Goal: Task Accomplishment & Management: Manage account settings

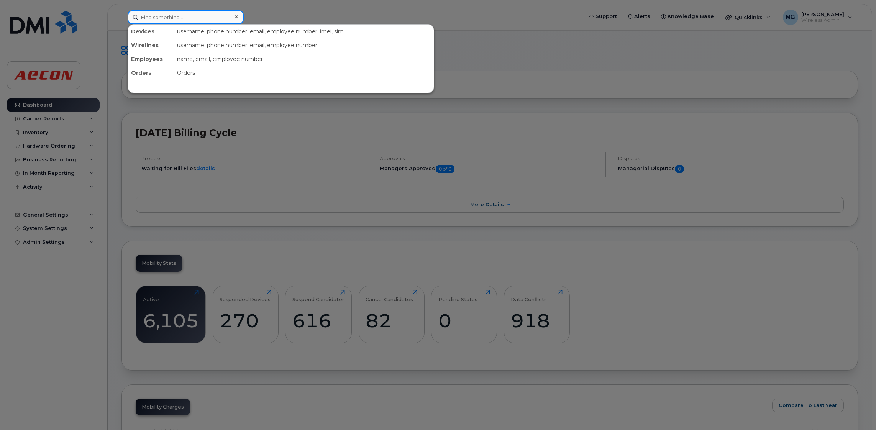
click at [179, 18] on input at bounding box center [186, 17] width 116 height 14
click at [222, 18] on input at bounding box center [186, 17] width 116 height 14
type input "4373410513"
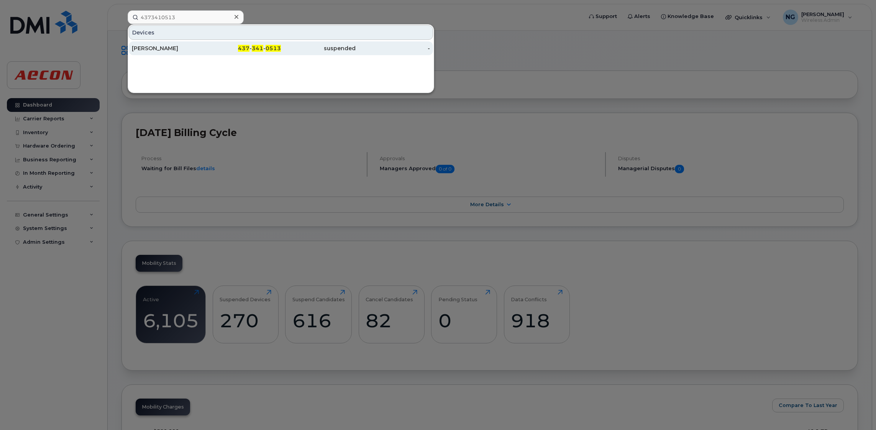
drag, startPoint x: 253, startPoint y: 46, endPoint x: 260, endPoint y: 46, distance: 6.1
click at [253, 46] on span "341" at bounding box center [258, 48] width 12 height 7
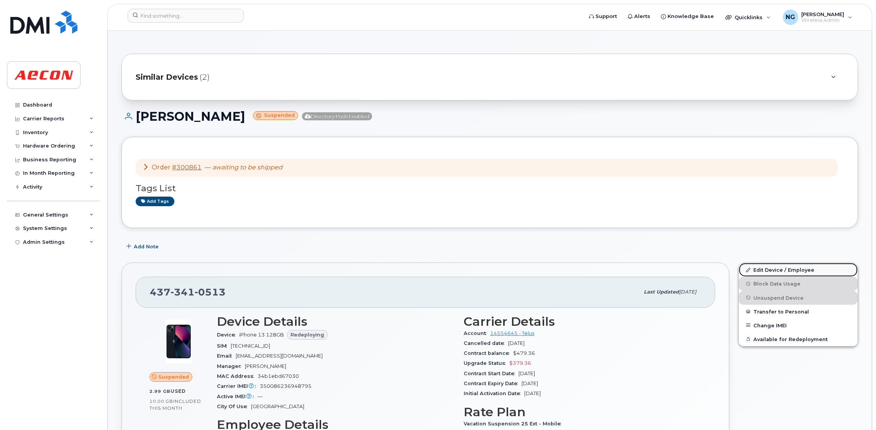
click at [783, 268] on link "Edit Device / Employee" at bounding box center [798, 270] width 119 height 14
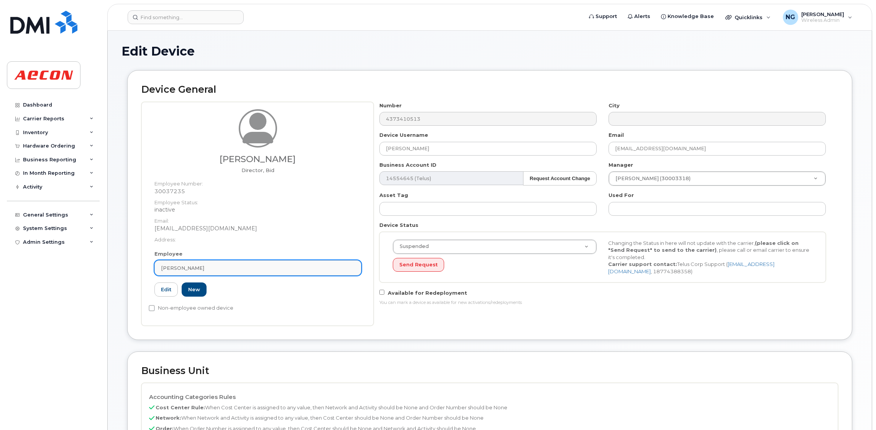
click at [267, 269] on div "Jayant Sahu" at bounding box center [258, 268] width 194 height 7
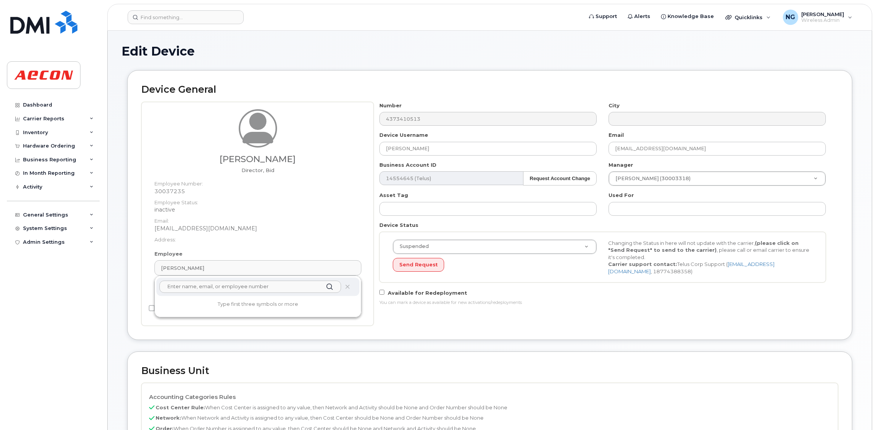
click at [267, 288] on input "text" at bounding box center [250, 287] width 182 height 12
click at [220, 289] on input "30116208" at bounding box center [250, 287] width 182 height 12
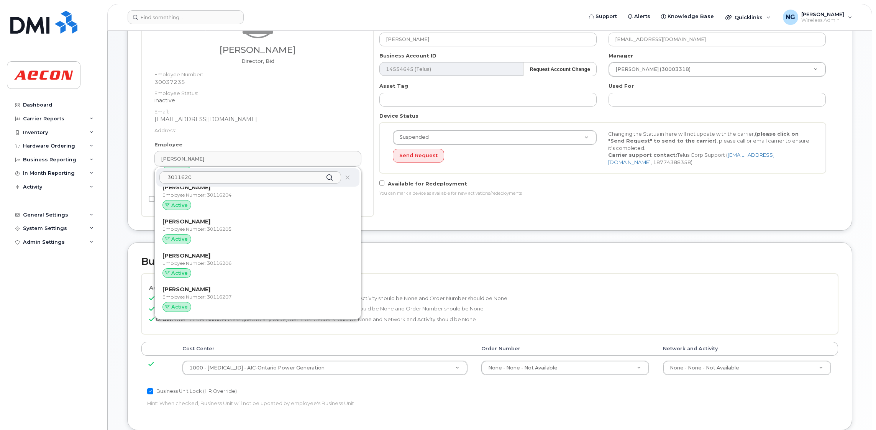
scroll to position [115, 0]
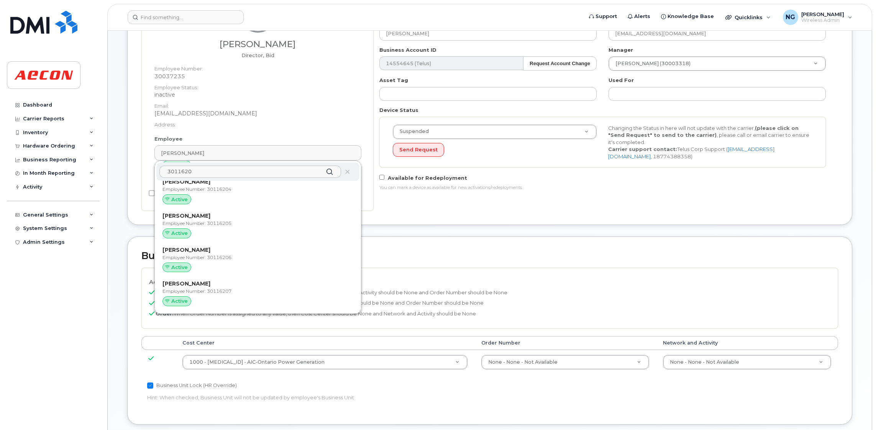
click at [209, 163] on div "3011620" at bounding box center [257, 172] width 203 height 18
click at [211, 174] on input "3011620" at bounding box center [250, 172] width 182 height 12
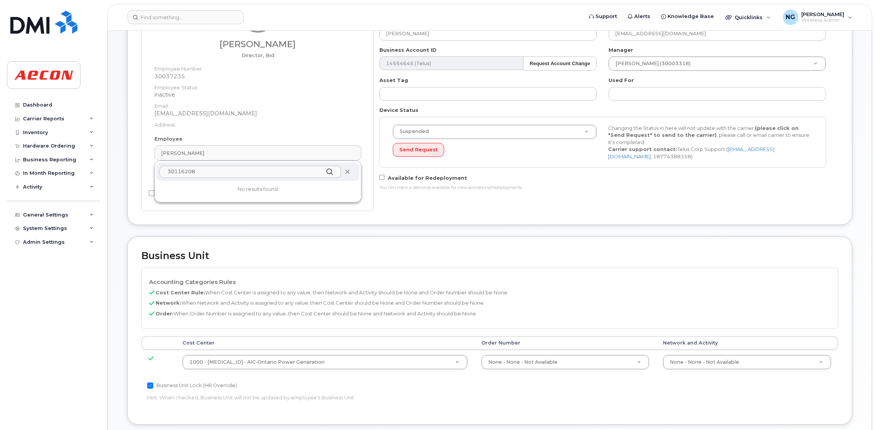
click at [346, 171] on icon at bounding box center [347, 171] width 5 height 5
click at [257, 177] on input "30116208" at bounding box center [250, 172] width 182 height 12
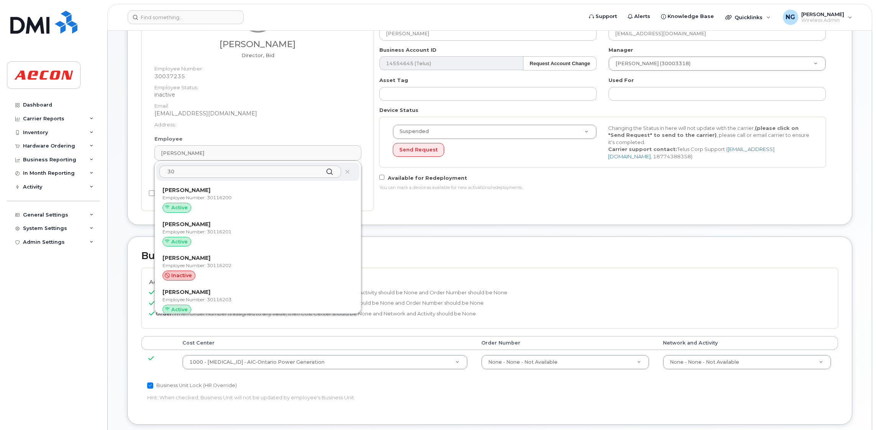
type input "3"
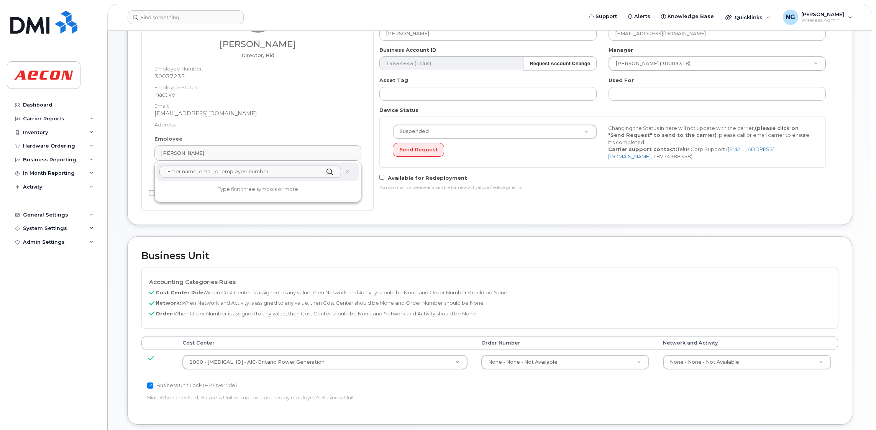
click at [247, 116] on dd "JSAHU@AECON.COM" at bounding box center [258, 114] width 207 height 8
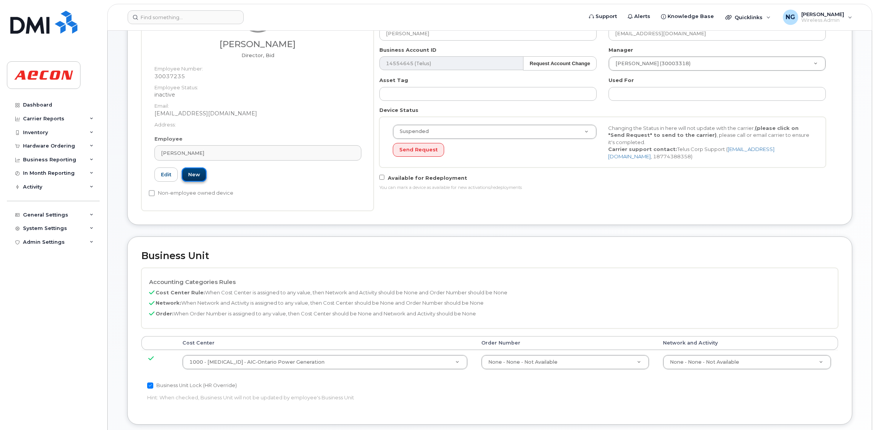
click at [196, 177] on link "New" at bounding box center [194, 175] width 25 height 14
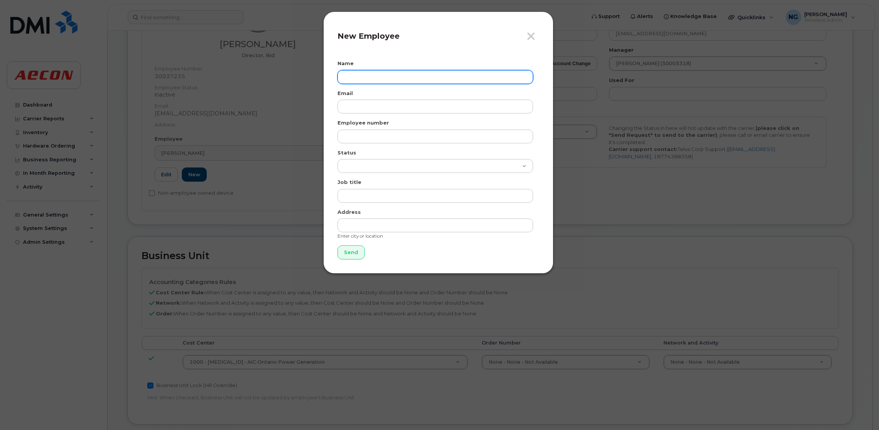
click at [418, 71] on input "text" at bounding box center [435, 77] width 196 height 14
type input "Rose Gao"
click at [401, 97] on div "Email" at bounding box center [438, 102] width 202 height 24
click at [416, 128] on div "Employee number" at bounding box center [438, 131] width 202 height 24
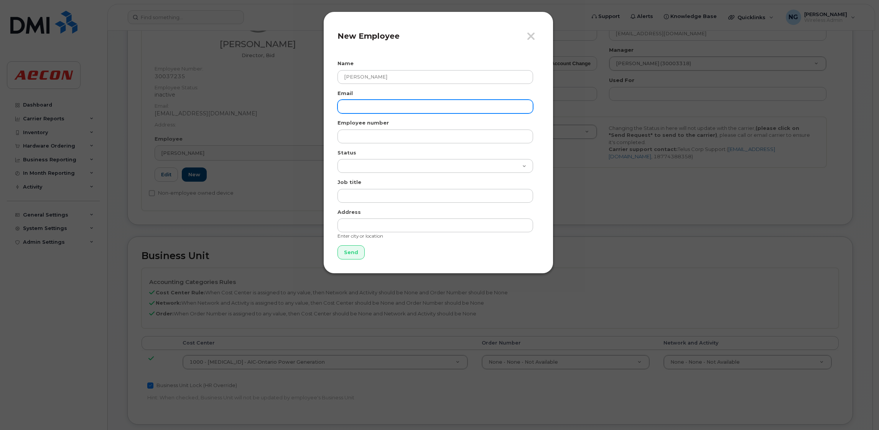
click at [418, 110] on input "email" at bounding box center [435, 107] width 196 height 14
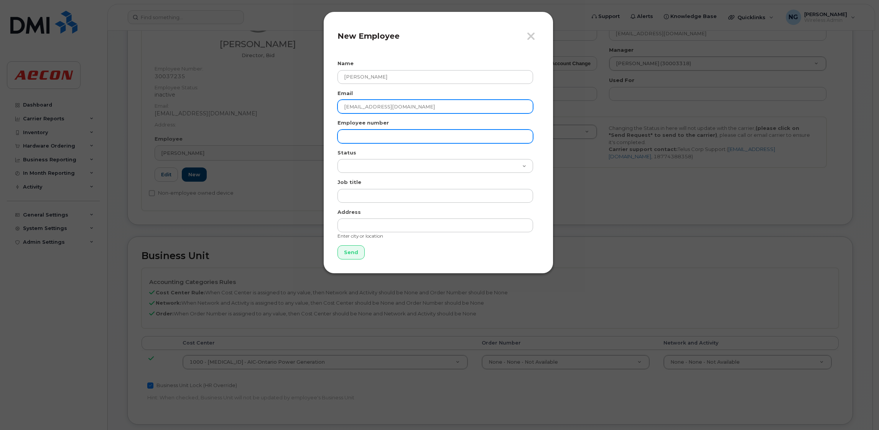
type input "rgao@aecon.com"
click at [416, 137] on input "text" at bounding box center [435, 137] width 196 height 14
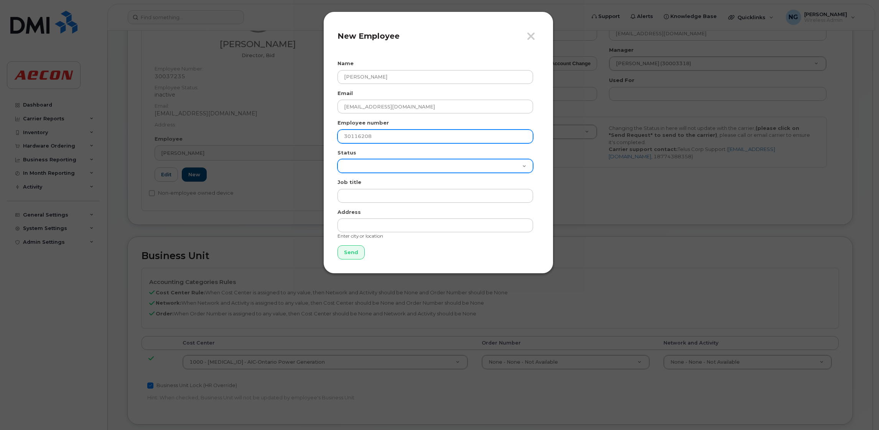
type input "30116208"
click at [385, 162] on select "Active On-Leave Long Term Short Term Maternity Leave Temp Layoff Inactive" at bounding box center [435, 166] width 196 height 14
select select "active"
click at [337, 159] on select "Active On-Leave Long Term Short Term Maternity Leave Temp Layoff Inactive" at bounding box center [435, 166] width 196 height 14
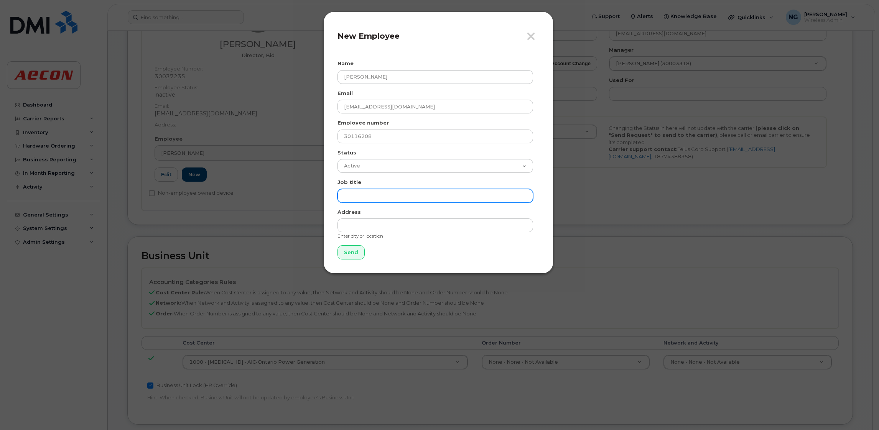
click at [396, 192] on input "text" at bounding box center [435, 196] width 196 height 14
type input "Project Manager"
click at [357, 255] on input "Send" at bounding box center [350, 252] width 27 height 14
click at [450, 260] on div "Close New Employee Name Rose Gao Email rgao@aecon.com Employee number 30116208 …" at bounding box center [438, 143] width 230 height 262
click at [416, 120] on div "Employee number 30116208" at bounding box center [438, 131] width 202 height 24
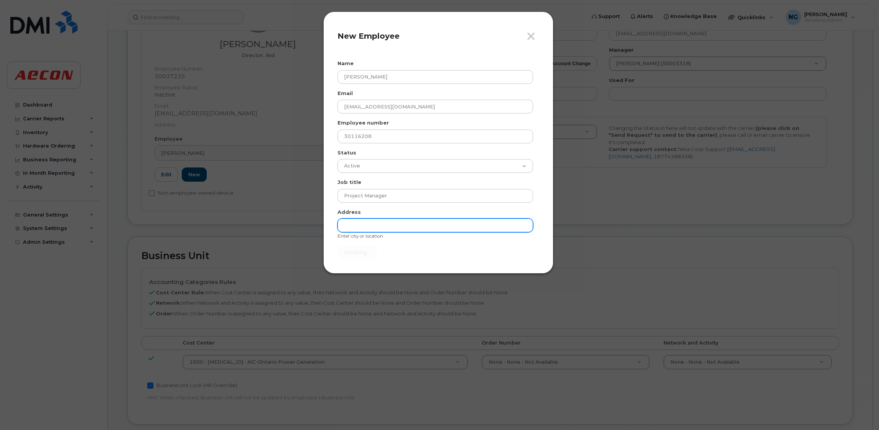
click at [401, 224] on input "text" at bounding box center [435, 226] width 196 height 14
type input "Send"
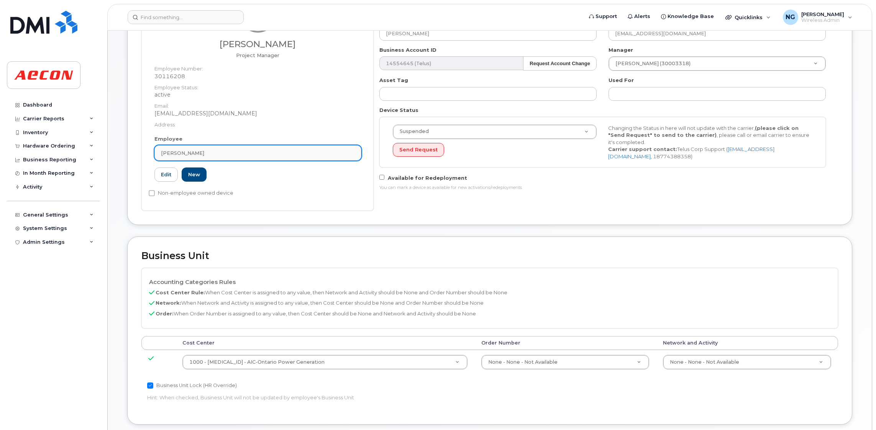
click at [221, 153] on div "Jayant Sahu" at bounding box center [258, 153] width 194 height 7
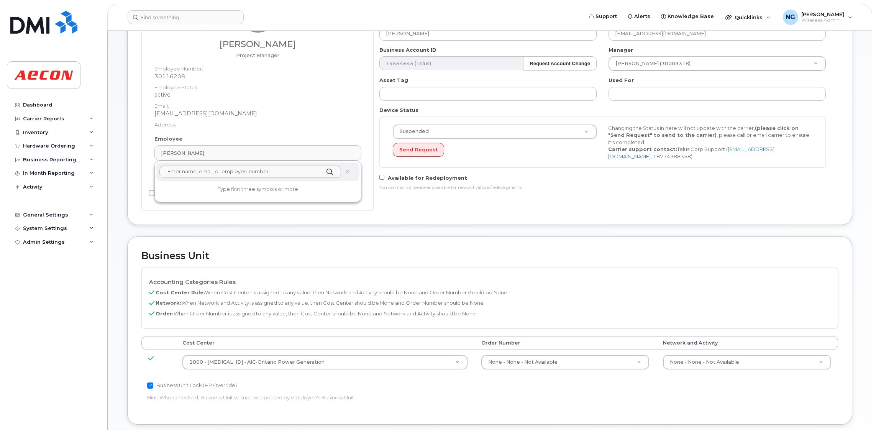
drag, startPoint x: 287, startPoint y: 258, endPoint x: 256, endPoint y: 219, distance: 49.3
click at [288, 258] on h2 "Business Unit" at bounding box center [489, 256] width 697 height 11
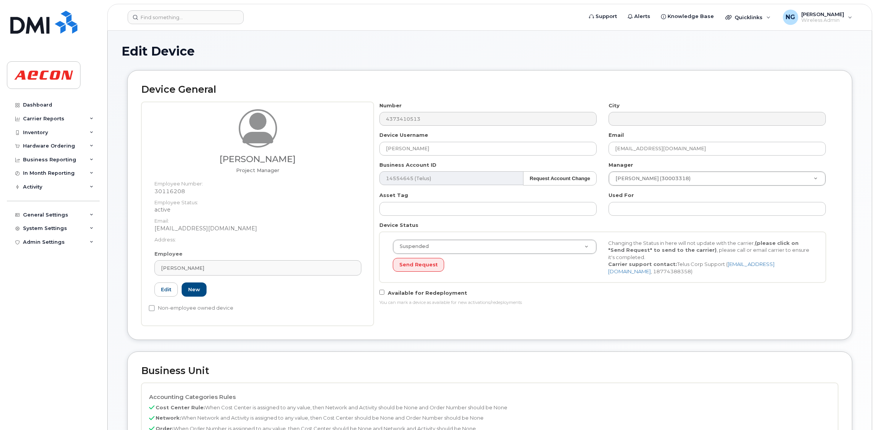
click at [173, 245] on div "Rose Gao Project Manager Employee Number: 30116208 Employee Status: active Emai…" at bounding box center [258, 179] width 219 height 141
click at [592, 217] on div "Number 4373410513 City Device Username Jay Sahu Email JSAHU@AECON.COM Business …" at bounding box center [603, 207] width 459 height 210
drag, startPoint x: 428, startPoint y: 147, endPoint x: 354, endPoint y: 150, distance: 74.8
click at [354, 150] on div "Rose Gao Project Manager Employee Number: 30116208 Employee Status: active Emai…" at bounding box center [489, 214] width 697 height 224
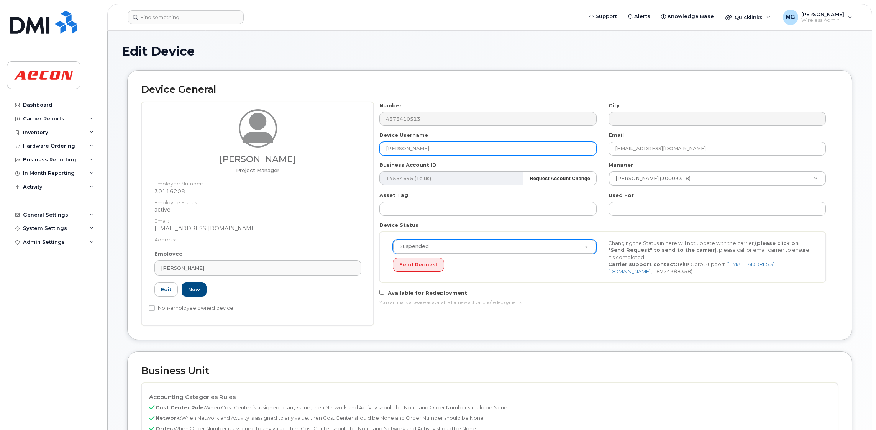
type input "Rose Gao"
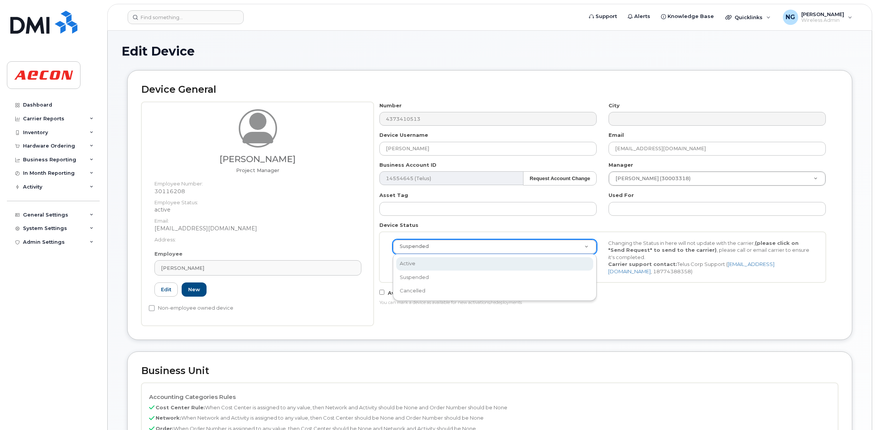
scroll to position [0, 2]
select select "active"
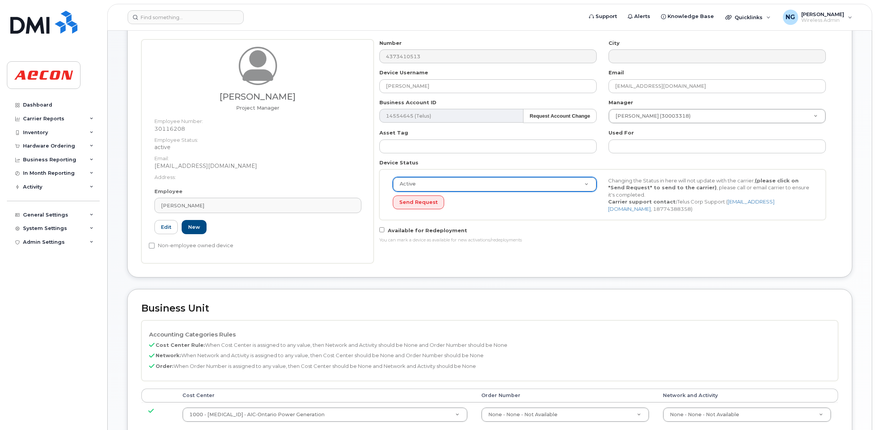
scroll to position [172, 0]
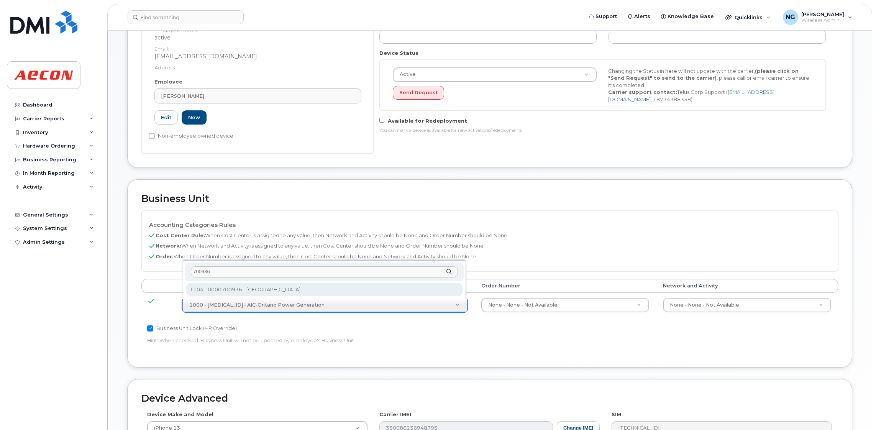
type input "700936"
type input "35399681"
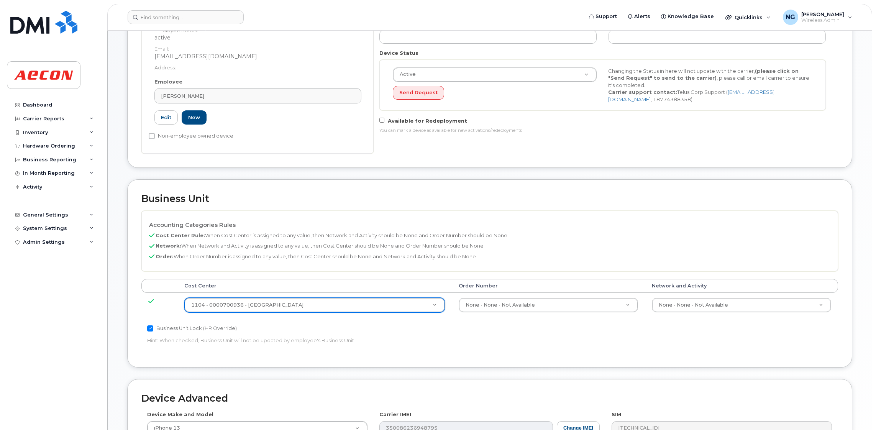
scroll to position [0, 0]
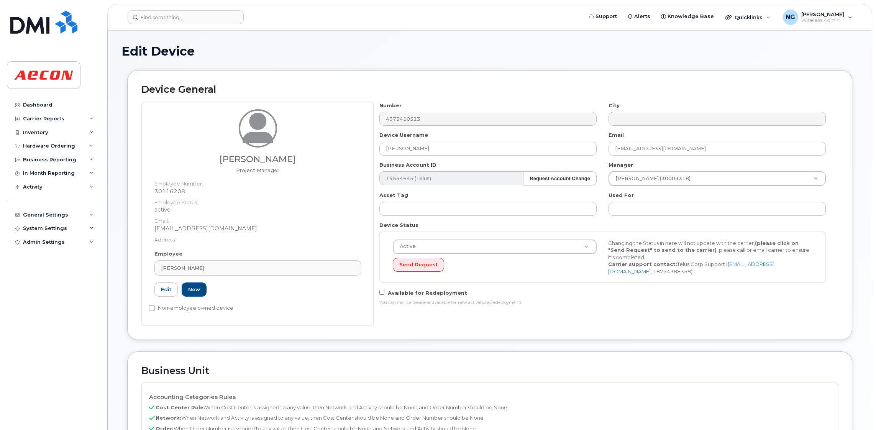
click at [174, 240] on dt "Address:" at bounding box center [258, 237] width 207 height 11
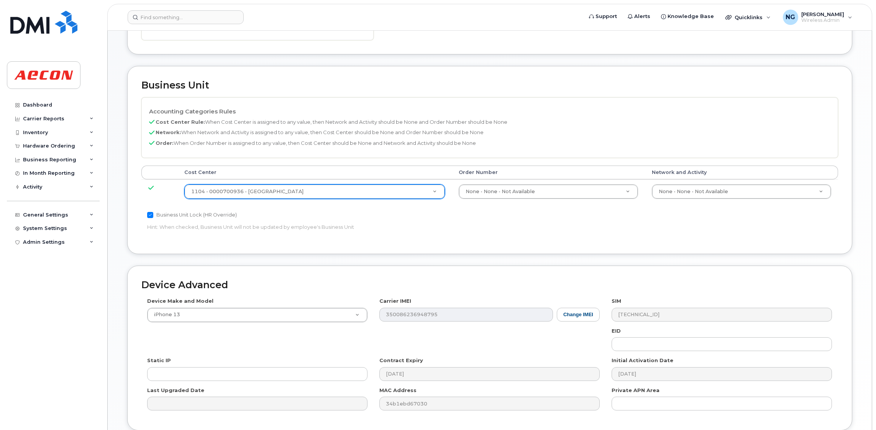
scroll to position [351, 0]
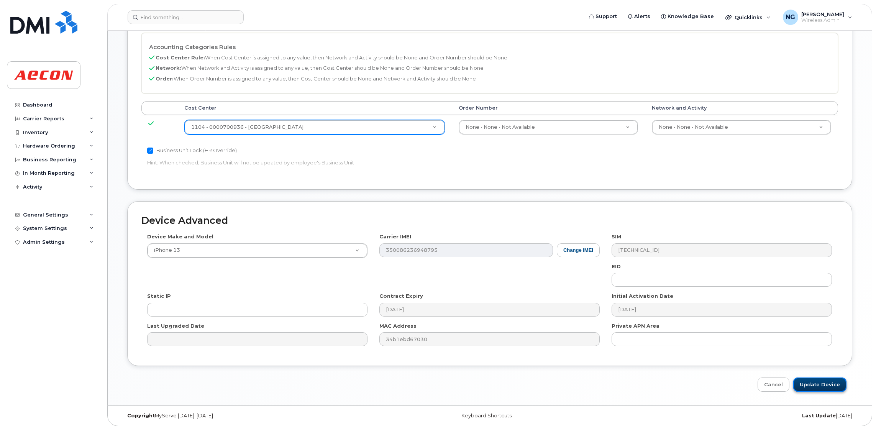
click at [824, 382] on input "Update Device" at bounding box center [820, 385] width 53 height 14
type input "Saving..."
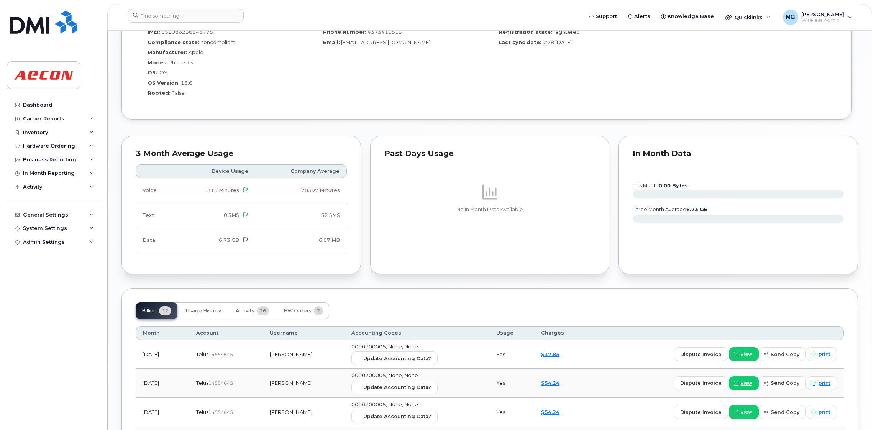
scroll to position [747, 0]
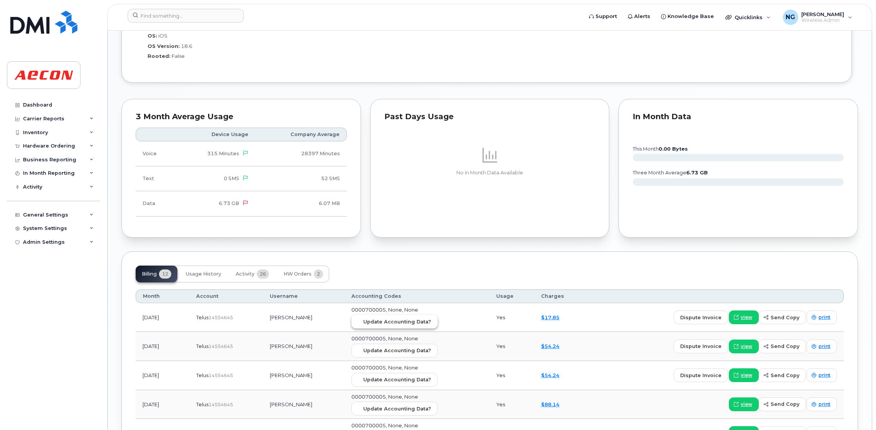
click at [420, 322] on span "Update Accounting Data?" at bounding box center [397, 321] width 68 height 7
click at [206, 15] on input at bounding box center [186, 16] width 116 height 14
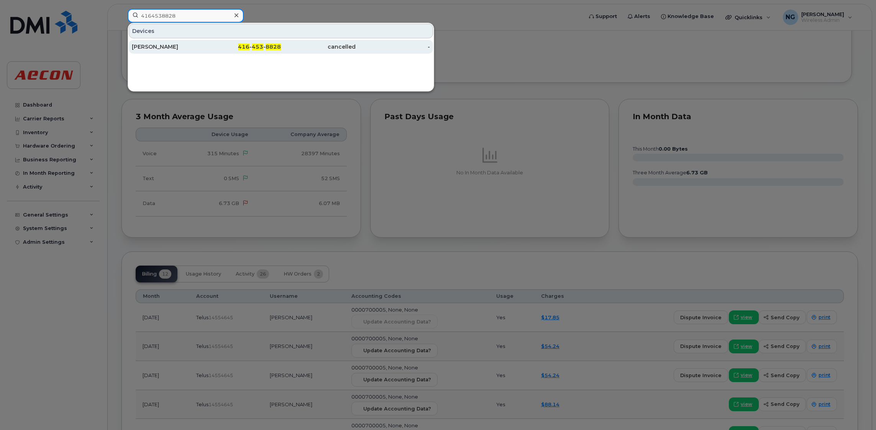
type input "4164538828"
click at [265, 50] on div "416 - 453 - 8828" at bounding box center [244, 47] width 75 height 8
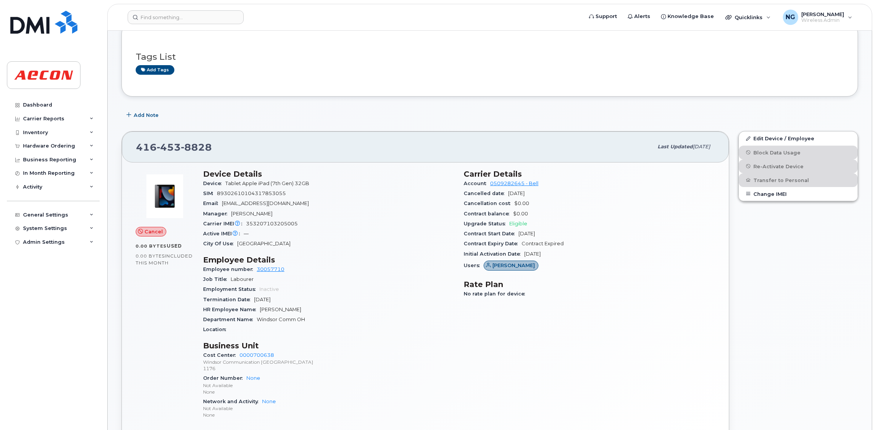
scroll to position [115, 0]
click at [213, 22] on input at bounding box center [186, 17] width 116 height 14
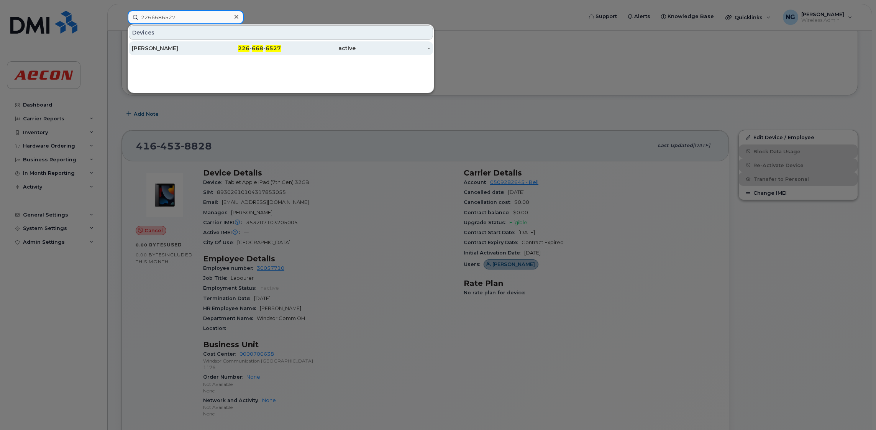
type input "2266686527"
click at [257, 44] on div "226 - 668 - 6527" at bounding box center [244, 48] width 75 height 8
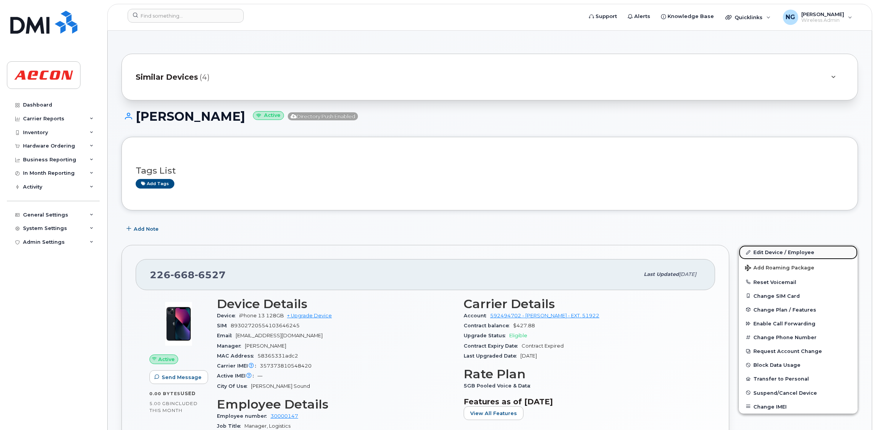
click at [776, 251] on link "Edit Device / Employee" at bounding box center [798, 252] width 119 height 14
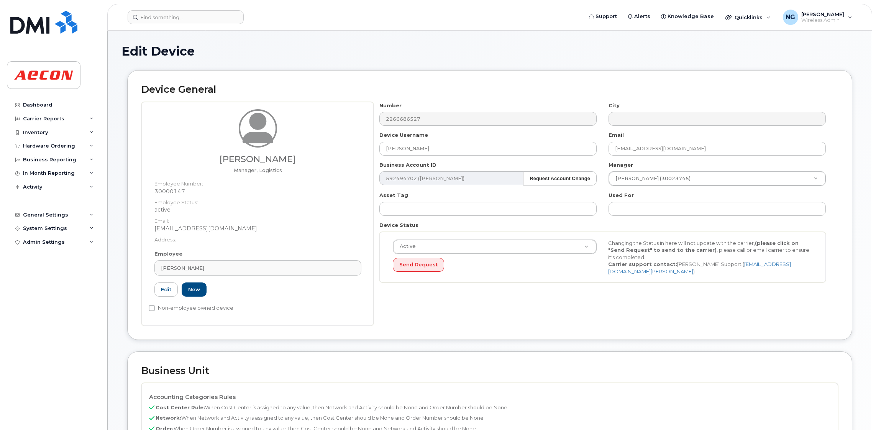
click at [298, 253] on div "Employee [PERSON_NAME] Type first three symbols or more 30000147 Edit New" at bounding box center [258, 276] width 219 height 53
click at [299, 261] on link "Timothy Hurley" at bounding box center [258, 267] width 207 height 15
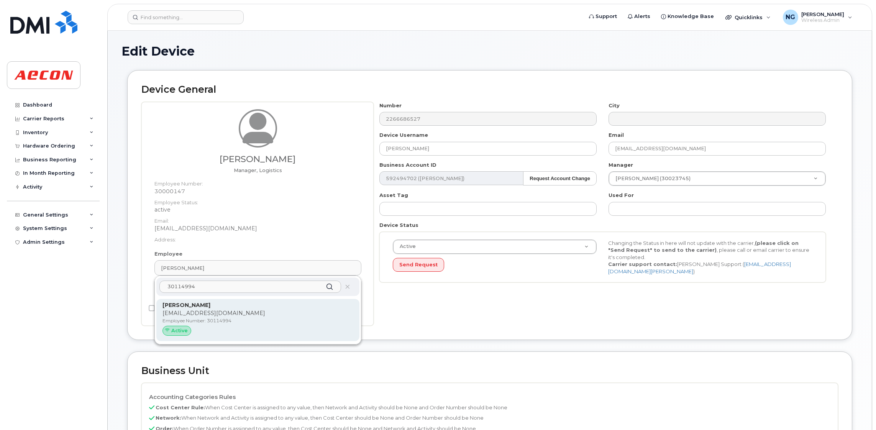
type input "30114994"
click at [284, 299] on div "Raymond Clarke RACLARKE@AECON.COM Employee Number: 30114994 Active" at bounding box center [257, 320] width 203 height 42
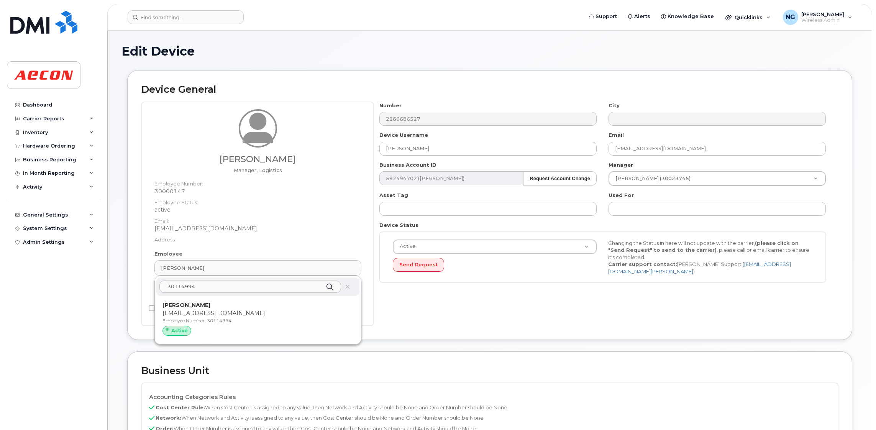
type input "30114994"
type input "[PERSON_NAME]"
type input "[EMAIL_ADDRESS][DOMAIN_NAME]"
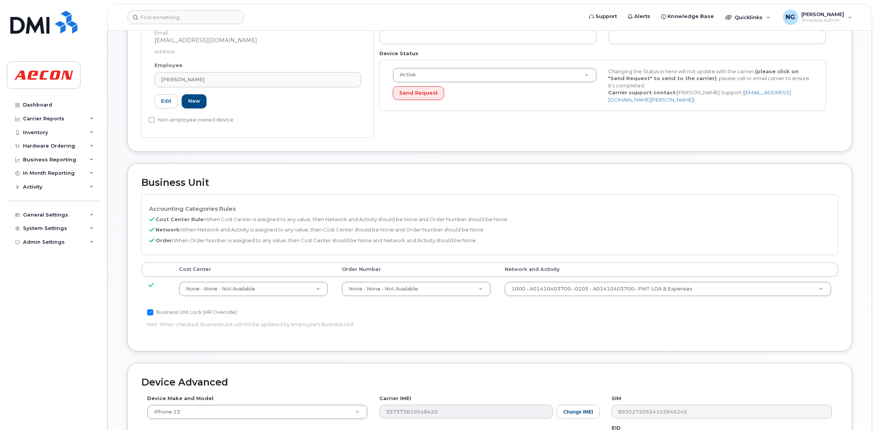
scroll to position [172, 0]
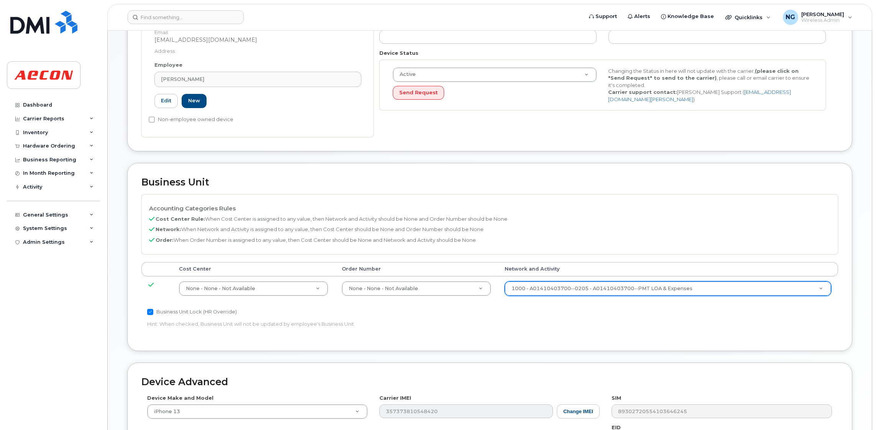
click at [612, 281] on div "1000 - A01410403700--0205 - A01410403700--PMT LOA & Expenses" at bounding box center [668, 288] width 327 height 15
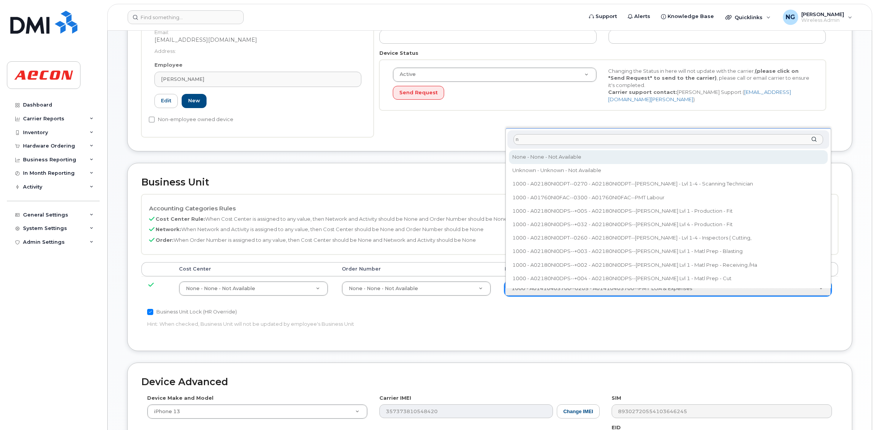
type input "n"
type input "283608"
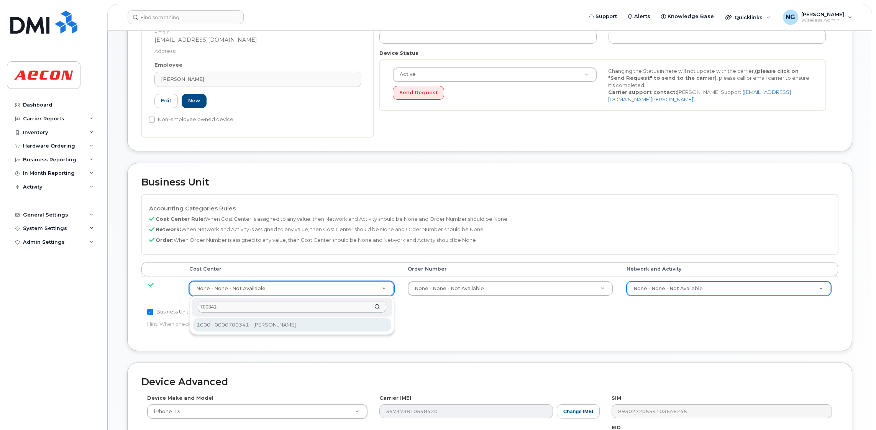
type input "700341"
type input "283964"
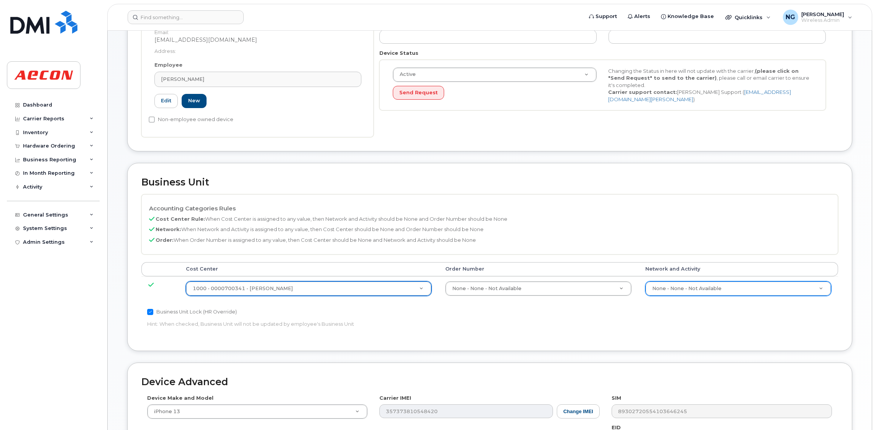
scroll to position [335, 0]
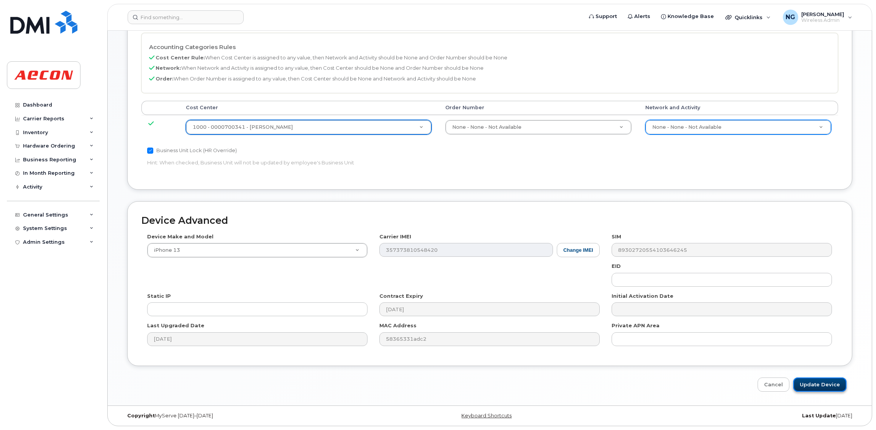
click at [809, 383] on input "Update Device" at bounding box center [820, 385] width 53 height 14
type input "Saving..."
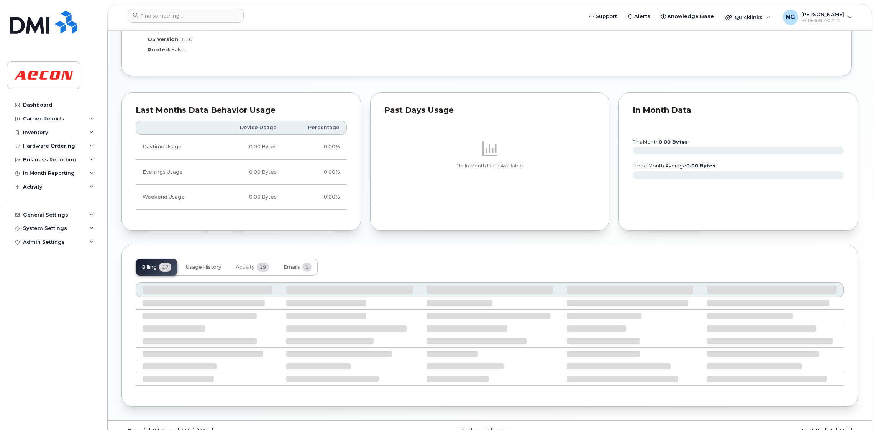
scroll to position [676, 0]
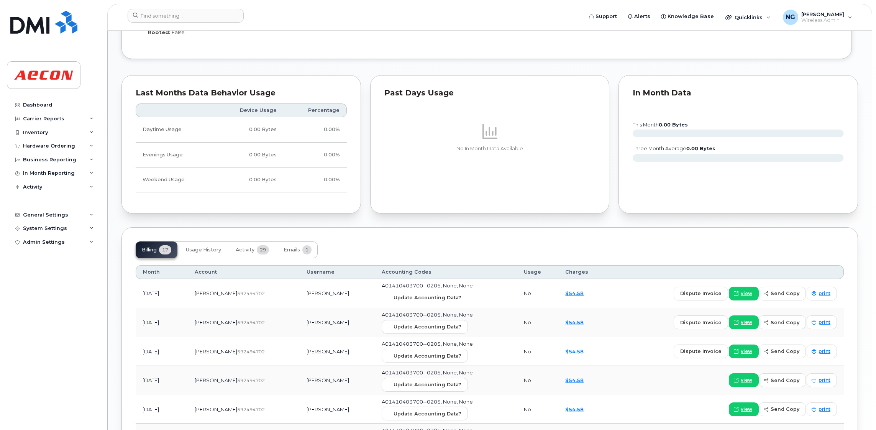
click at [413, 294] on button "Update Accounting Data?" at bounding box center [425, 298] width 86 height 14
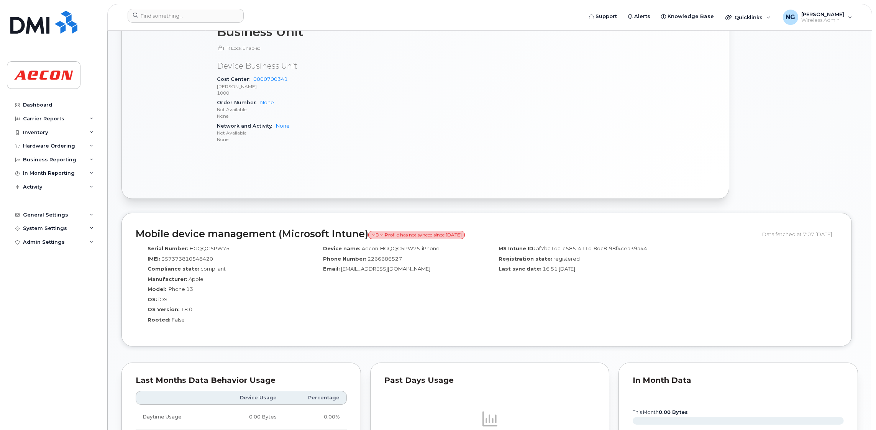
scroll to position [43, 0]
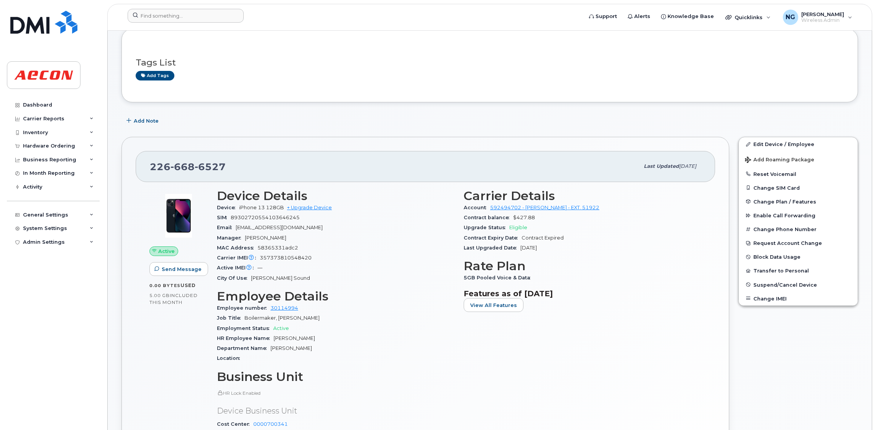
click at [215, 25] on div at bounding box center [353, 17] width 462 height 17
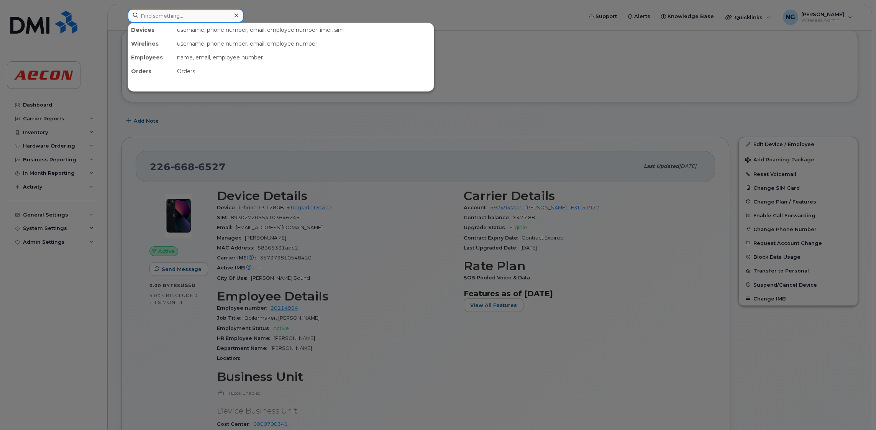
click at [217, 18] on input at bounding box center [186, 16] width 116 height 14
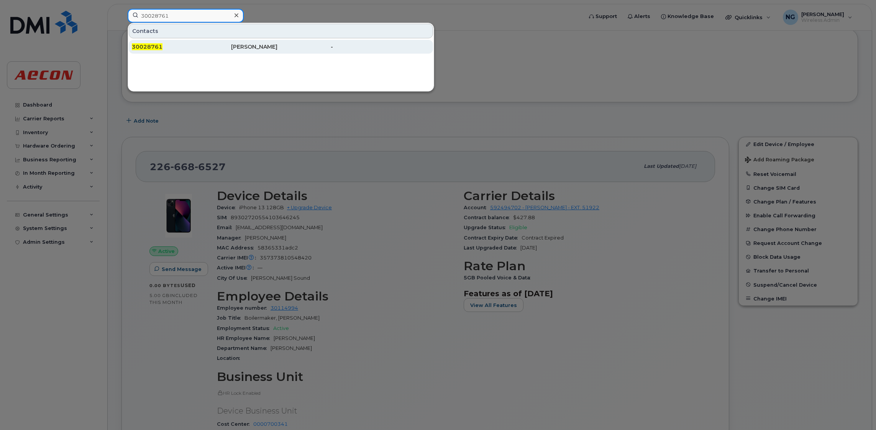
type input "30028761"
click at [234, 50] on div "[PERSON_NAME]" at bounding box center [280, 47] width 99 height 8
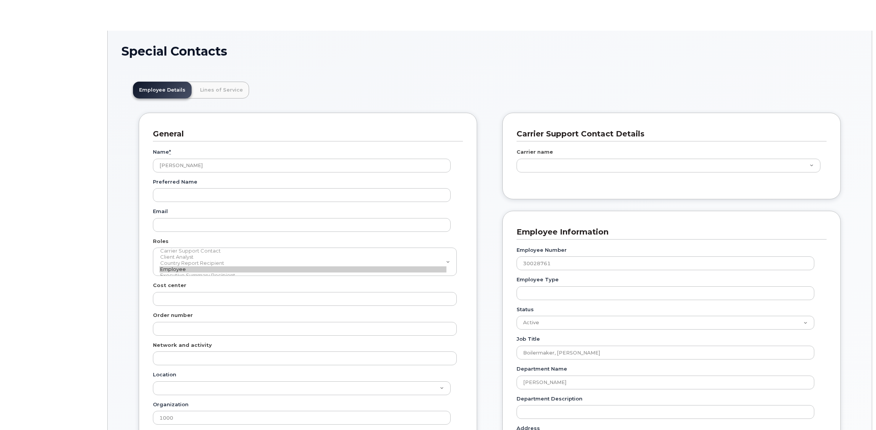
scroll to position [23, 0]
type input "283964"
type input "283607"
type input "283608"
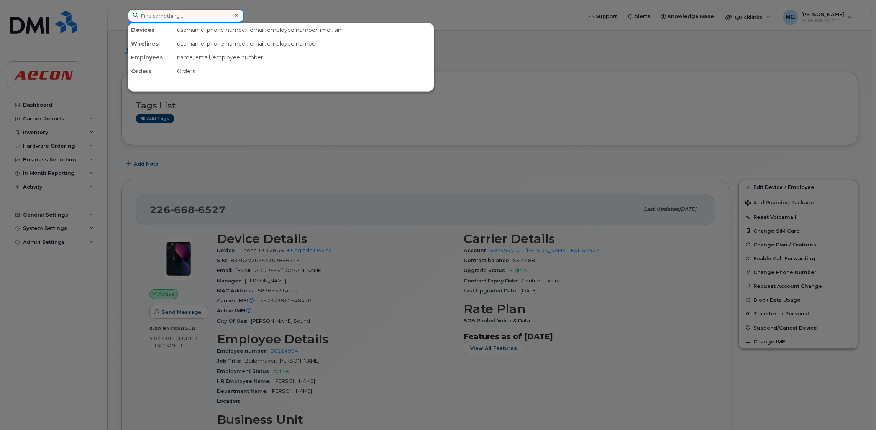
click at [210, 22] on div "Devices username, phone number, email, employee number, imei, sim Wirelines use…" at bounding box center [353, 16] width 450 height 14
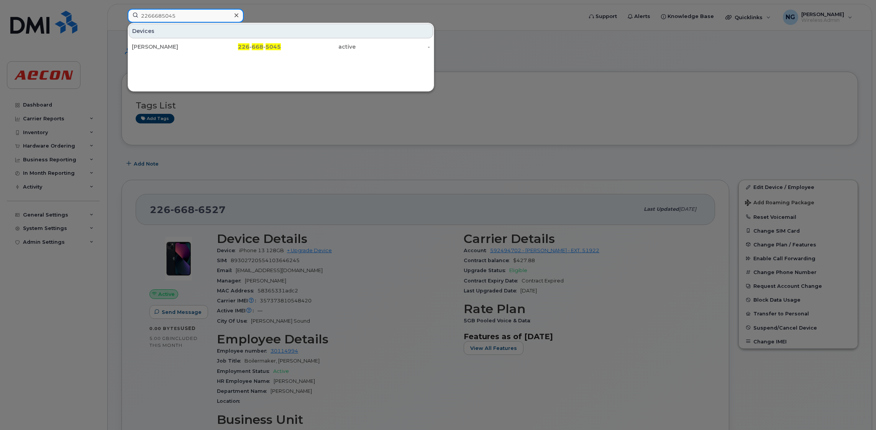
type input "2266685045"
click at [236, 46] on div "226 - 668 - 5045" at bounding box center [244, 47] width 75 height 8
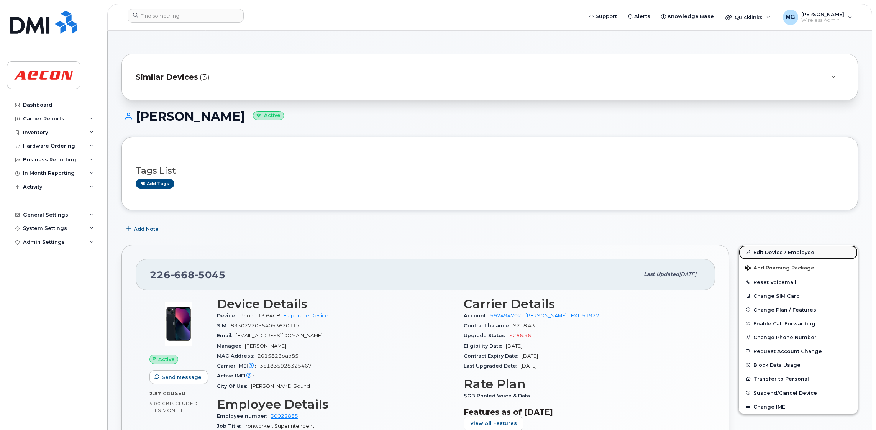
click at [775, 251] on link "Edit Device / Employee" at bounding box center [798, 252] width 119 height 14
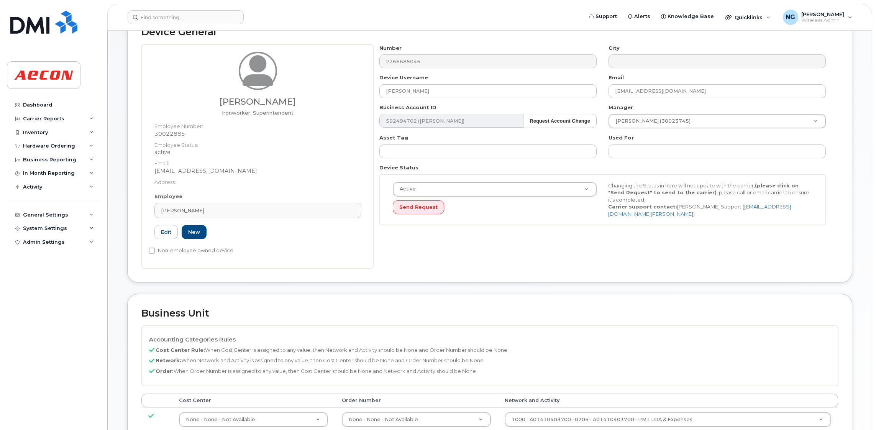
scroll to position [115, 0]
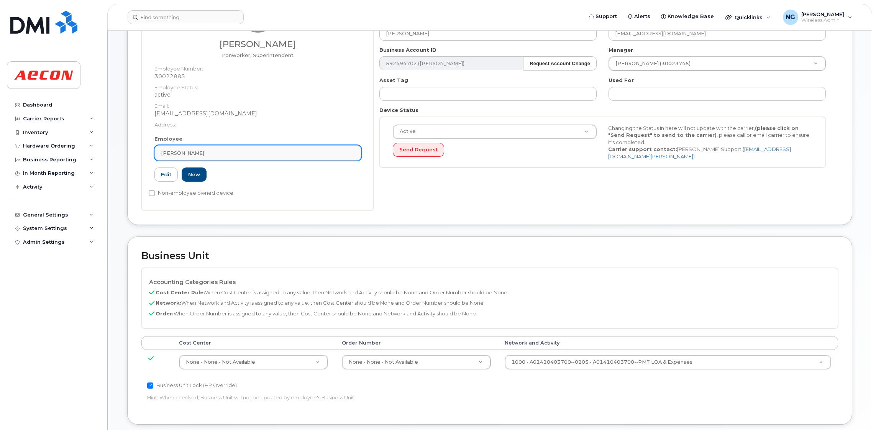
click at [214, 146] on link "[PERSON_NAME]" at bounding box center [258, 152] width 207 height 15
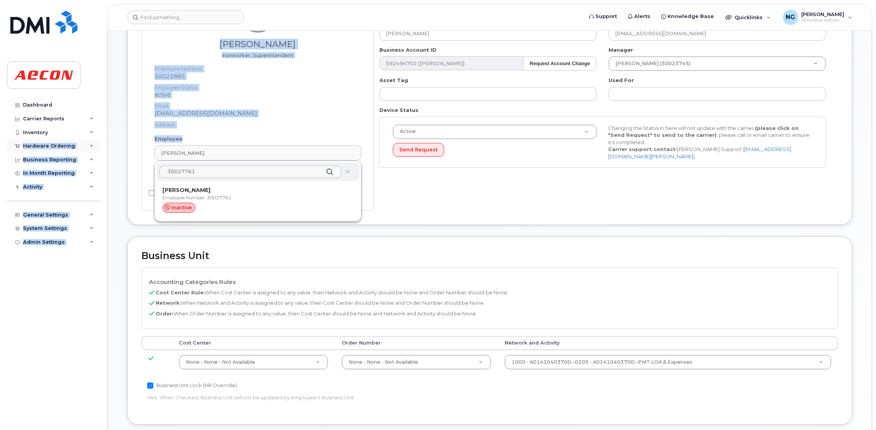
drag, startPoint x: 220, startPoint y: 165, endPoint x: 17, endPoint y: 145, distance: 204.3
click at [107, 145] on div "Support Alerts Knowledge Base Quicklinks Suspend / Cancel Device Change SIM Car…" at bounding box center [489, 278] width 765 height 725
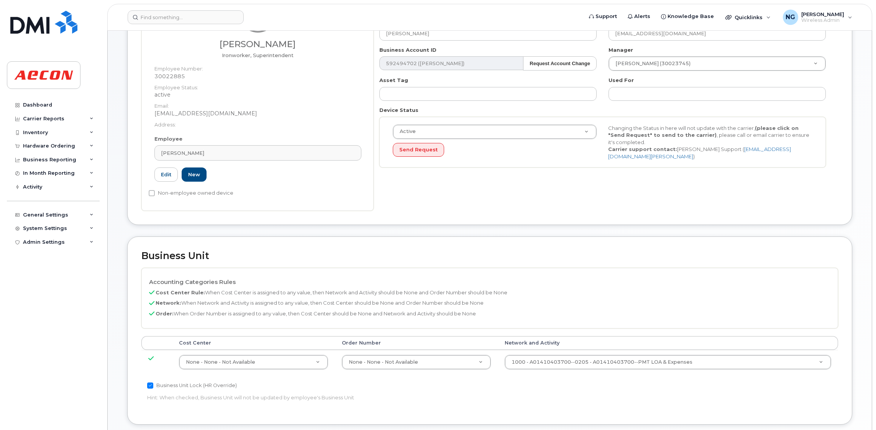
click at [468, 278] on div "Accounting Categories Rules Cost Center Rule: When Cost Center is assigned to a…" at bounding box center [489, 298] width 697 height 60
click at [214, 153] on div "Peter Devost" at bounding box center [258, 153] width 194 height 7
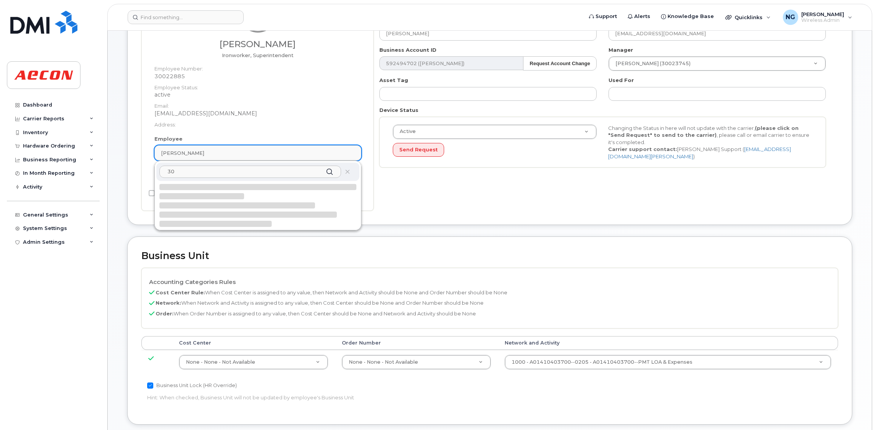
type input "3"
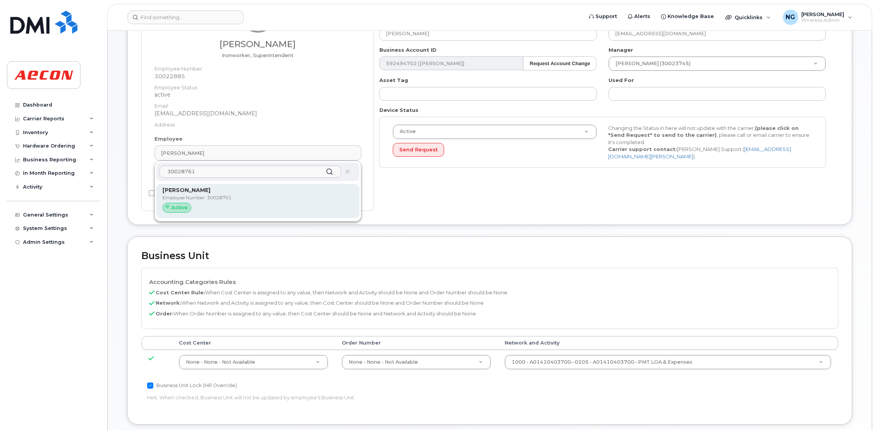
type input "30028761"
click at [238, 191] on p "Melvin Baker" at bounding box center [258, 190] width 191 height 8
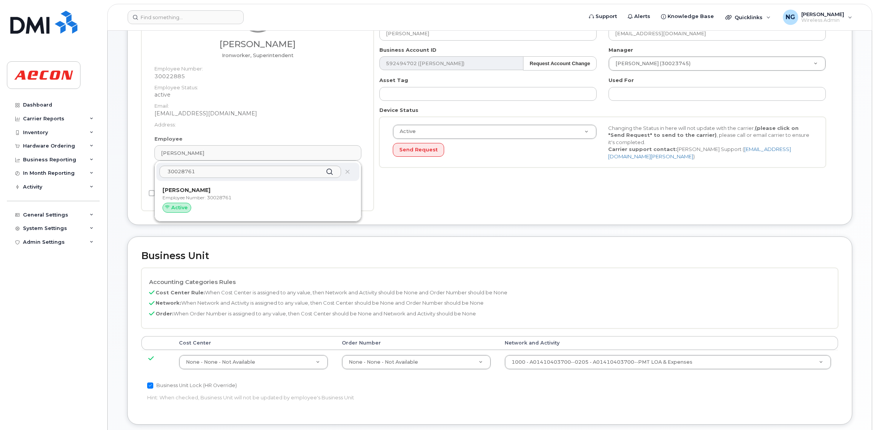
type input "30028761"
type input "Melvin Baker"
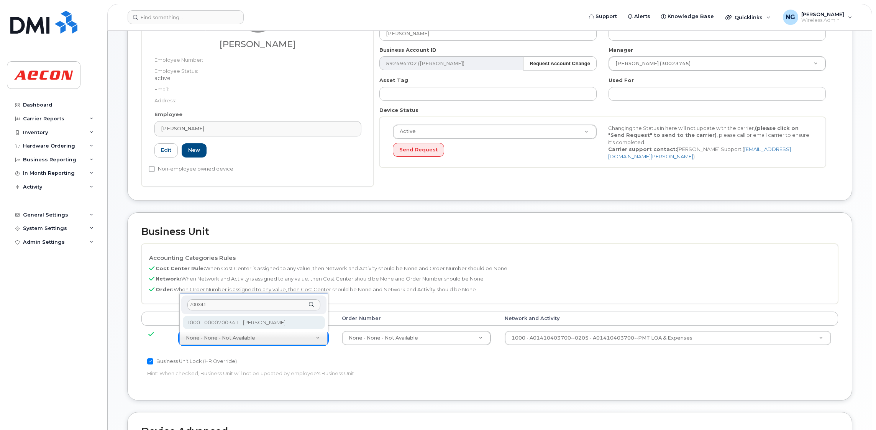
type input "700341"
type input "283964"
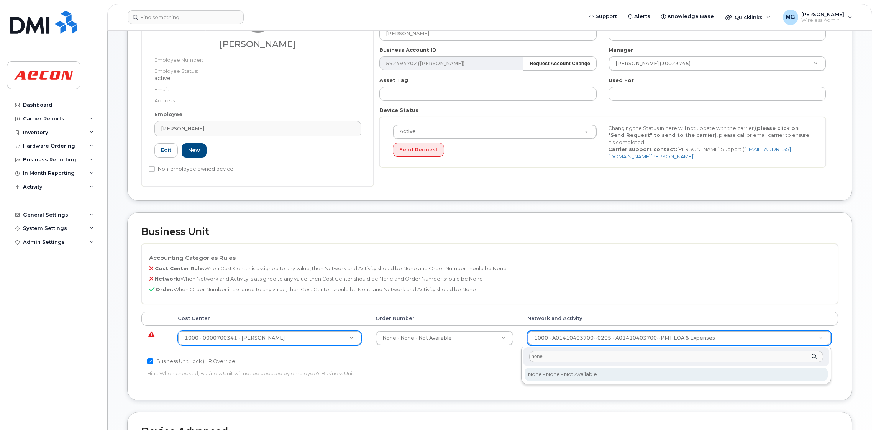
type input "none"
click at [585, 380] on div "none None - None - Not Available None - None - Not Available" at bounding box center [676, 365] width 310 height 39
type input "283608"
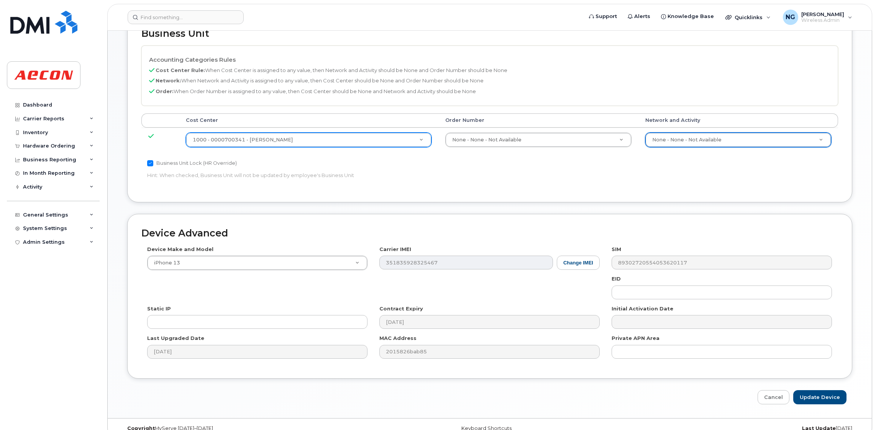
scroll to position [327, 0]
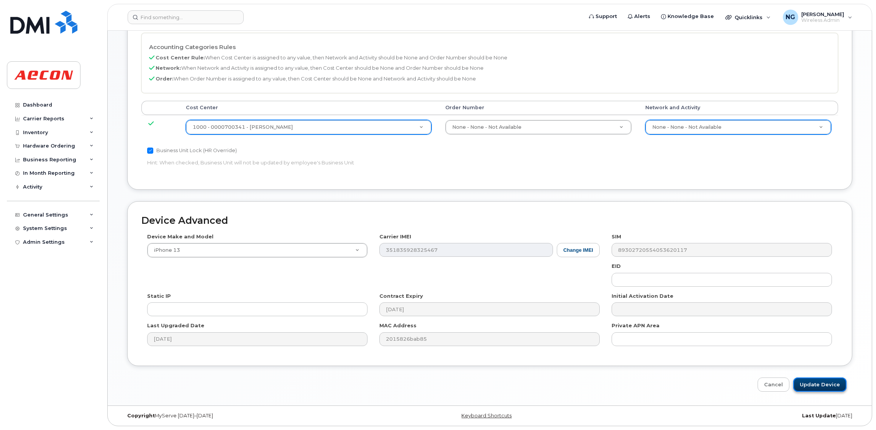
click at [829, 382] on input "Update Device" at bounding box center [820, 385] width 53 height 14
type input "Saving..."
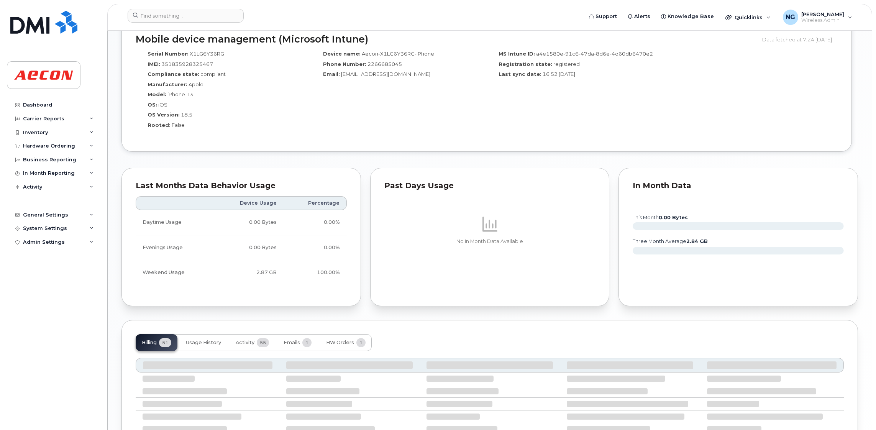
scroll to position [676, 0]
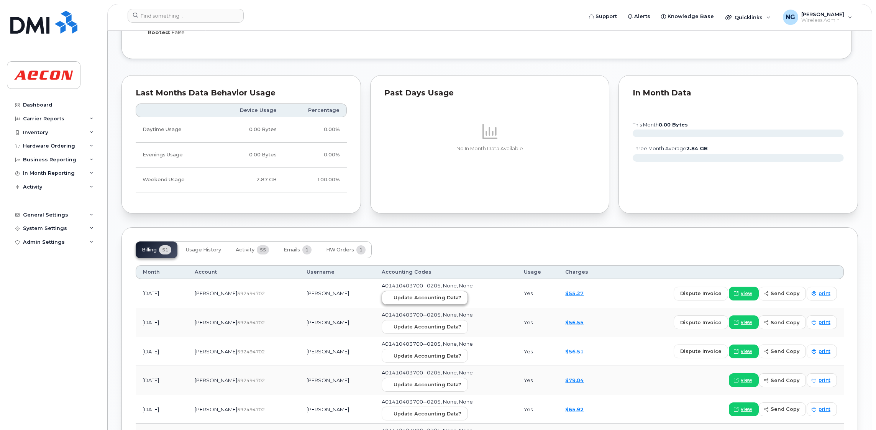
click at [390, 293] on td "A01410403700--0205, None, None Update Accounting Data?" at bounding box center [446, 293] width 142 height 29
click at [394, 298] on span "Update Accounting Data?" at bounding box center [428, 297] width 68 height 7
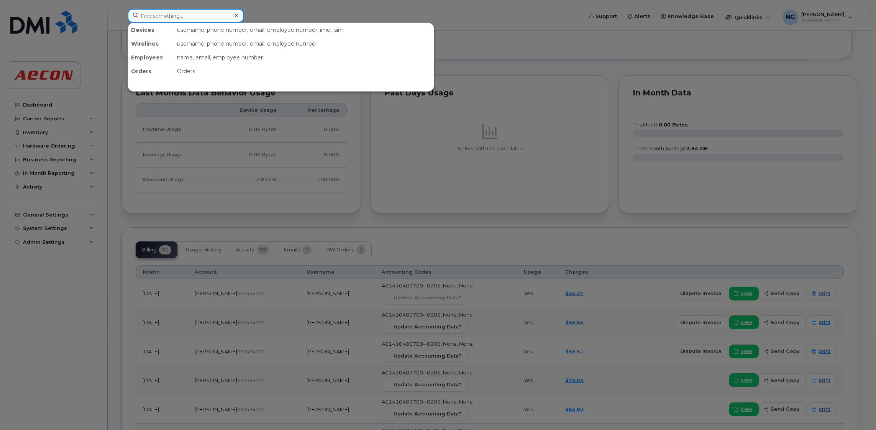
click at [199, 9] on input at bounding box center [186, 16] width 116 height 14
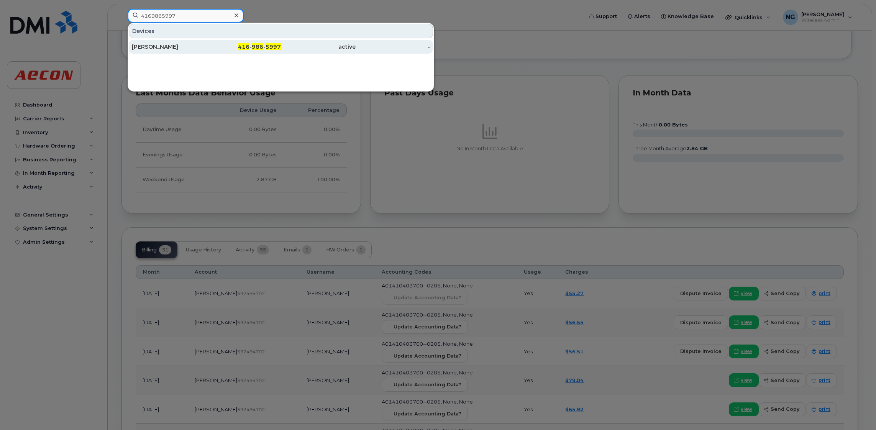
type input "4169865997"
click at [260, 46] on span "986" at bounding box center [258, 46] width 12 height 7
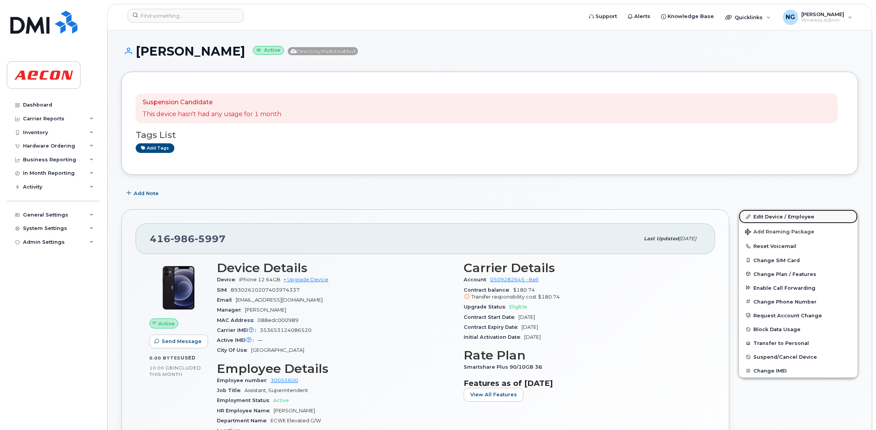
click at [799, 217] on link "Edit Device / Employee" at bounding box center [798, 217] width 119 height 14
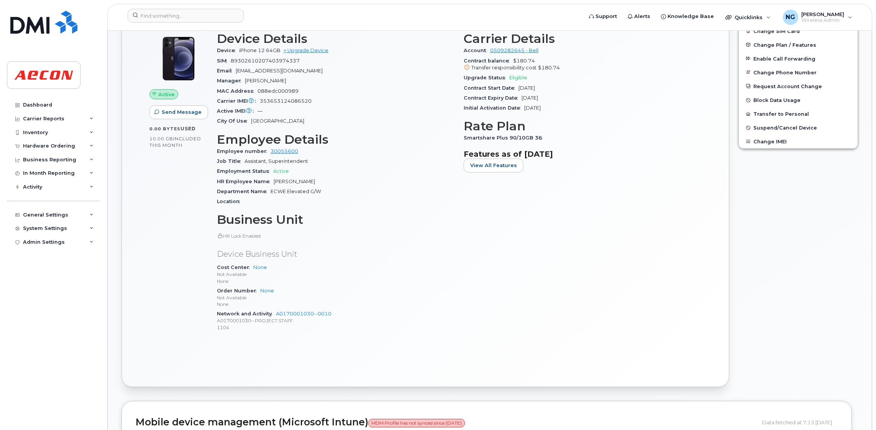
scroll to position [230, 0]
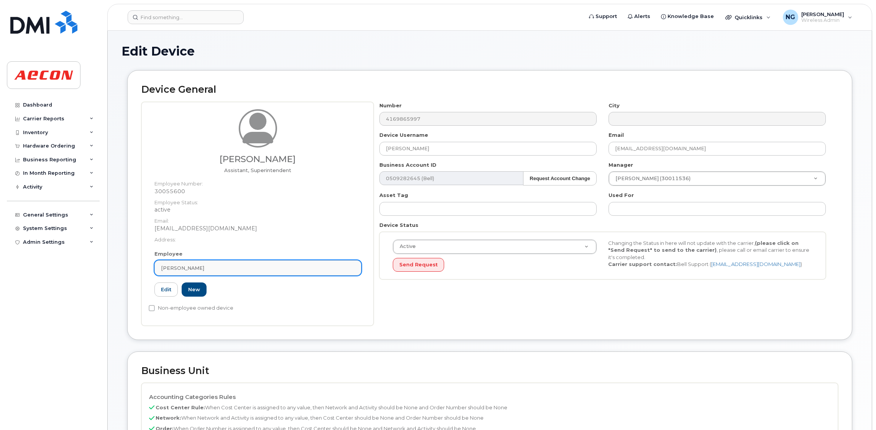
click at [272, 260] on link "[PERSON_NAME]" at bounding box center [258, 267] width 207 height 15
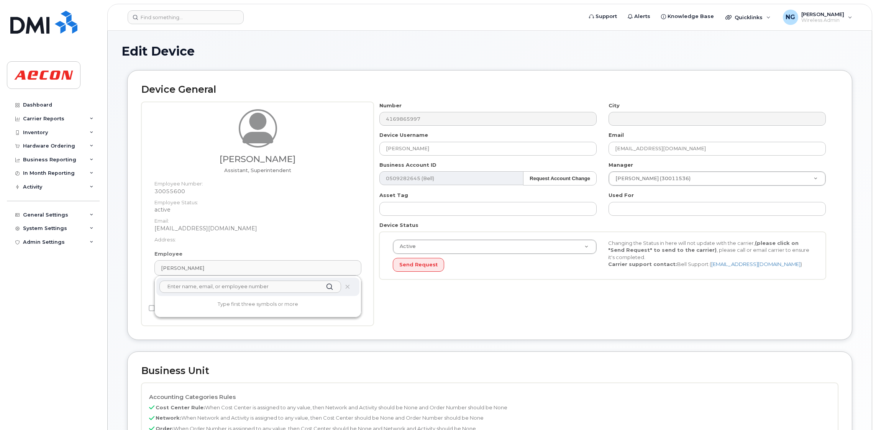
click at [263, 287] on input "text" at bounding box center [250, 287] width 182 height 12
click at [224, 292] on input "30117808" at bounding box center [250, 287] width 182 height 12
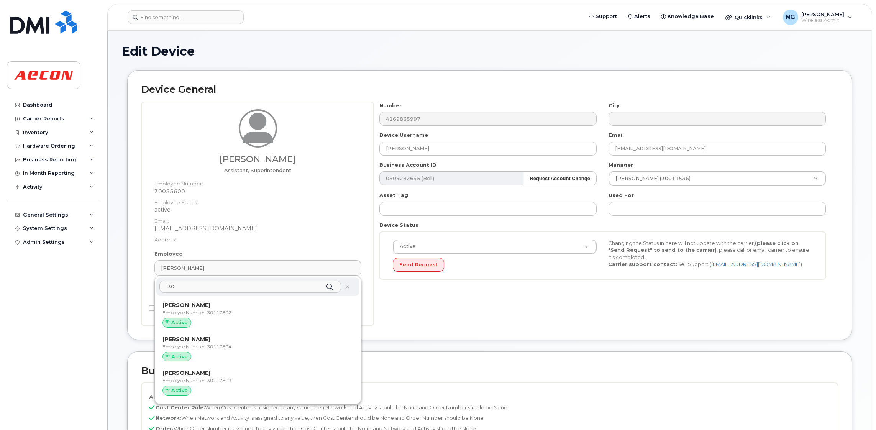
type input "3"
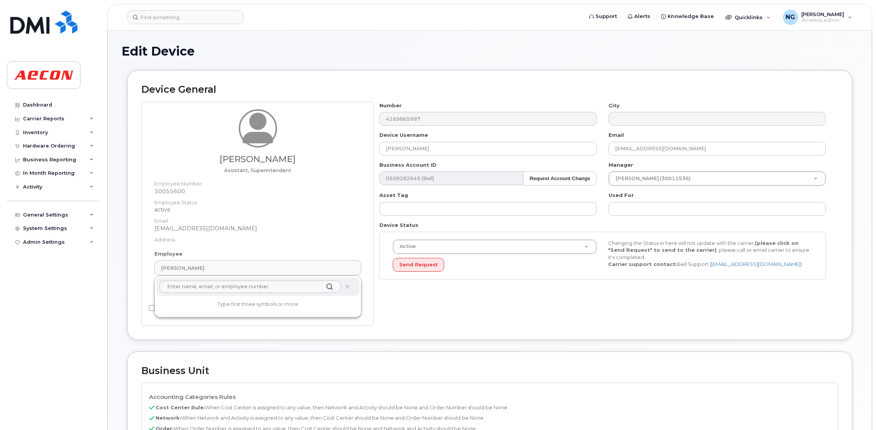
click at [431, 312] on div "Number 4169865997 City Device Username [PERSON_NAME] Email [EMAIL_ADDRESS][DOMA…" at bounding box center [606, 214] width 465 height 224
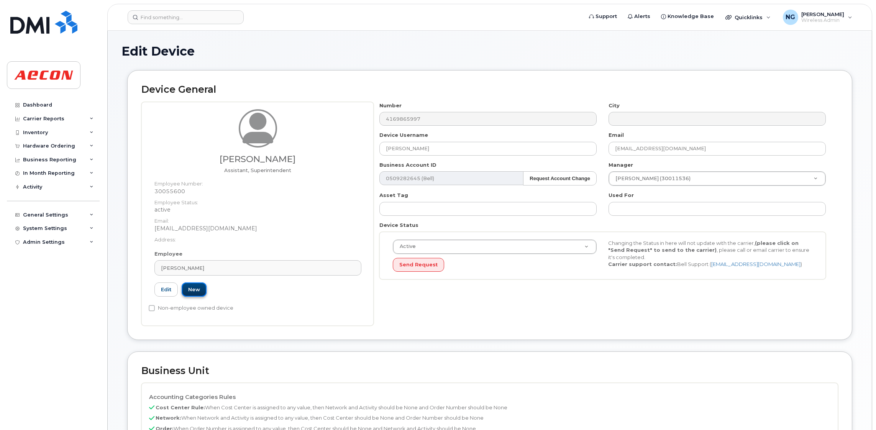
click at [199, 290] on link "New" at bounding box center [194, 290] width 25 height 14
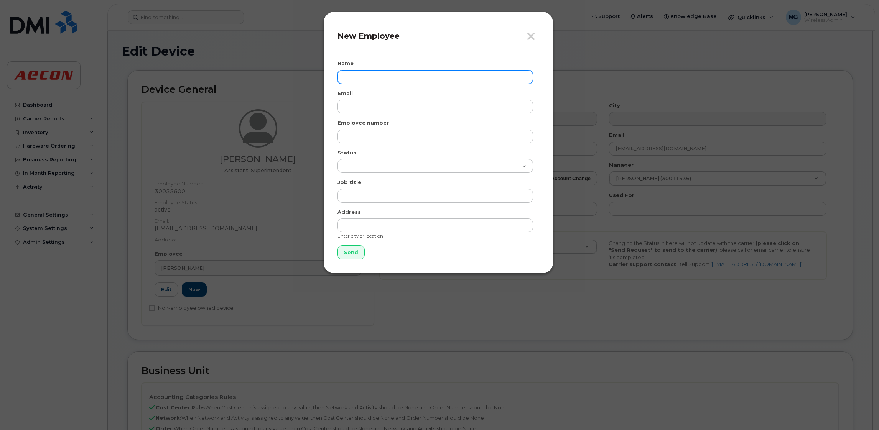
click at [434, 75] on input "text" at bounding box center [435, 77] width 196 height 14
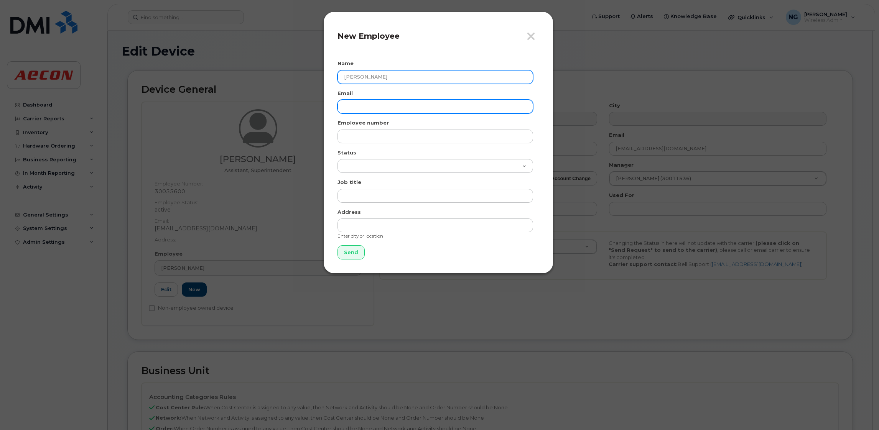
type input "[PERSON_NAME]"
click at [415, 103] on input "email" at bounding box center [435, 107] width 196 height 14
paste input "[PERSON_NAME][EMAIL_ADDRESS][DOMAIN_NAME]"
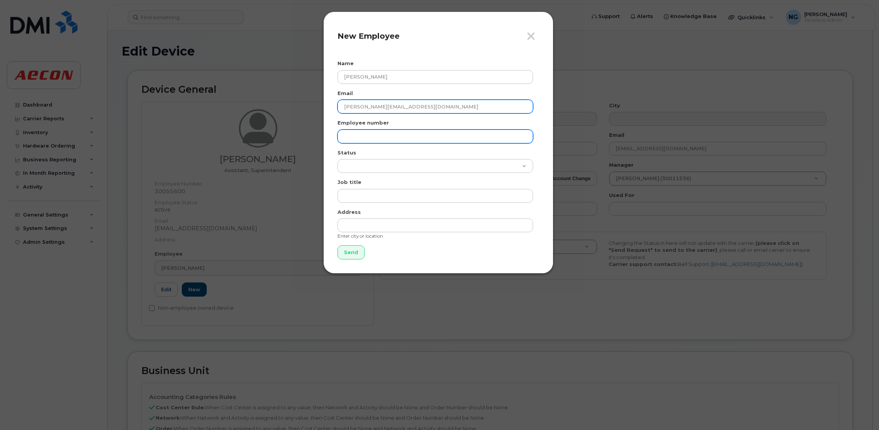
type input "[PERSON_NAME][EMAIL_ADDRESS][DOMAIN_NAME]"
click at [377, 139] on input "text" at bounding box center [435, 137] width 196 height 14
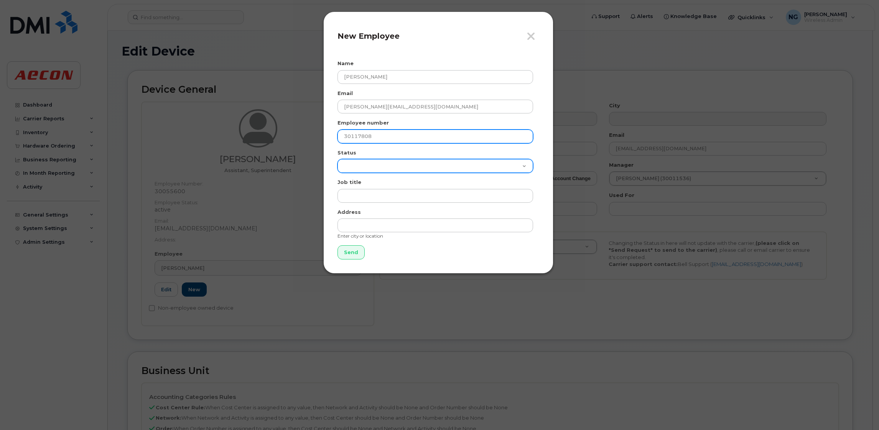
type input "30117808"
click at [359, 165] on select "Active On-Leave Long Term Short Term Maternity Leave Temp Layoff Inactive" at bounding box center [435, 166] width 196 height 14
select select "active"
click at [337, 159] on select "Active On-Leave Long Term Short Term Maternity Leave Temp Layoff Inactive" at bounding box center [435, 166] width 196 height 14
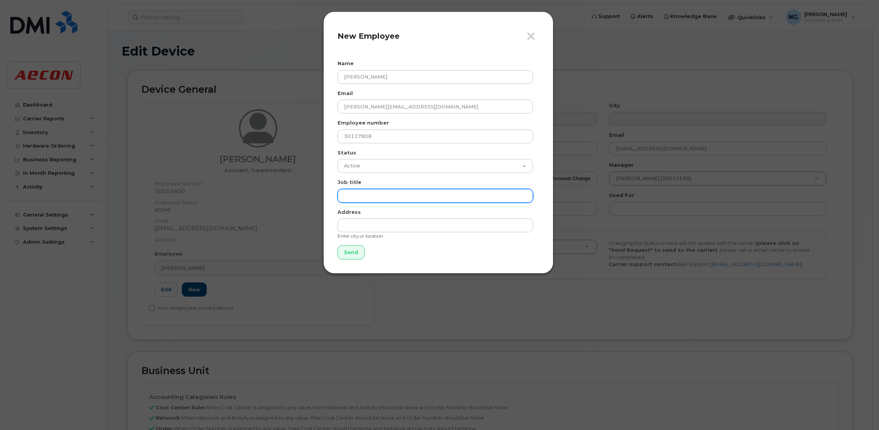
click at [385, 196] on input "text" at bounding box center [435, 196] width 196 height 14
type input "EHS Advisor"
click at [351, 253] on input "Send" at bounding box center [350, 252] width 27 height 14
type input "Send"
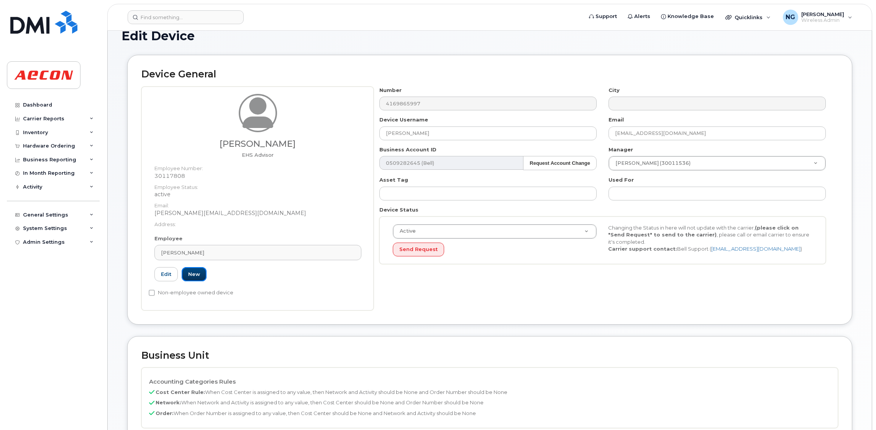
scroll to position [172, 0]
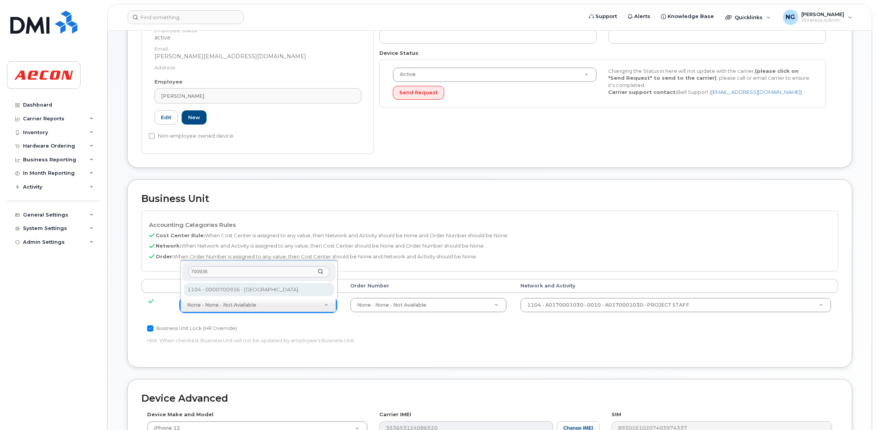
type input "700936"
type input "35399681"
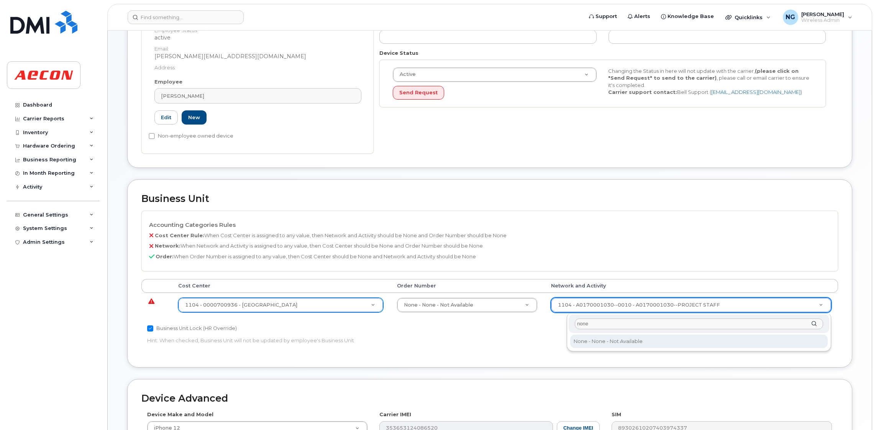
type input "none"
type input "283608"
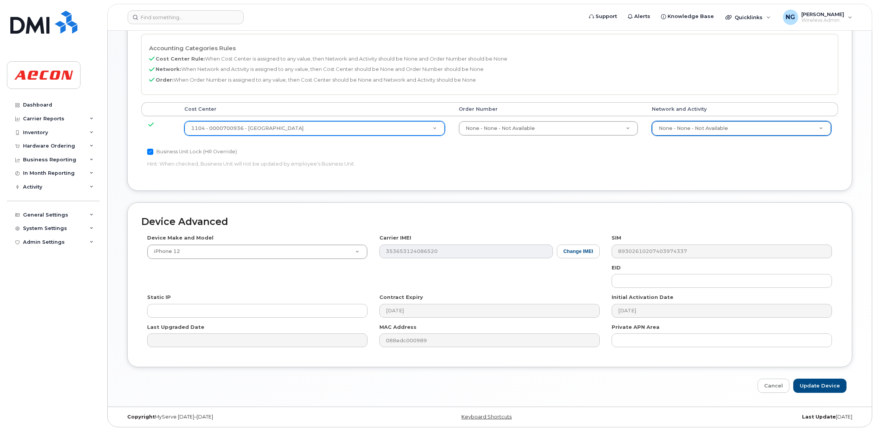
scroll to position [351, 0]
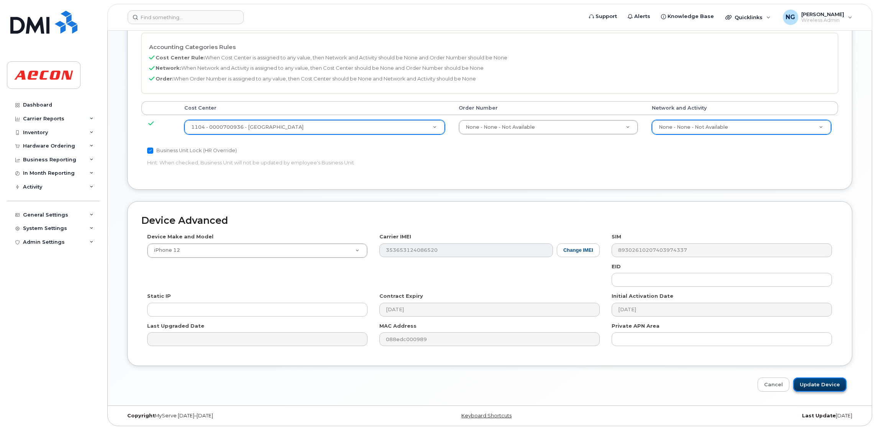
click at [823, 385] on input "Update Device" at bounding box center [820, 385] width 53 height 14
type input "Saving..."
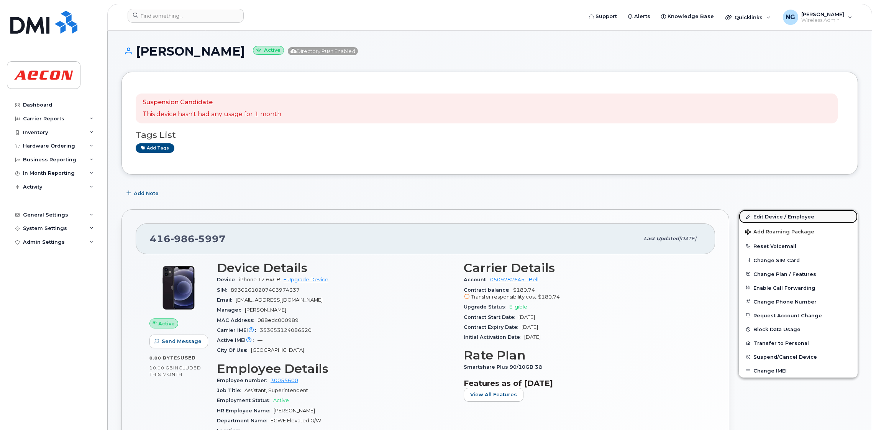
click at [788, 213] on link "Edit Device / Employee" at bounding box center [798, 217] width 119 height 14
click at [767, 216] on link "Edit Device / Employee" at bounding box center [798, 217] width 119 height 14
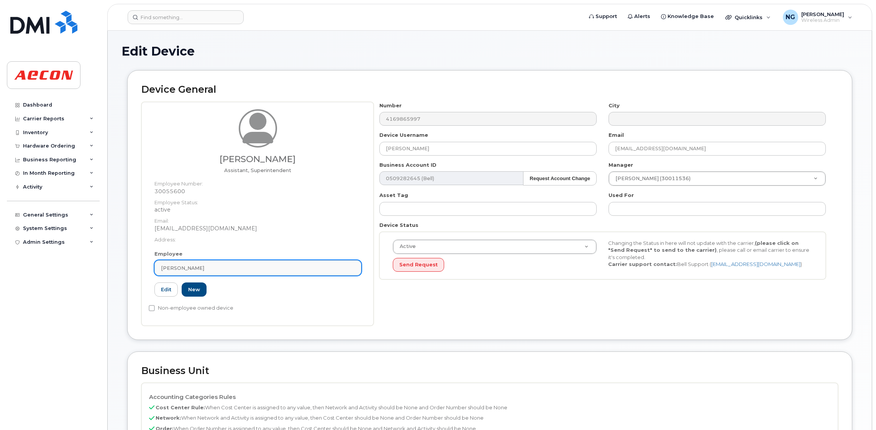
click at [266, 269] on div "[PERSON_NAME]" at bounding box center [258, 268] width 194 height 7
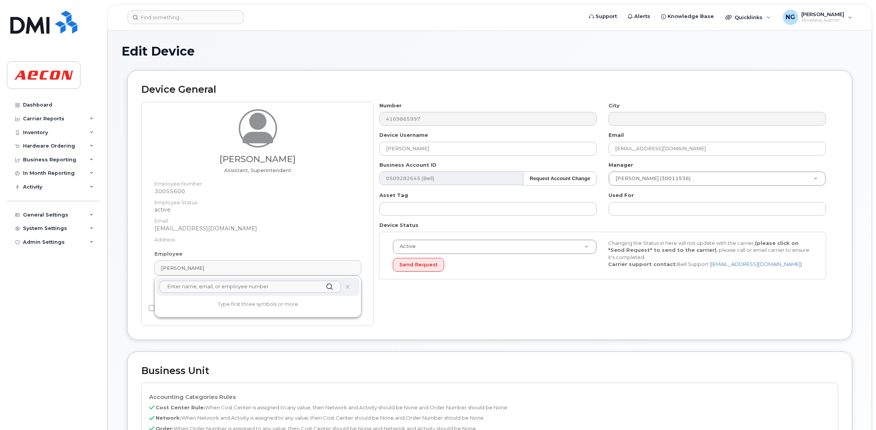
click at [242, 244] on div "Yves Philippe Assistant, Superintendent Employee Number: 30055600 Employee Stat…" at bounding box center [258, 179] width 219 height 141
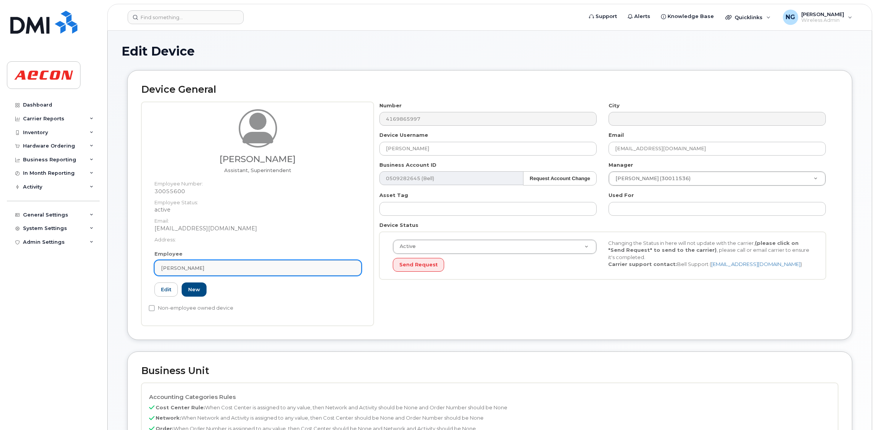
drag, startPoint x: 233, startPoint y: 270, endPoint x: 234, endPoint y: 265, distance: 4.7
click at [234, 269] on div "[PERSON_NAME]" at bounding box center [258, 268] width 194 height 7
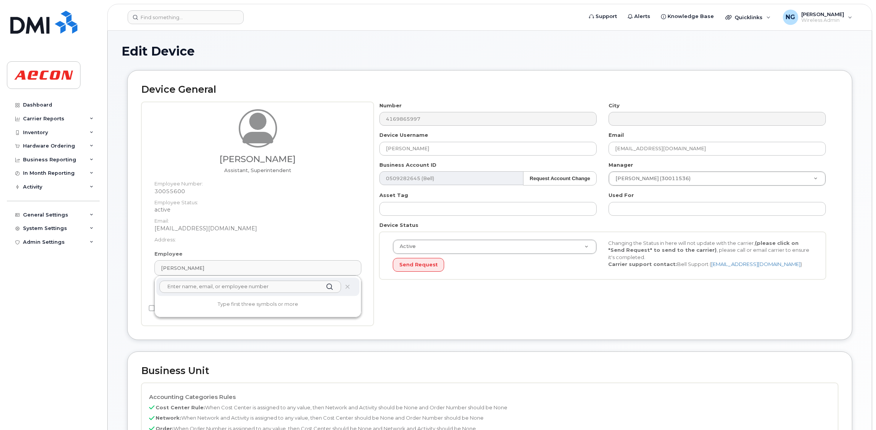
click at [219, 288] on input "text" at bounding box center [250, 287] width 182 height 12
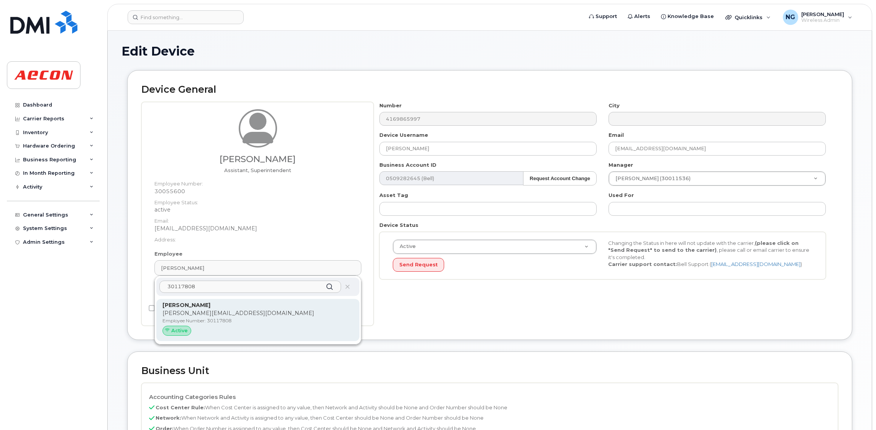
type input "30117808"
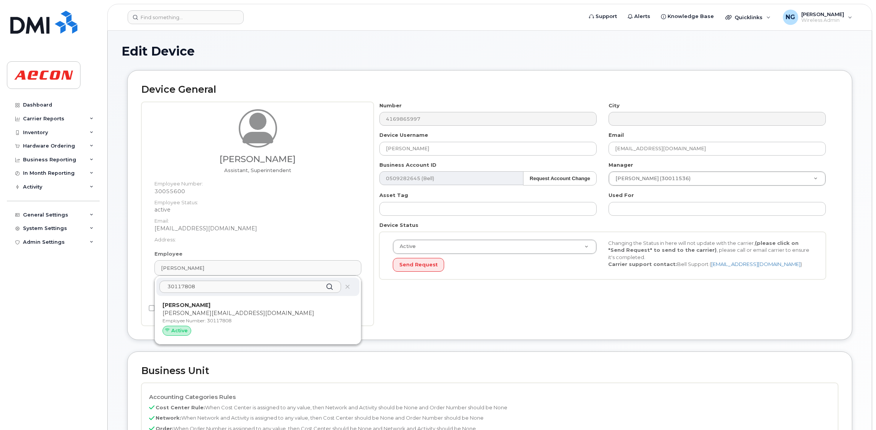
drag, startPoint x: 230, startPoint y: 321, endPoint x: 503, endPoint y: 69, distance: 371.5
click at [232, 321] on p "Employee Number: 30117808" at bounding box center [258, 320] width 191 height 7
type input "30117808"
type input "[PERSON_NAME]"
type input "[PERSON_NAME][EMAIL_ADDRESS][DOMAIN_NAME]"
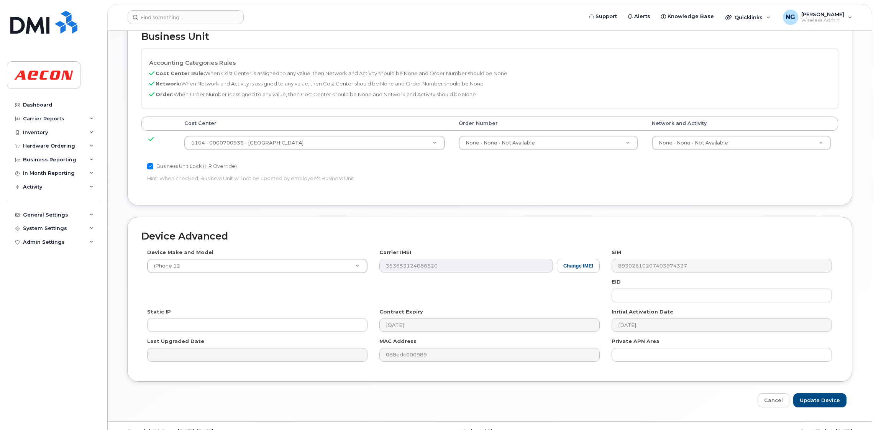
scroll to position [335, 0]
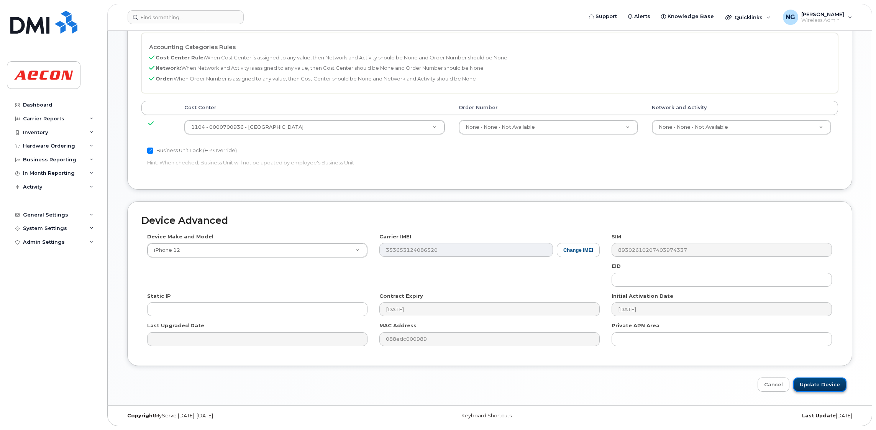
click at [832, 386] on input "Update Device" at bounding box center [820, 385] width 53 height 14
type input "Saving..."
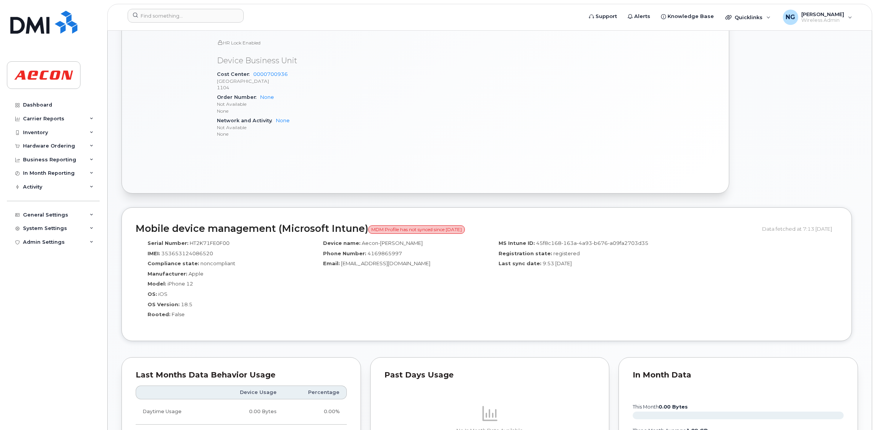
scroll to position [575, 0]
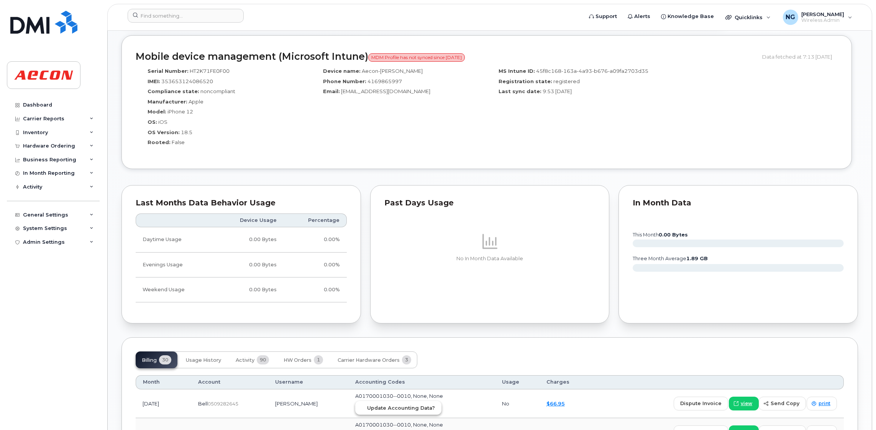
click at [408, 412] on span "Update Accounting Data?" at bounding box center [401, 408] width 68 height 7
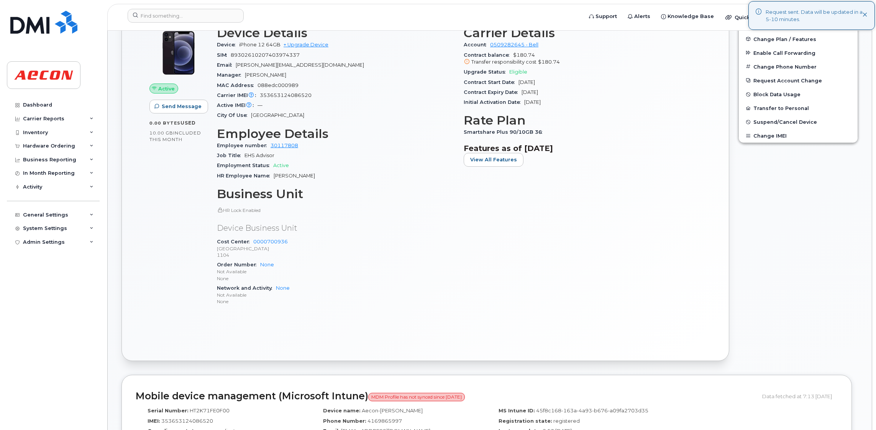
scroll to position [230, 0]
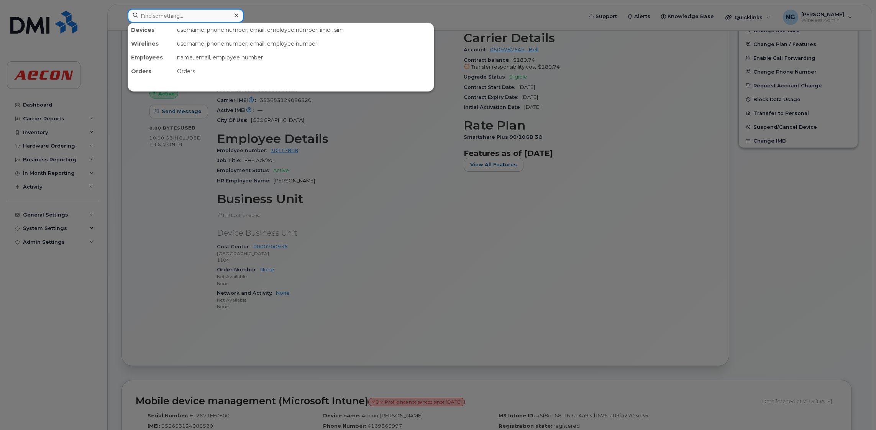
click at [180, 16] on input at bounding box center [186, 16] width 116 height 14
type input "e"
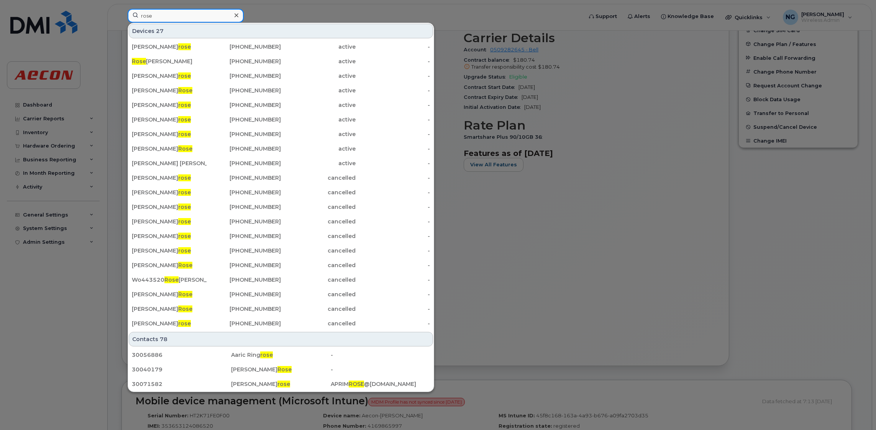
click at [185, 15] on input "rose" at bounding box center [186, 16] width 116 height 14
type input "rose"
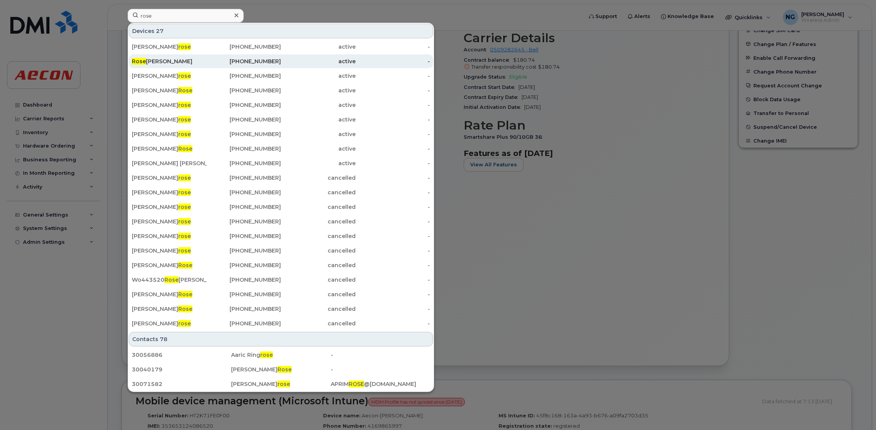
drag, startPoint x: 176, startPoint y: 62, endPoint x: 185, endPoint y: 61, distance: 8.9
click at [176, 62] on div "[PERSON_NAME]" at bounding box center [169, 62] width 75 height 8
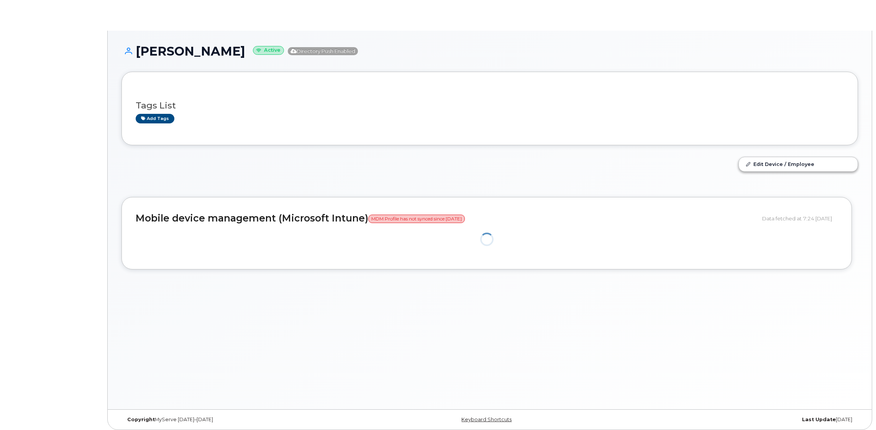
click at [273, 59] on div "Rose Gao Active Directory Push Enabled" at bounding box center [490, 57] width 737 height 27
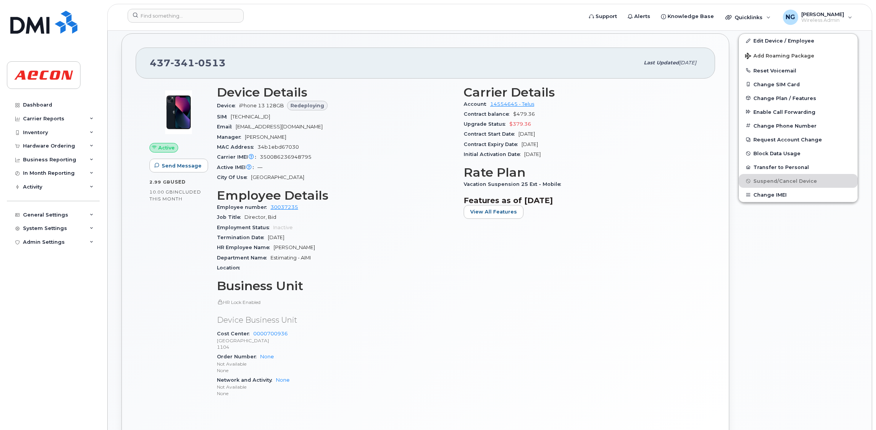
scroll to position [230, 0]
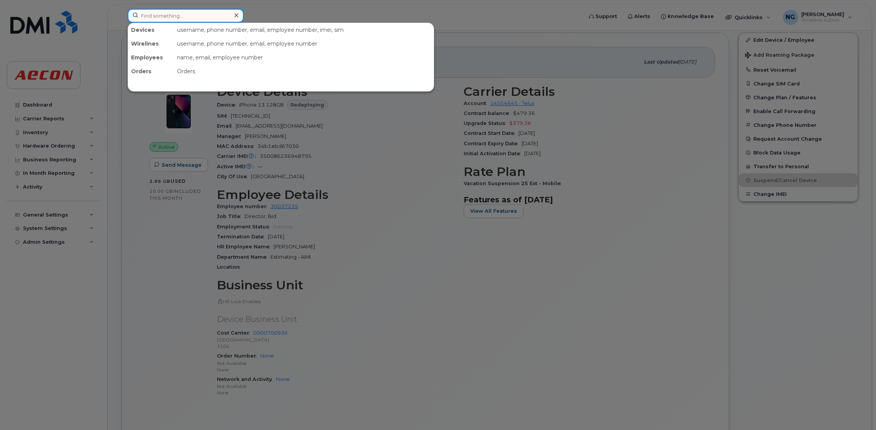
click at [187, 15] on input at bounding box center [186, 16] width 116 height 14
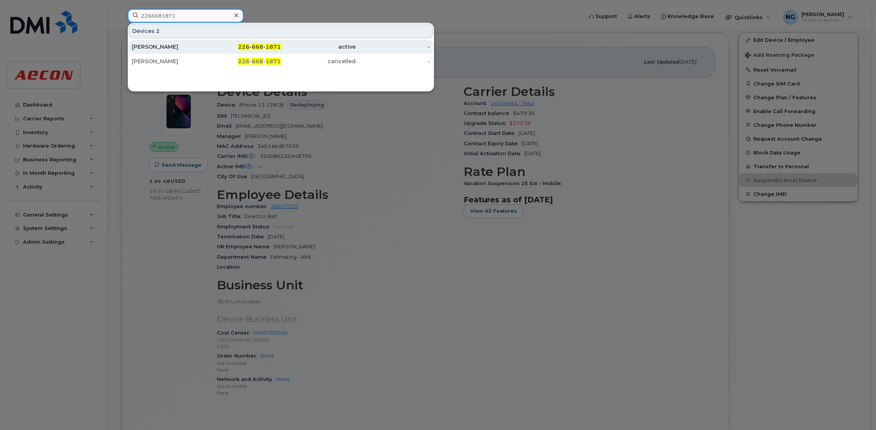
type input "2266681871"
click at [265, 46] on div "226 - 668 - 1871" at bounding box center [244, 47] width 75 height 8
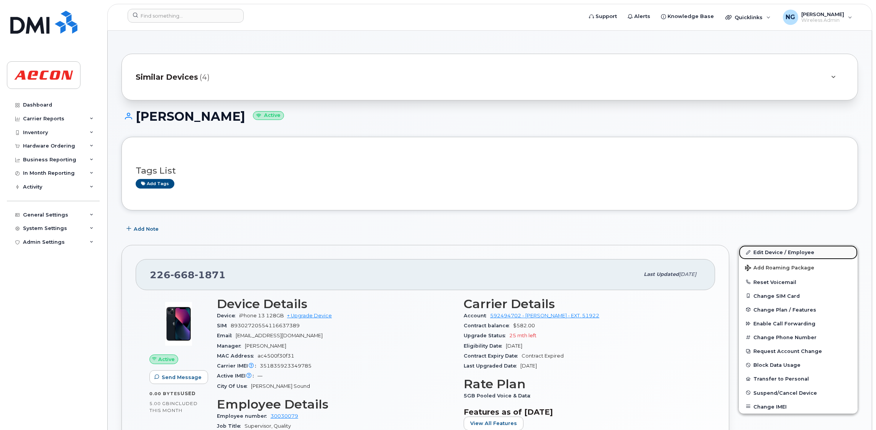
click at [795, 249] on link "Edit Device / Employee" at bounding box center [798, 252] width 119 height 14
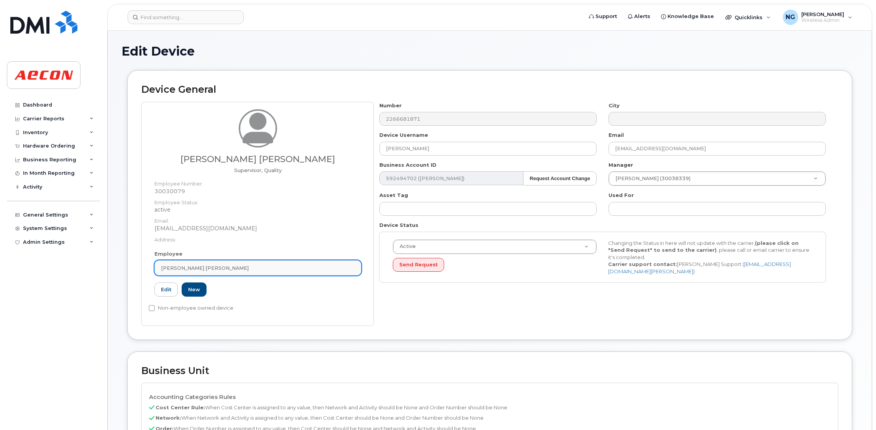
click at [296, 266] on div "Sergio Eduardo Guarneros Rojas" at bounding box center [258, 268] width 194 height 7
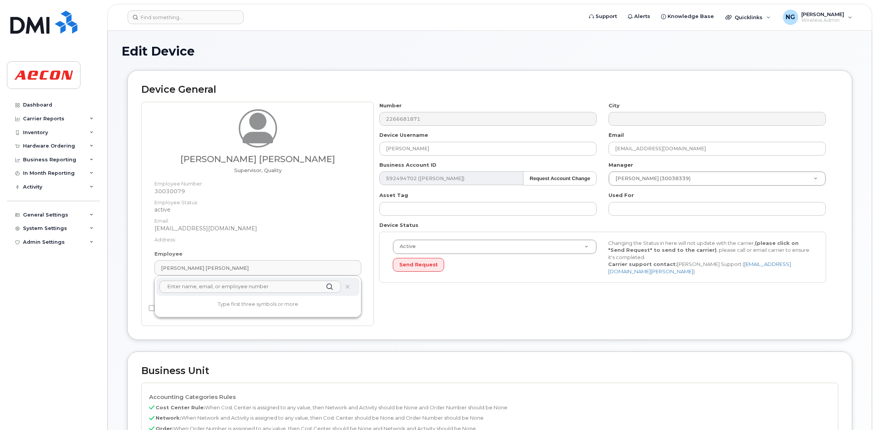
click at [281, 286] on input "text" at bounding box center [250, 287] width 182 height 12
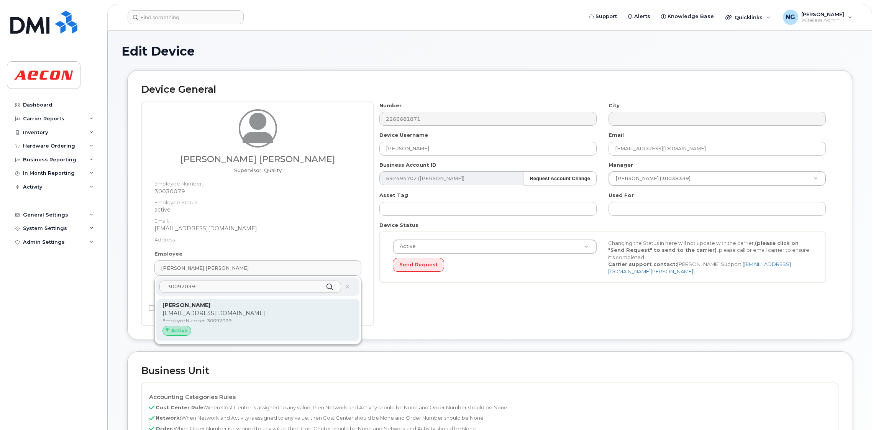
type input "30092039"
click at [303, 308] on p "Kevin O'Reilly" at bounding box center [258, 305] width 191 height 8
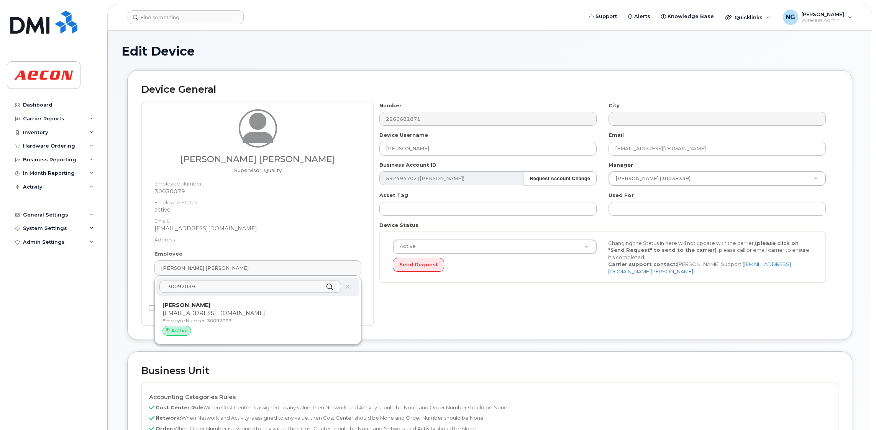
type input "30092039"
type input "Kevin O'Reilly"
type input "koreilly@aecon.com"
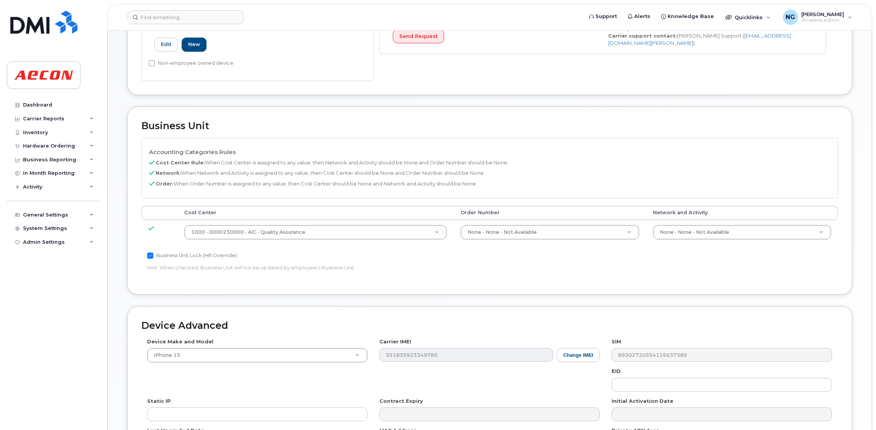
scroll to position [230, 0]
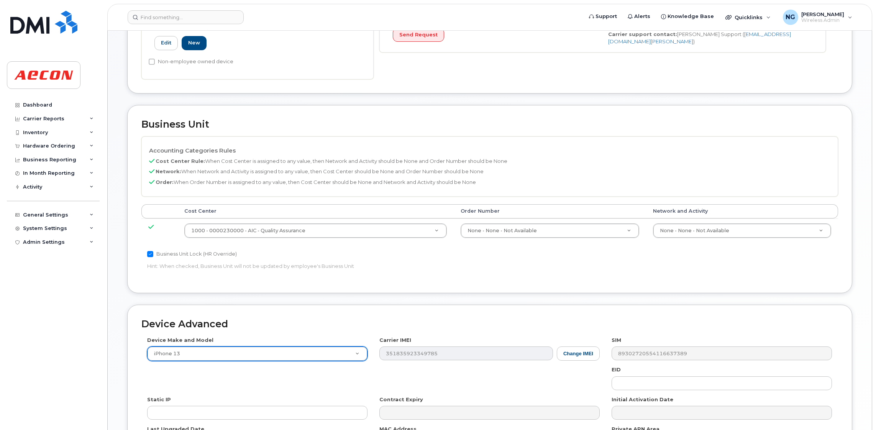
type input "7"
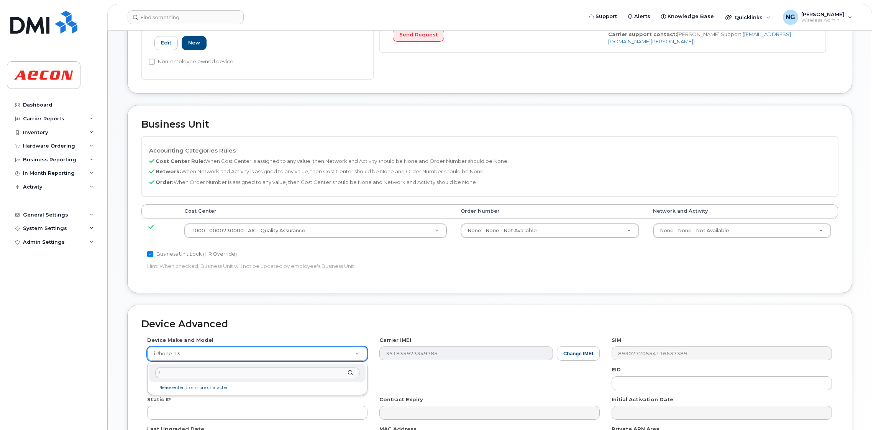
type input "70"
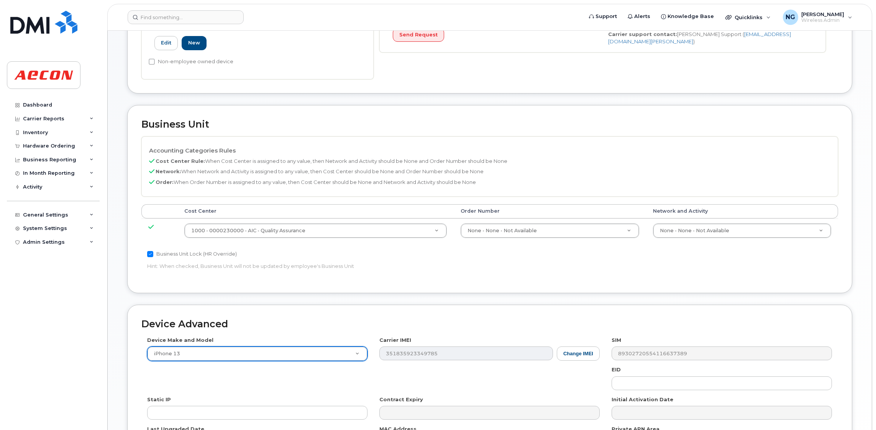
drag, startPoint x: 513, startPoint y: 280, endPoint x: 555, endPoint y: 284, distance: 42.8
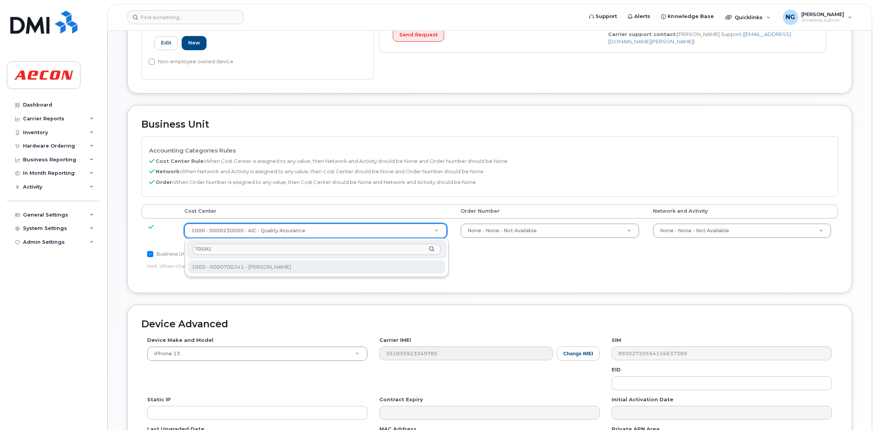
type input "700341"
type input "283964"
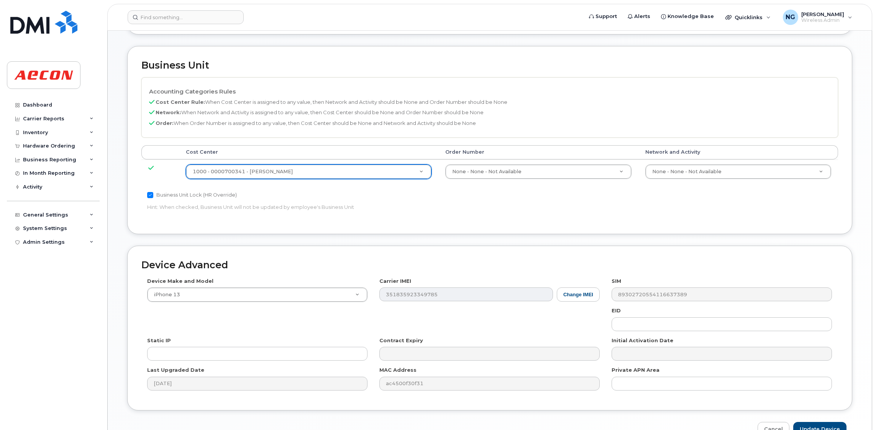
scroll to position [335, 0]
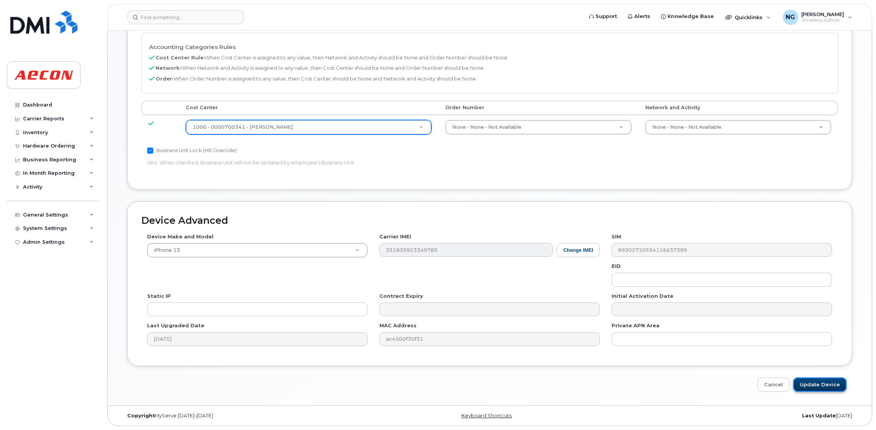
click at [819, 386] on input "Update Device" at bounding box center [820, 385] width 53 height 14
type input "Saving..."
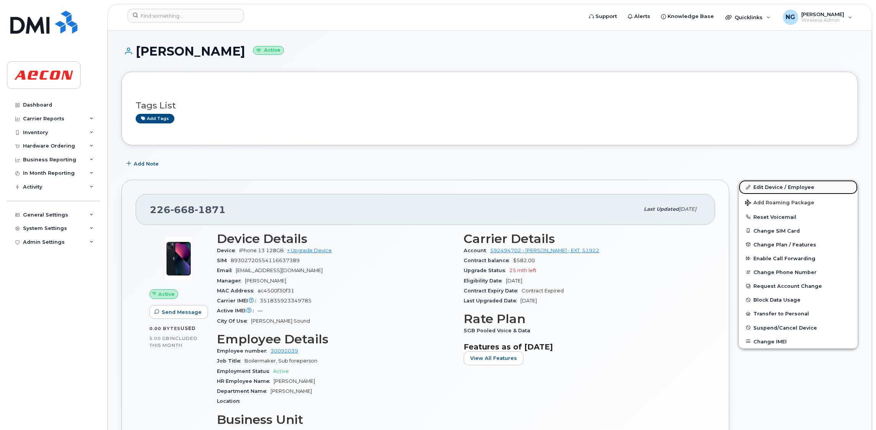
click at [776, 186] on link "Edit Device / Employee" at bounding box center [798, 187] width 119 height 14
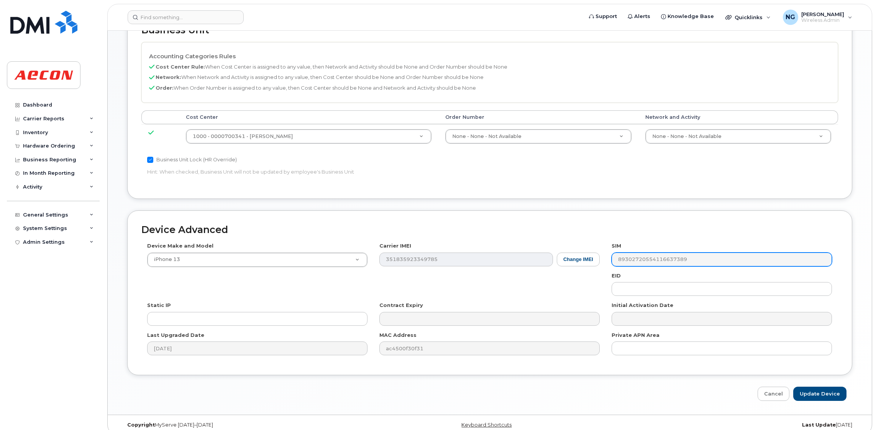
scroll to position [351, 0]
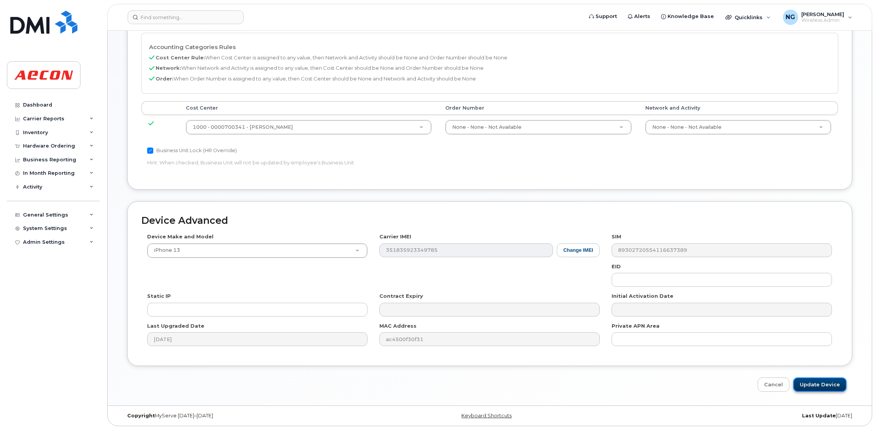
click at [816, 384] on input "Update Device" at bounding box center [820, 385] width 53 height 14
type input "Saving..."
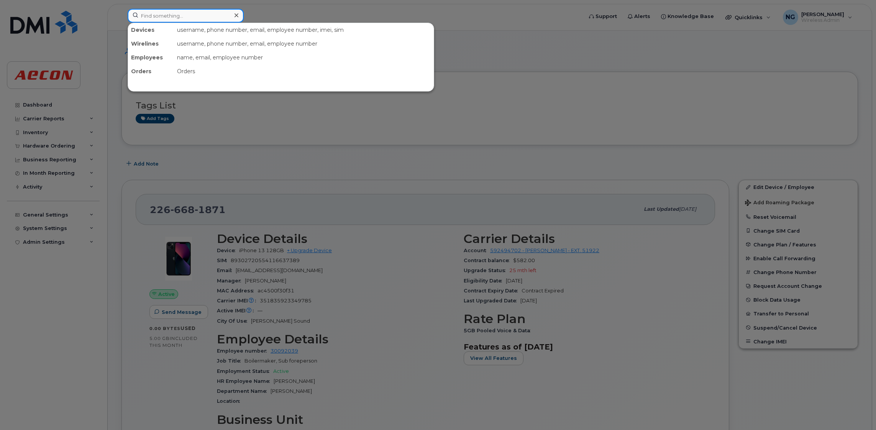
click at [164, 19] on input at bounding box center [186, 16] width 116 height 14
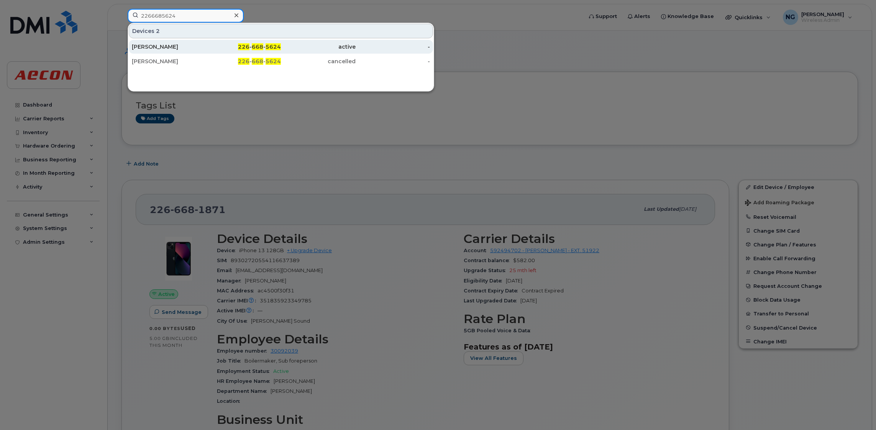
type input "2266685624"
click at [254, 42] on div "226 - 668 - 5624" at bounding box center [244, 47] width 75 height 14
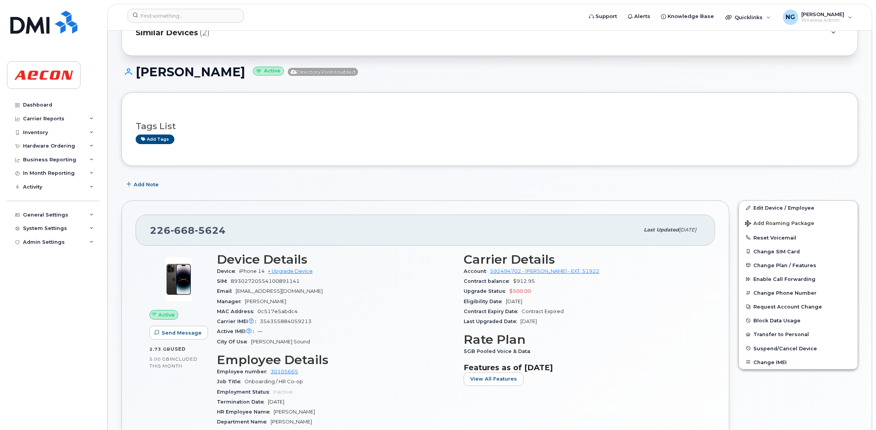
scroll to position [58, 0]
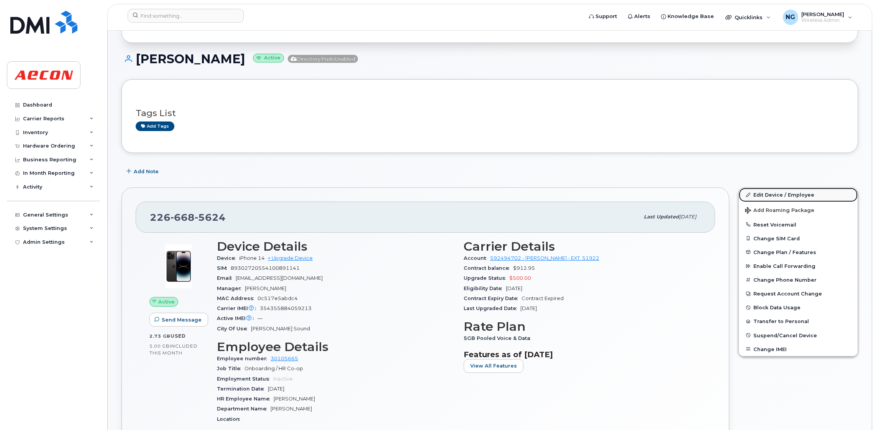
click at [799, 196] on link "Edit Device / Employee" at bounding box center [798, 195] width 119 height 14
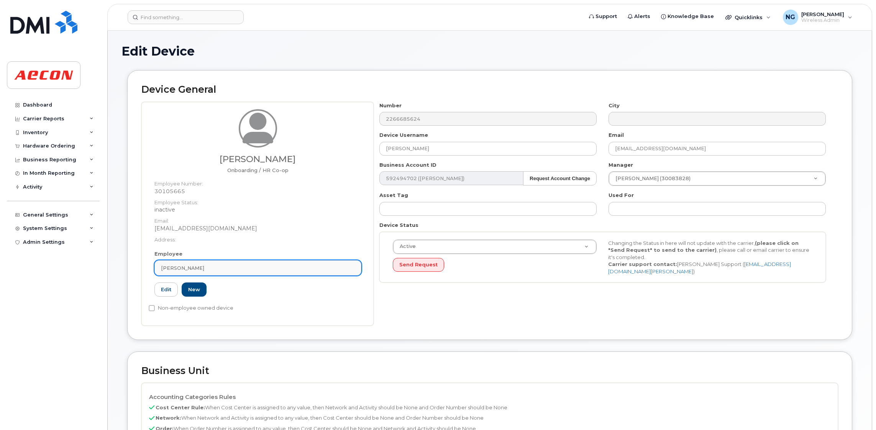
click at [316, 270] on div "[PERSON_NAME]" at bounding box center [258, 268] width 194 height 7
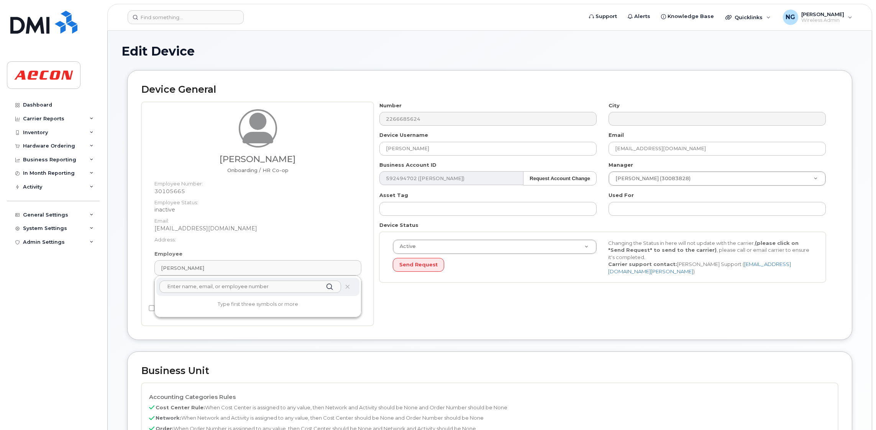
click at [265, 285] on input "text" at bounding box center [250, 287] width 182 height 12
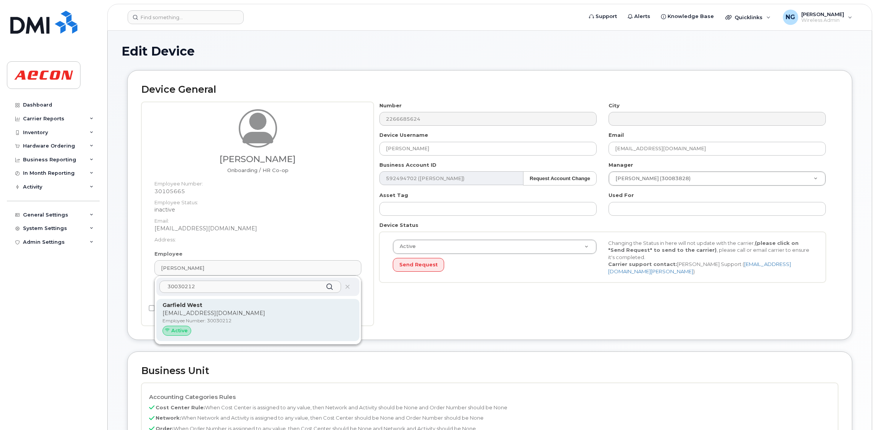
type input "30030212"
click at [316, 319] on p "Employee Number: 30030212" at bounding box center [258, 320] width 191 height 7
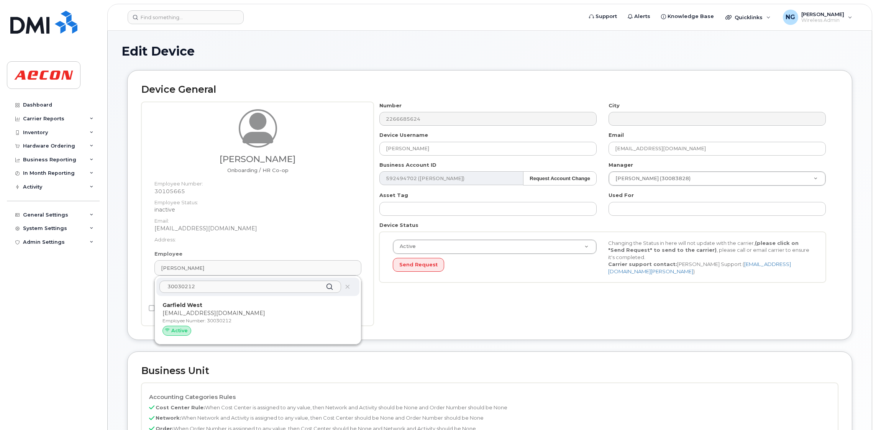
type input "Garfield West"
type input "[EMAIL_ADDRESS][DOMAIN_NAME]"
type input "30030212"
type input "283964"
type input "283607"
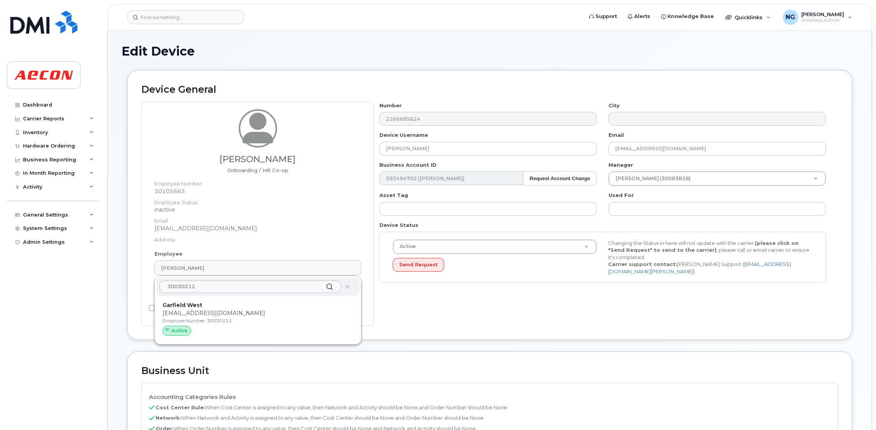
type input "283608"
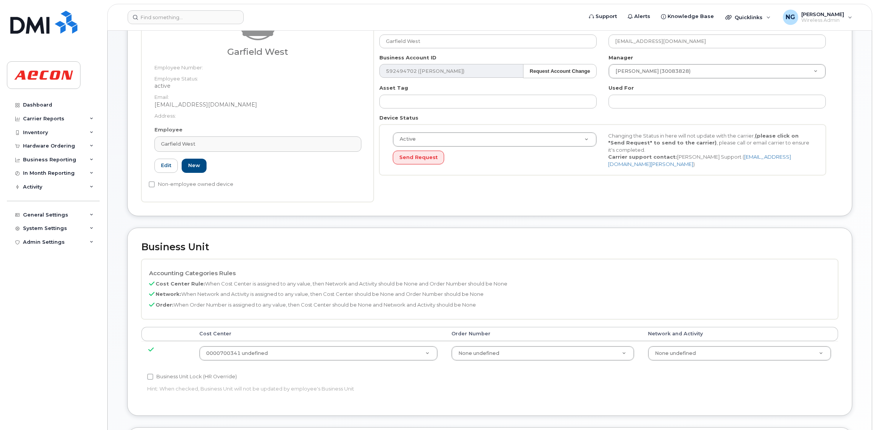
scroll to position [230, 0]
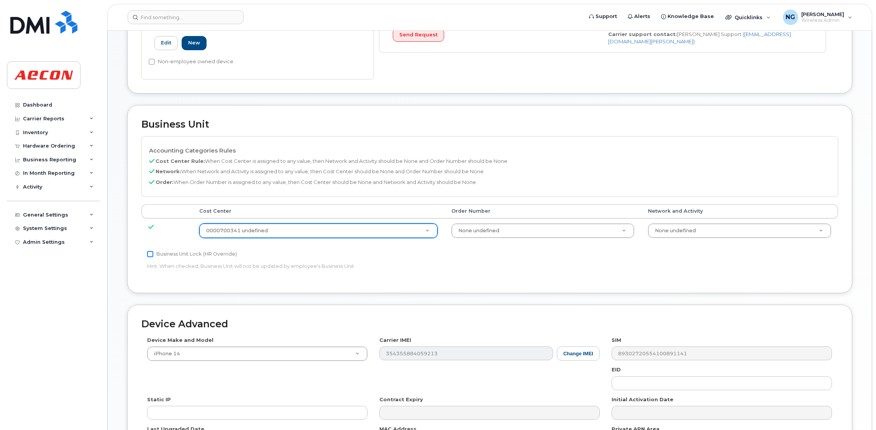
click at [151, 256] on input "Business Unit Lock (HR Override)" at bounding box center [150, 254] width 6 height 6
checkbox input "true"
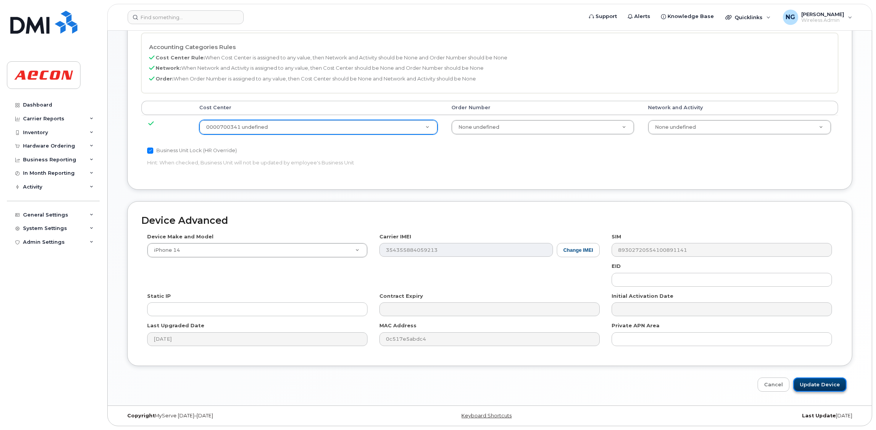
click at [830, 384] on input "Update Device" at bounding box center [820, 385] width 53 height 14
type input "Saving..."
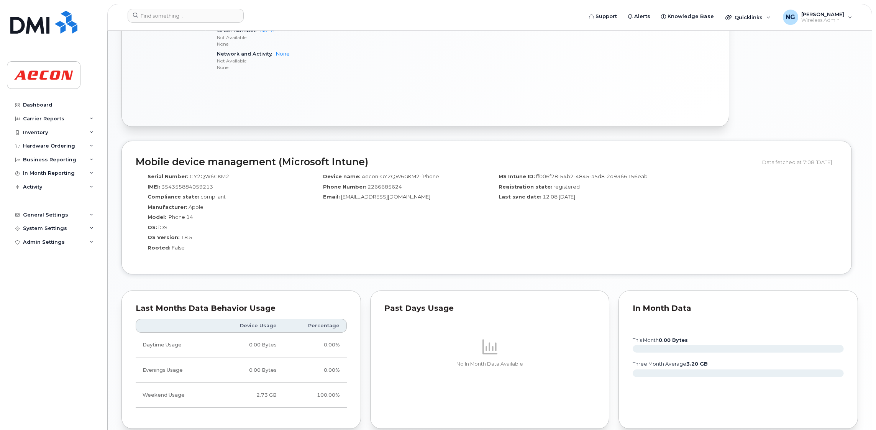
scroll to position [668, 0]
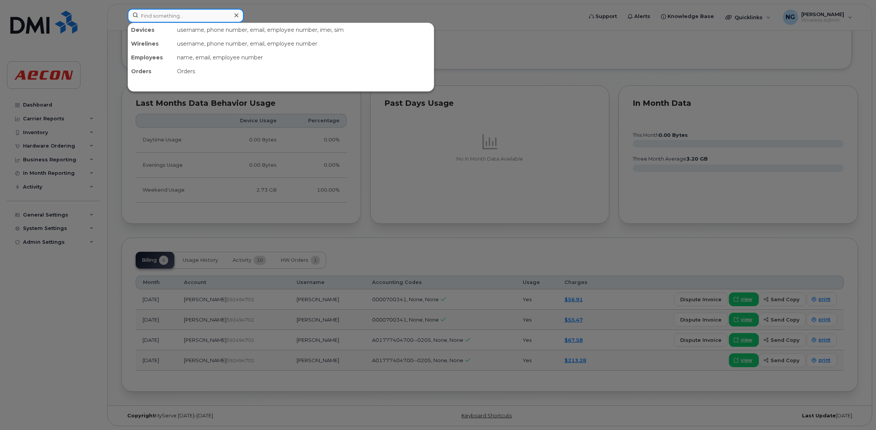
click at [180, 15] on input at bounding box center [186, 16] width 116 height 14
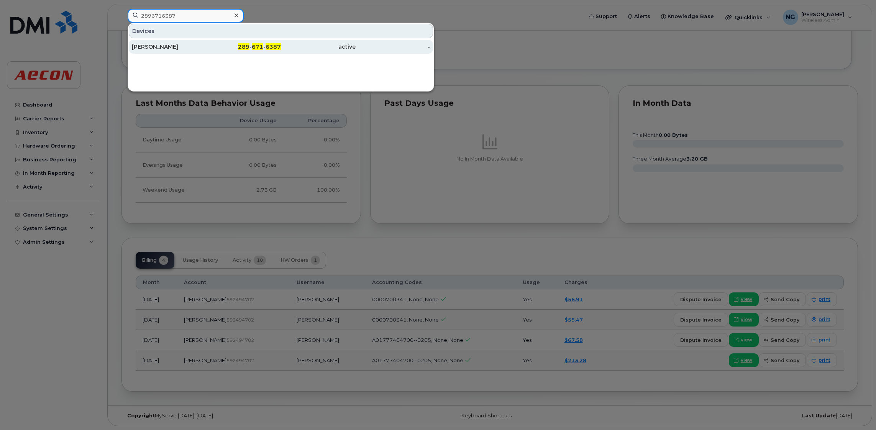
type input "2896716387"
click at [250, 50] on span "289" at bounding box center [244, 46] width 12 height 7
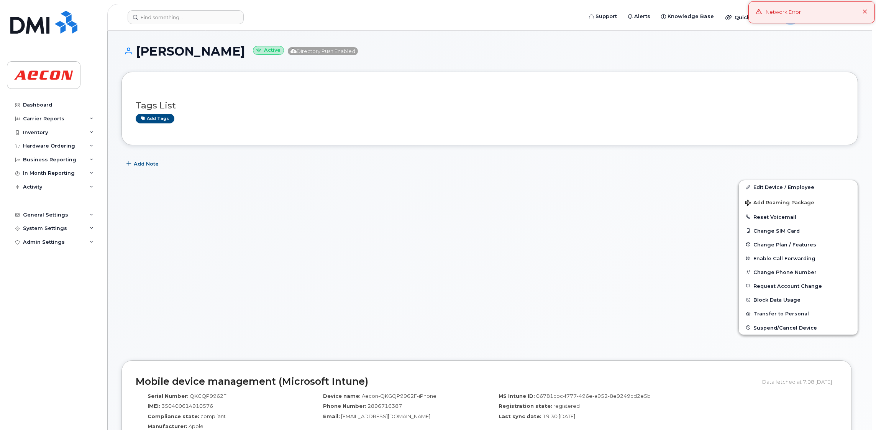
click at [868, 15] on icon at bounding box center [865, 12] width 5 height 5
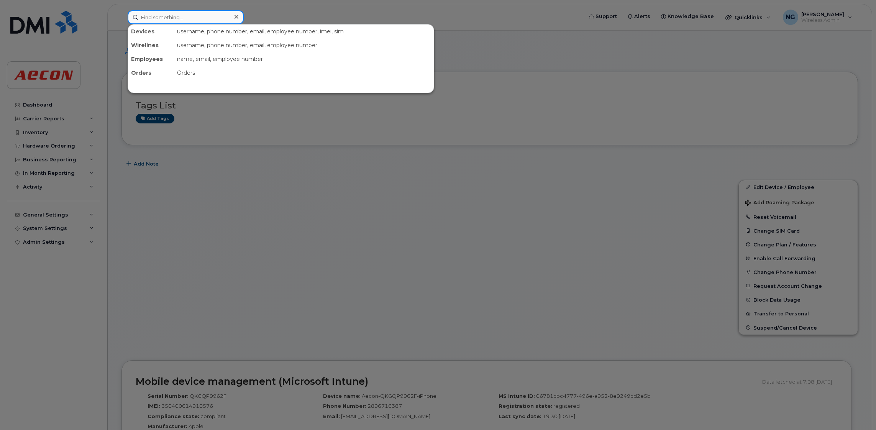
click at [180, 12] on input at bounding box center [186, 17] width 116 height 14
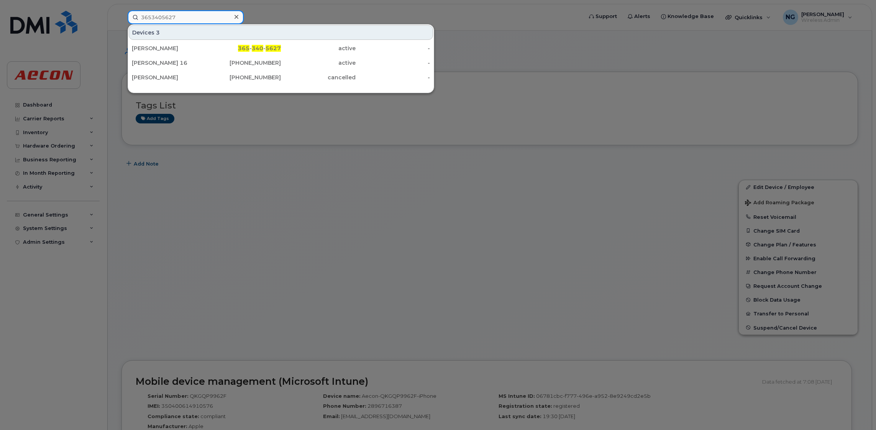
type input "3653405627"
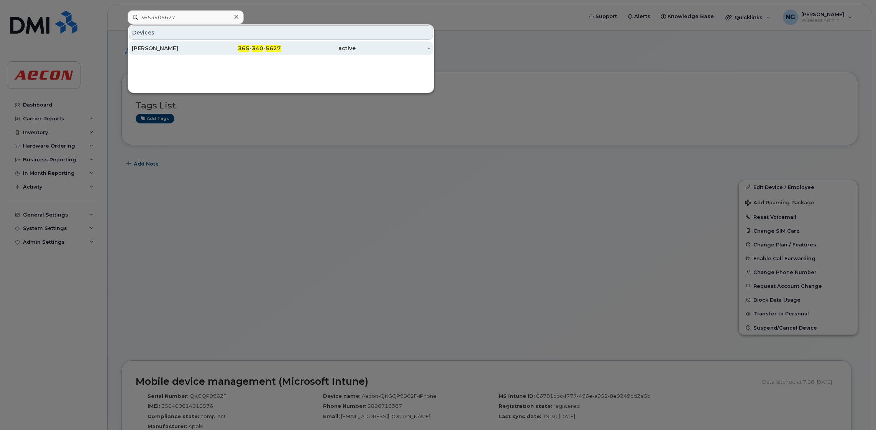
click at [255, 50] on span "340" at bounding box center [258, 48] width 12 height 7
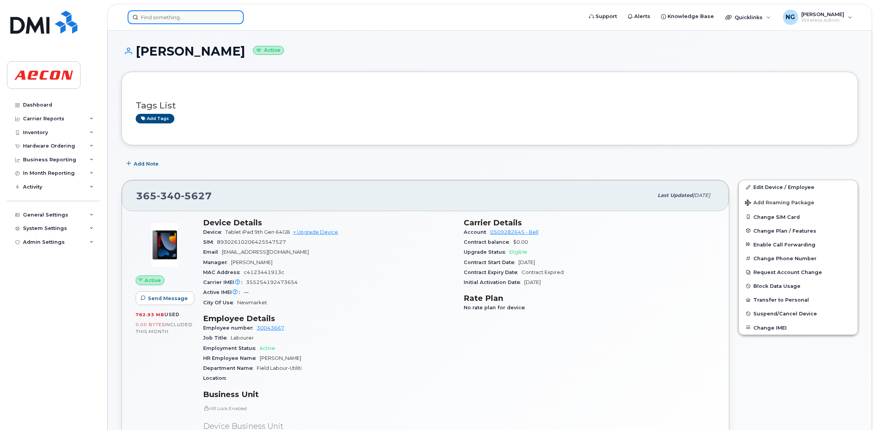
click at [190, 19] on input at bounding box center [186, 17] width 116 height 14
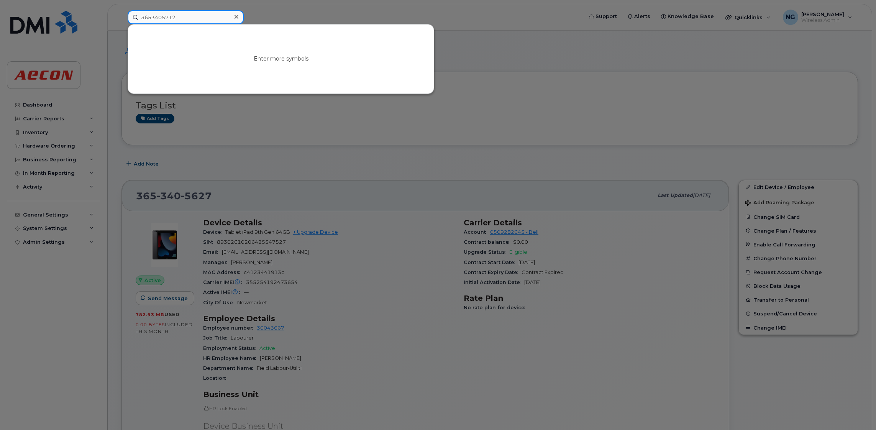
type input "3653405712"
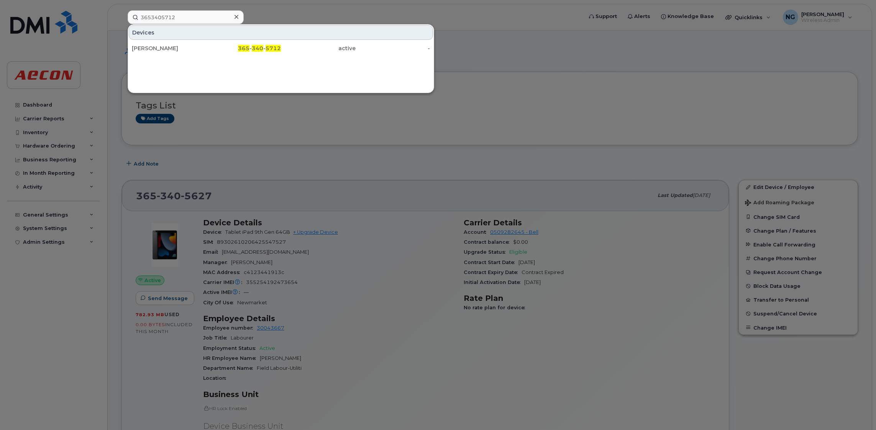
click at [255, 38] on div "Devices" at bounding box center [281, 32] width 304 height 15
click at [255, 46] on span "340" at bounding box center [258, 48] width 12 height 7
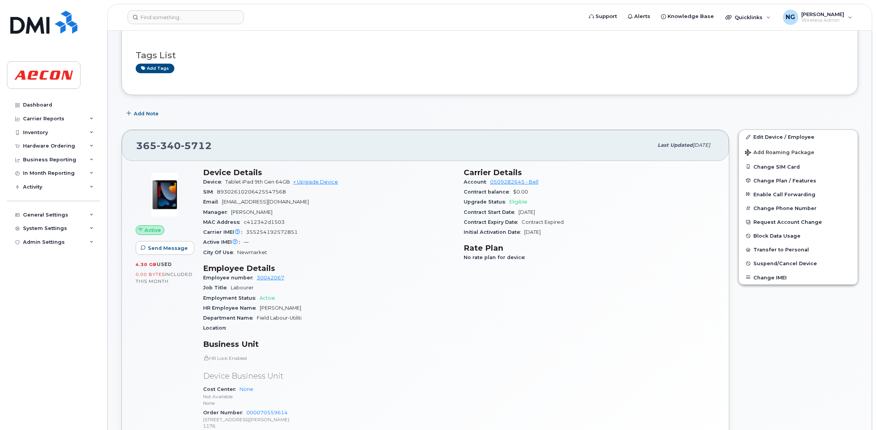
scroll to position [115, 0]
drag, startPoint x: 408, startPoint y: 69, endPoint x: 422, endPoint y: 57, distance: 18.2
click at [411, 66] on div "Add tags" at bounding box center [487, 69] width 702 height 10
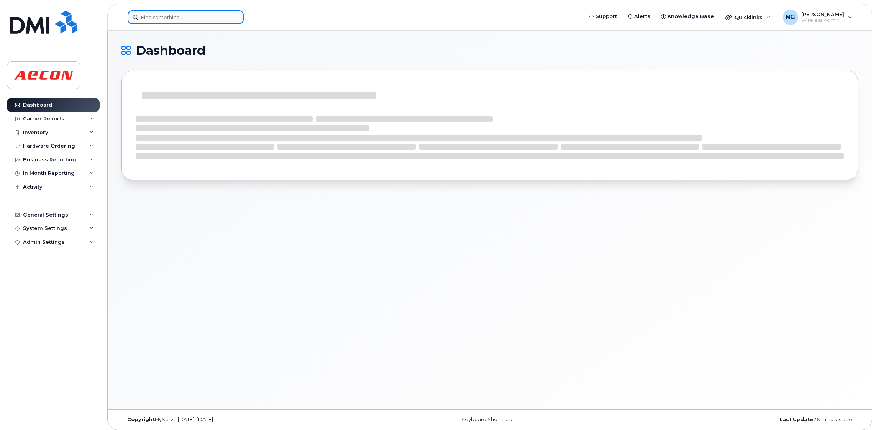
click at [195, 17] on input at bounding box center [186, 17] width 116 height 14
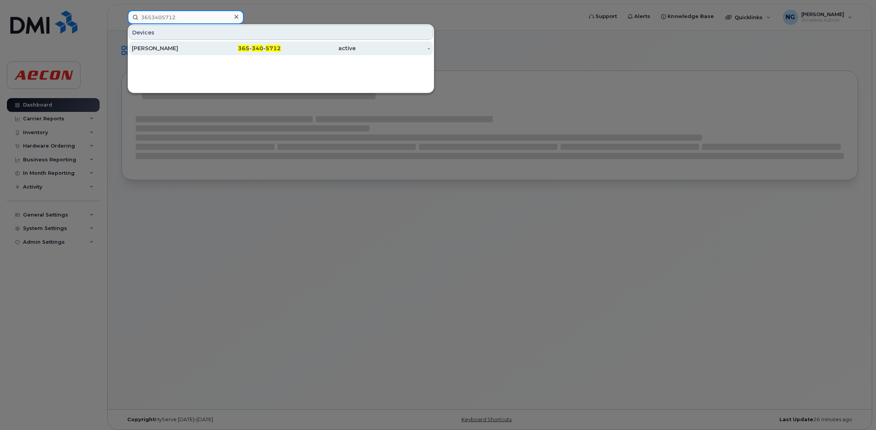
type input "3653405712"
click at [281, 47] on div "active" at bounding box center [318, 48] width 75 height 8
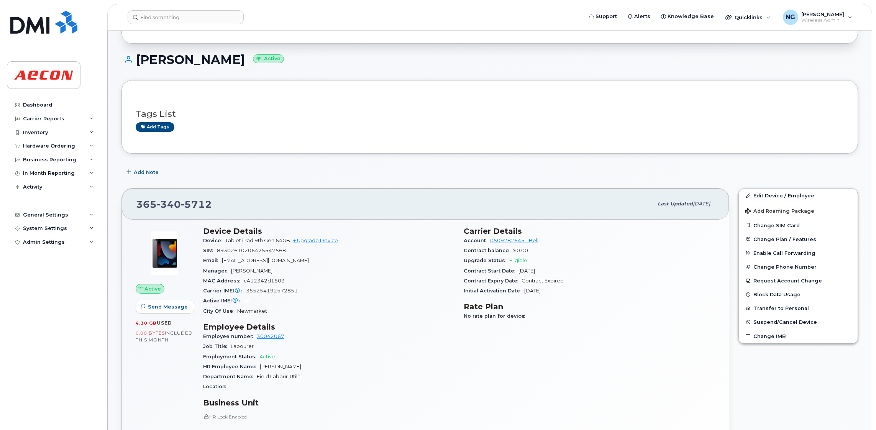
scroll to position [115, 0]
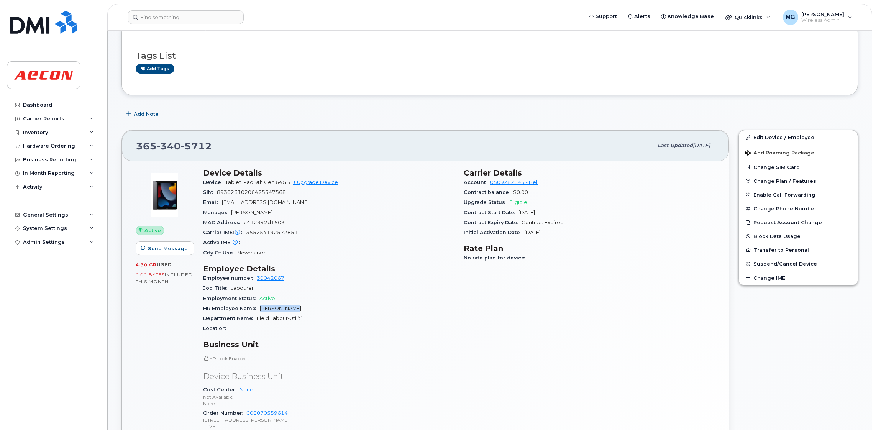
drag, startPoint x: 260, startPoint y: 306, endPoint x: 326, endPoint y: 313, distance: 65.6
click at [326, 313] on div "HR Employee Name [PERSON_NAME]" at bounding box center [329, 309] width 252 height 10
drag, startPoint x: 326, startPoint y: 313, endPoint x: 285, endPoint y: 308, distance: 40.9
copy span "[PERSON_NAME]"
click at [224, 202] on span "[EMAIL_ADDRESS][DOMAIN_NAME]" at bounding box center [265, 202] width 87 height 6
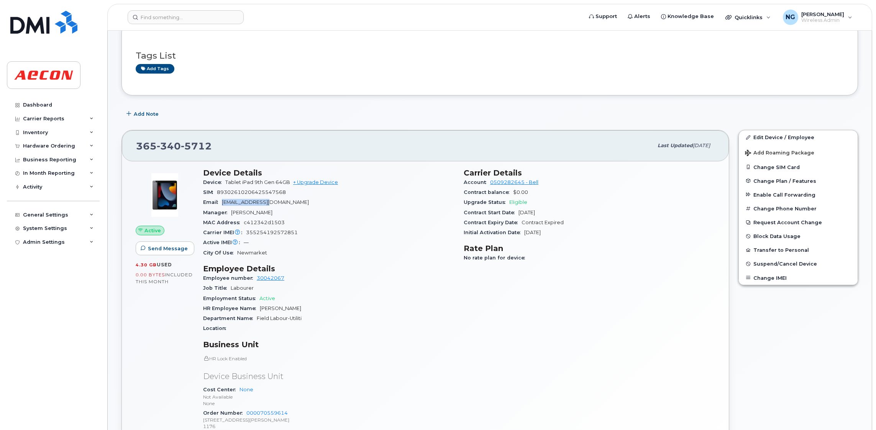
drag, startPoint x: 223, startPoint y: 200, endPoint x: 282, endPoint y: 203, distance: 59.5
click at [284, 203] on div "Email [EMAIL_ADDRESS][DOMAIN_NAME]" at bounding box center [329, 202] width 252 height 10
drag, startPoint x: 282, startPoint y: 203, endPoint x: 271, endPoint y: 201, distance: 11.7
copy span "[EMAIL_ADDRESS][DOMAIN_NAME]"
click at [324, 265] on h3 "Employee Details" at bounding box center [329, 268] width 252 height 9
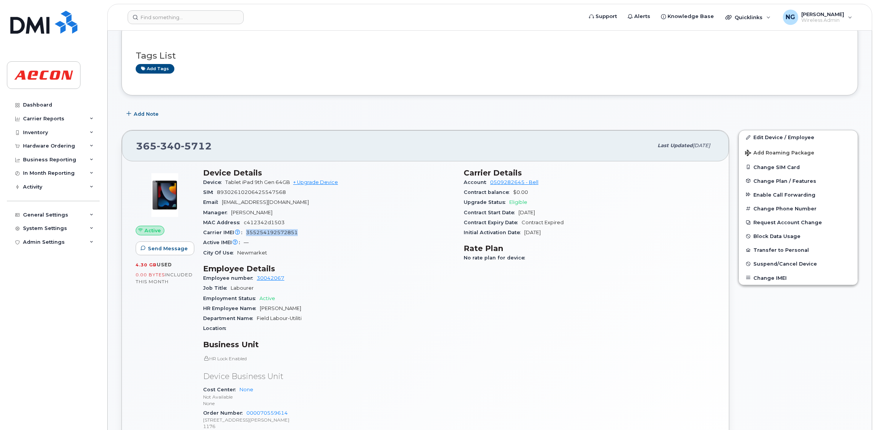
drag, startPoint x: 245, startPoint y: 233, endPoint x: 301, endPoint y: 237, distance: 55.7
click at [301, 237] on div "Carrier IMEI Carrier IMEI is reported during the last billing cycle or change o…" at bounding box center [329, 233] width 252 height 10
drag, startPoint x: 301, startPoint y: 237, endPoint x: 289, endPoint y: 233, distance: 12.0
copy span "355254192572851"
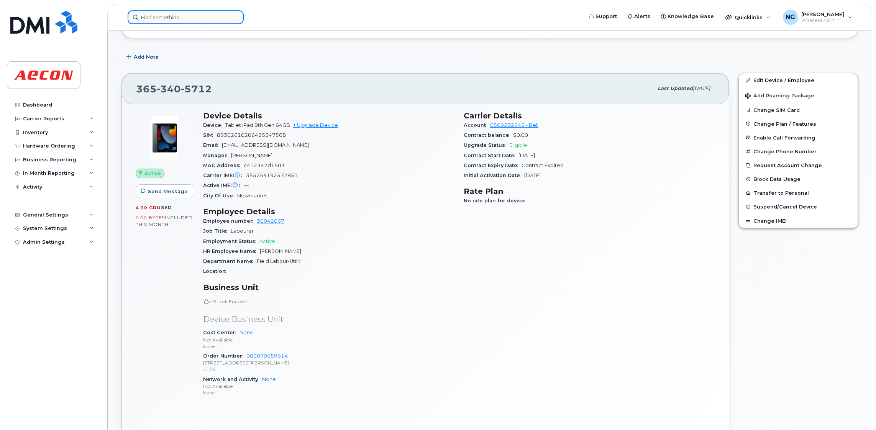
click at [195, 16] on input at bounding box center [186, 17] width 116 height 14
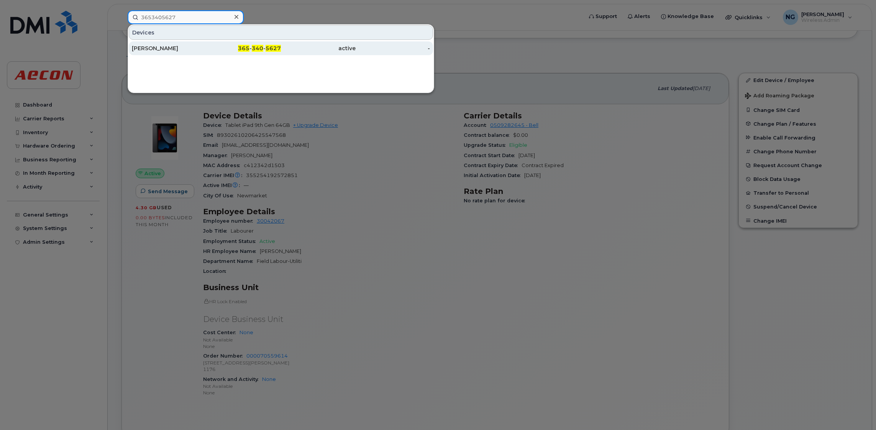
type input "3653405627"
click at [270, 46] on span "5627" at bounding box center [273, 48] width 15 height 7
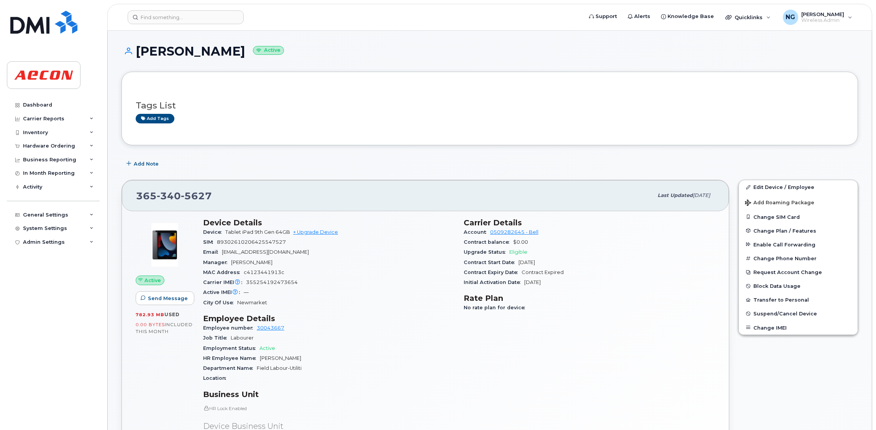
drag, startPoint x: 298, startPoint y: 363, endPoint x: 259, endPoint y: 356, distance: 39.0
click at [259, 356] on div "HR Employee Name [GEOGRAPHIC_DATA][PERSON_NAME]" at bounding box center [329, 359] width 252 height 10
drag, startPoint x: 259, startPoint y: 356, endPoint x: 266, endPoint y: 356, distance: 6.9
copy span "[PERSON_NAME]"
drag, startPoint x: 221, startPoint y: 253, endPoint x: 294, endPoint y: 255, distance: 72.9
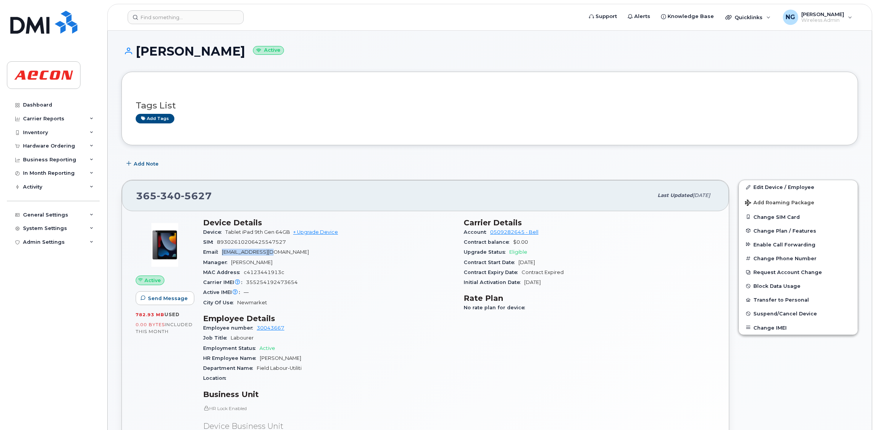
click at [294, 255] on div "Email HELAWAR@AECON.COM" at bounding box center [329, 252] width 252 height 10
drag, startPoint x: 294, startPoint y: 255, endPoint x: 271, endPoint y: 253, distance: 23.1
copy span "HELAWAR@AECON.COM"
drag, startPoint x: 243, startPoint y: 281, endPoint x: 300, endPoint y: 279, distance: 56.4
click at [300, 279] on div "Carrier IMEI Carrier IMEI is reported during the last billing cycle or change o…" at bounding box center [329, 283] width 252 height 10
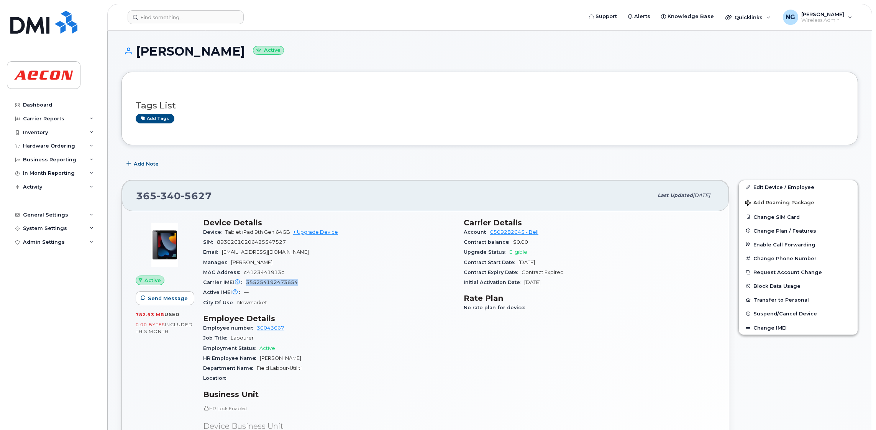
drag, startPoint x: 300, startPoint y: 279, endPoint x: 292, endPoint y: 281, distance: 8.3
copy span "355254192473654"
drag, startPoint x: 254, startPoint y: 361, endPoint x: 316, endPoint y: 355, distance: 62.4
click at [316, 355] on div "HR Employee Name Haissam Elawar" at bounding box center [329, 359] width 252 height 10
drag, startPoint x: 316, startPoint y: 355, endPoint x: 303, endPoint y: 364, distance: 16.6
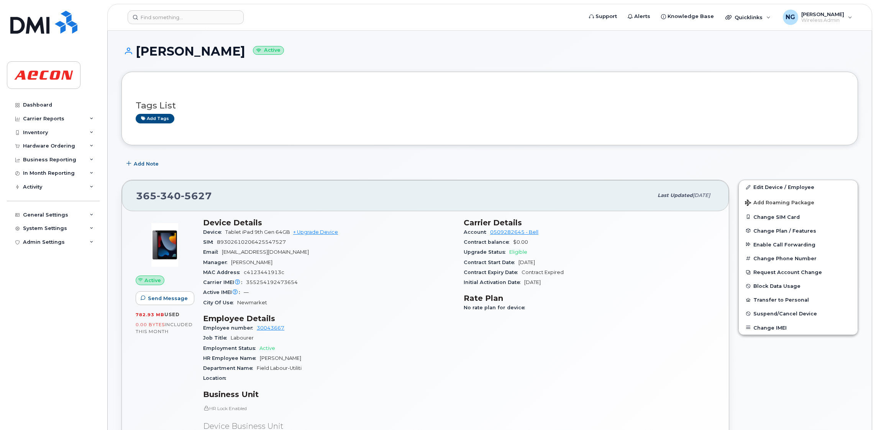
click at [312, 365] on div "Department Name Field Labour-Utiliti" at bounding box center [329, 368] width 252 height 10
drag, startPoint x: 259, startPoint y: 357, endPoint x: 306, endPoint y: 358, distance: 47.6
click at [306, 358] on div "HR Employee Name Haissam Elawar" at bounding box center [329, 359] width 252 height 10
drag, startPoint x: 306, startPoint y: 358, endPoint x: 281, endPoint y: 359, distance: 25.3
copy span "Haissam Elawar"
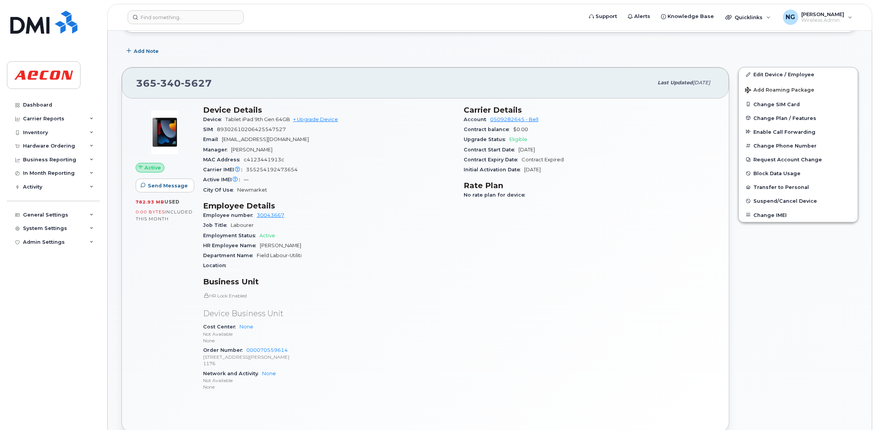
scroll to position [115, 0]
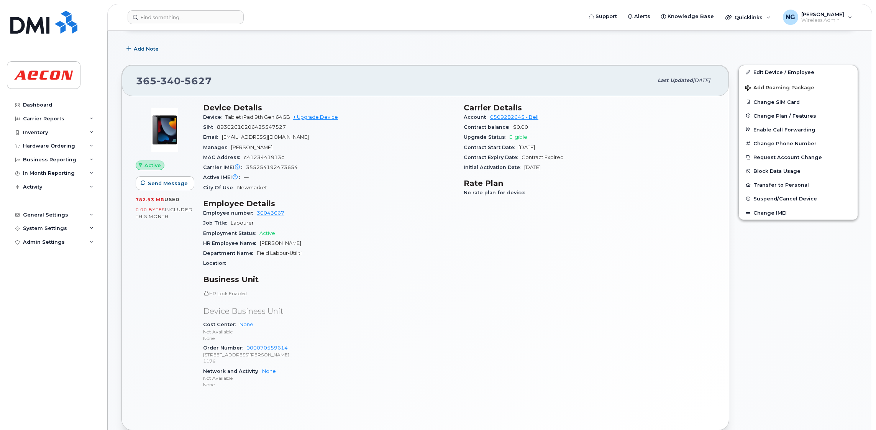
click at [199, 7] on header "Support Alerts Knowledge Base Quicklinks Suspend / Cancel Device Change SIM Car…" at bounding box center [489, 17] width 765 height 27
click at [204, 10] on div at bounding box center [353, 17] width 462 height 14
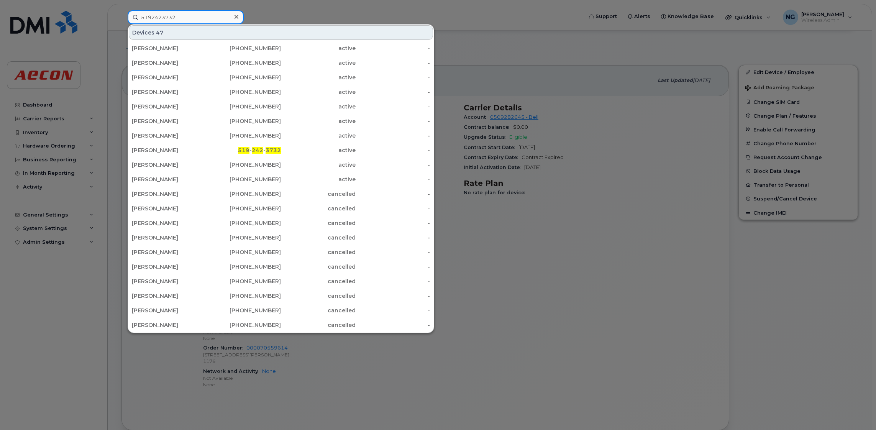
type input "5192423732"
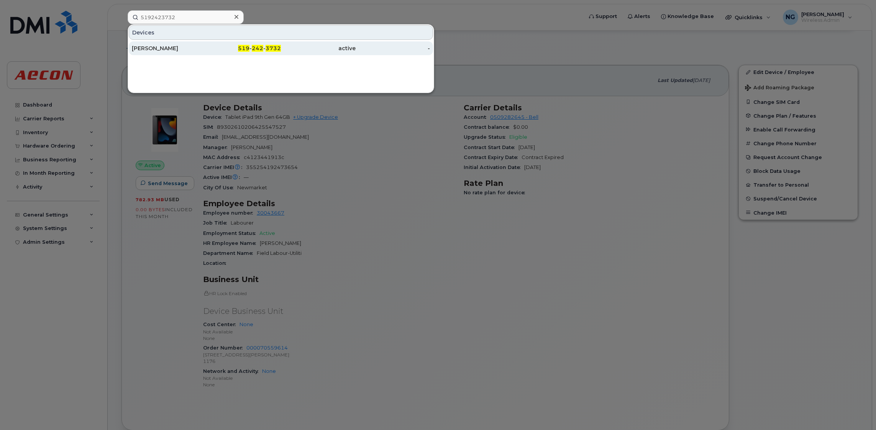
click at [247, 46] on span "519" at bounding box center [244, 48] width 12 height 7
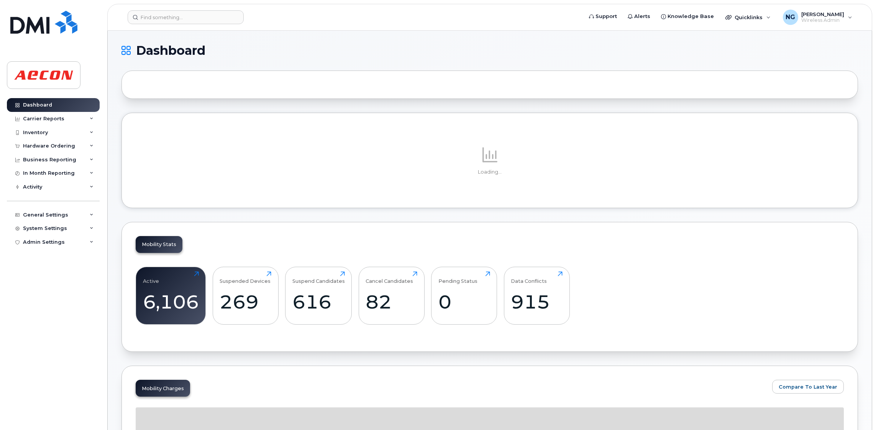
click at [233, 255] on div "Mobility Stats Active 6,106 Click to view more Suspended Devices 269 Click to v…" at bounding box center [490, 287] width 737 height 130
click at [197, 20] on input at bounding box center [186, 17] width 116 height 14
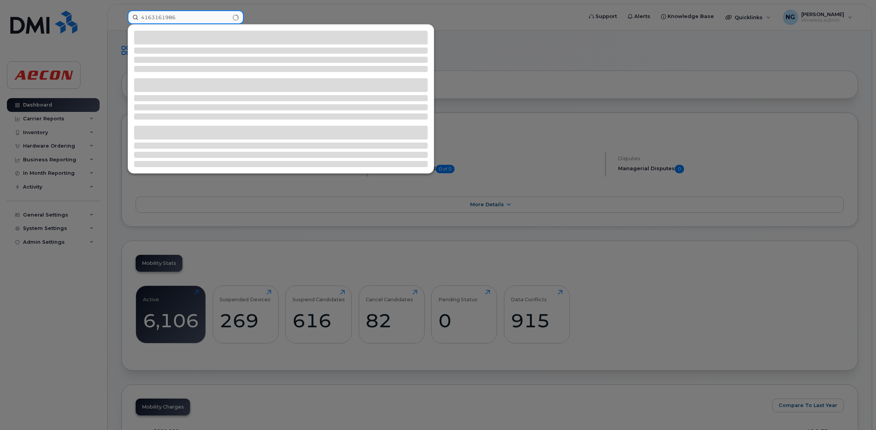
type input "4163161986"
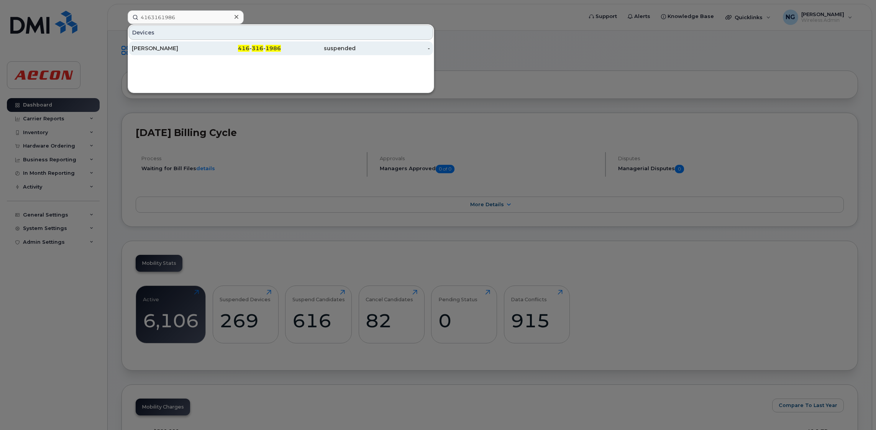
click at [268, 49] on span "1986" at bounding box center [273, 48] width 15 height 7
drag, startPoint x: 268, startPoint y: 49, endPoint x: 274, endPoint y: 51, distance: 6.4
click at [268, 49] on span "1986" at bounding box center [273, 48] width 15 height 7
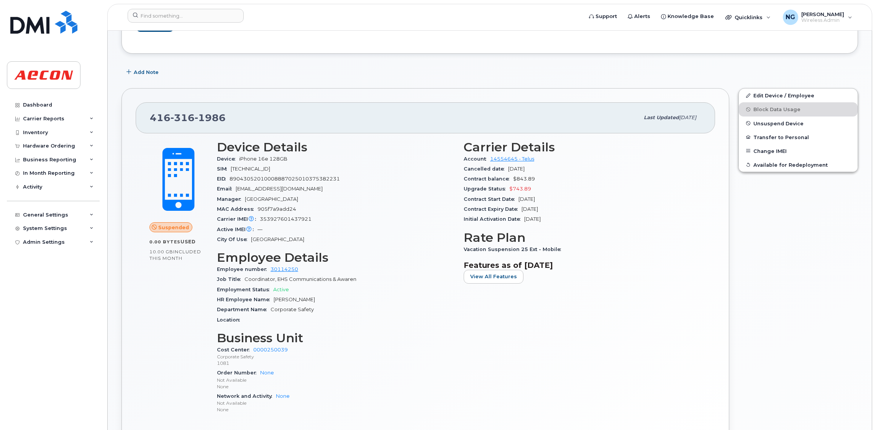
scroll to position [115, 0]
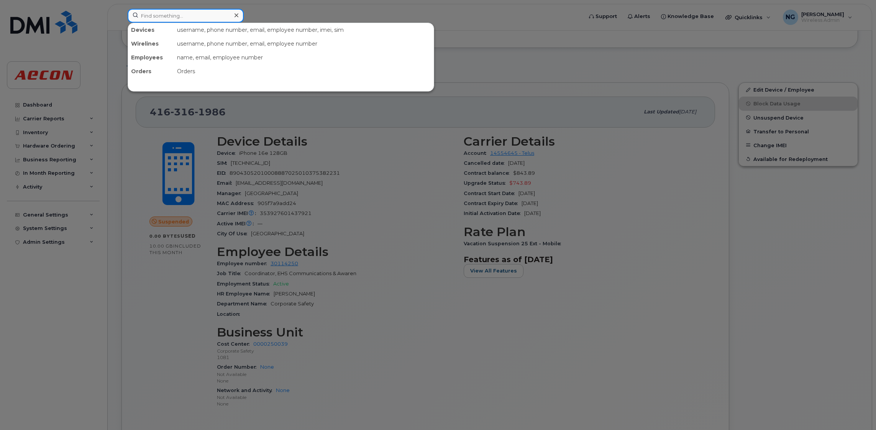
click at [156, 13] on input at bounding box center [186, 16] width 116 height 14
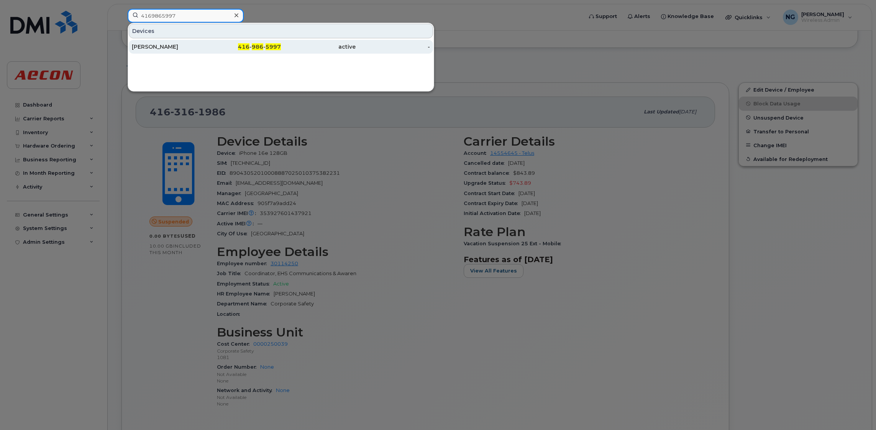
type input "4169865997"
click at [245, 47] on span "416" at bounding box center [244, 46] width 12 height 7
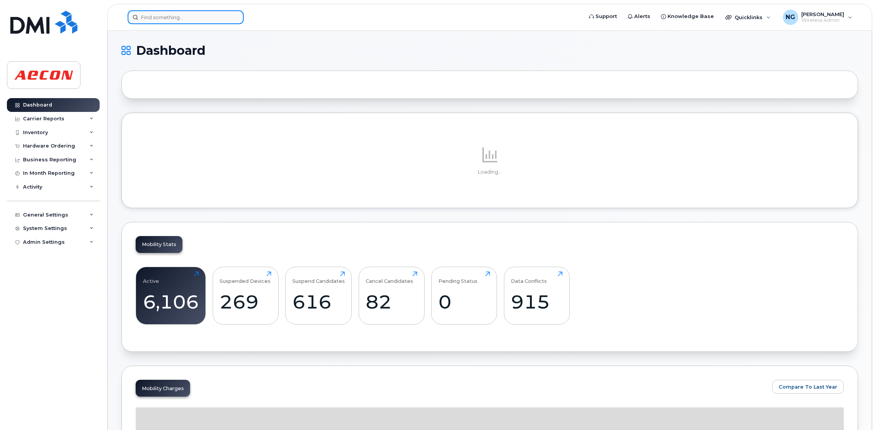
click at [173, 17] on input at bounding box center [186, 17] width 116 height 14
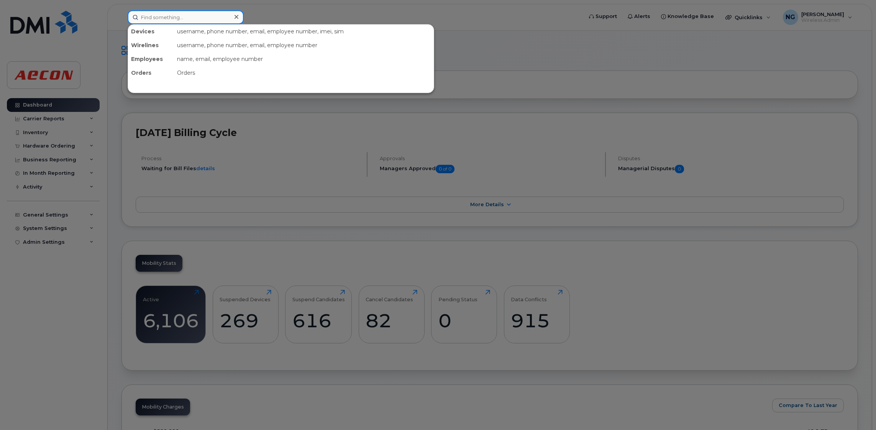
click at [205, 18] on input at bounding box center [186, 17] width 116 height 14
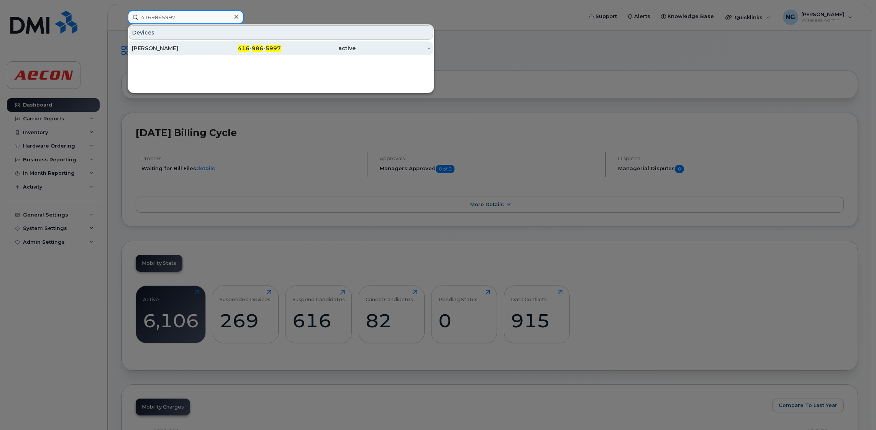
type input "4169865997"
click at [252, 48] on div "416 - 986 - 5997" at bounding box center [244, 48] width 75 height 8
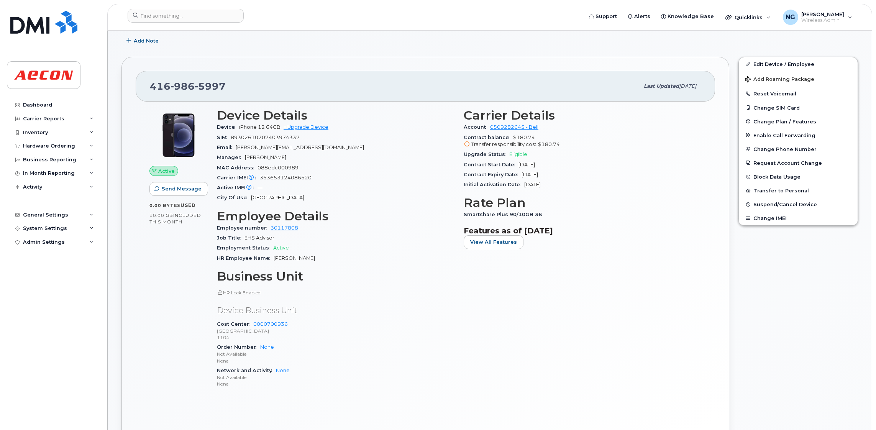
scroll to position [172, 0]
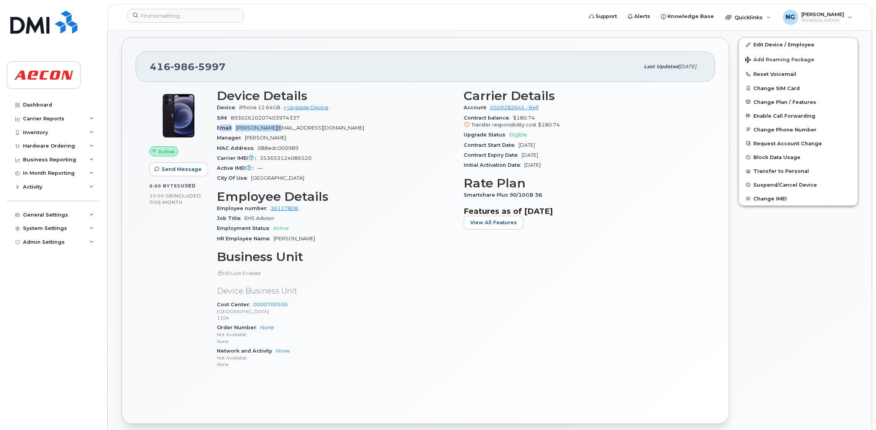
drag, startPoint x: 285, startPoint y: 129, endPoint x: 220, endPoint y: 133, distance: 64.9
click at [218, 131] on div "Email [PERSON_NAME][EMAIL_ADDRESS][DOMAIN_NAME]" at bounding box center [336, 128] width 238 height 10
drag, startPoint x: 220, startPoint y: 133, endPoint x: 245, endPoint y: 125, distance: 26.3
click at [245, 125] on div "Email [PERSON_NAME][EMAIL_ADDRESS][DOMAIN_NAME]" at bounding box center [336, 128] width 238 height 10
click at [243, 130] on span "[PERSON_NAME][EMAIL_ADDRESS][DOMAIN_NAME]" at bounding box center [300, 128] width 128 height 6
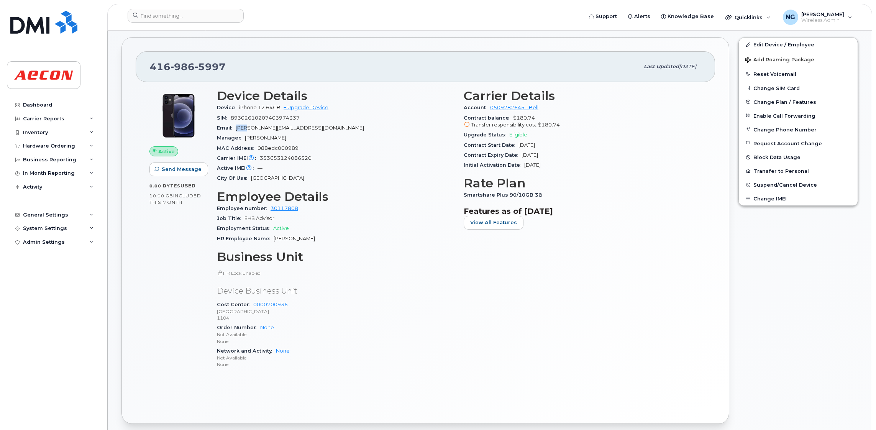
drag, startPoint x: 237, startPoint y: 127, endPoint x: 250, endPoint y: 127, distance: 12.7
click at [250, 127] on span "[PERSON_NAME][EMAIL_ADDRESS][DOMAIN_NAME]" at bounding box center [300, 128] width 128 height 6
drag, startPoint x: 250, startPoint y: 127, endPoint x: 317, endPoint y: 133, distance: 67.4
click at [317, 133] on section "Device Details Device iPhone 12 64GB + Upgrade Device SIM [TECHNICAL_ID] Email …" at bounding box center [336, 136] width 238 height 94
drag, startPoint x: 317, startPoint y: 133, endPoint x: 238, endPoint y: 126, distance: 79.3
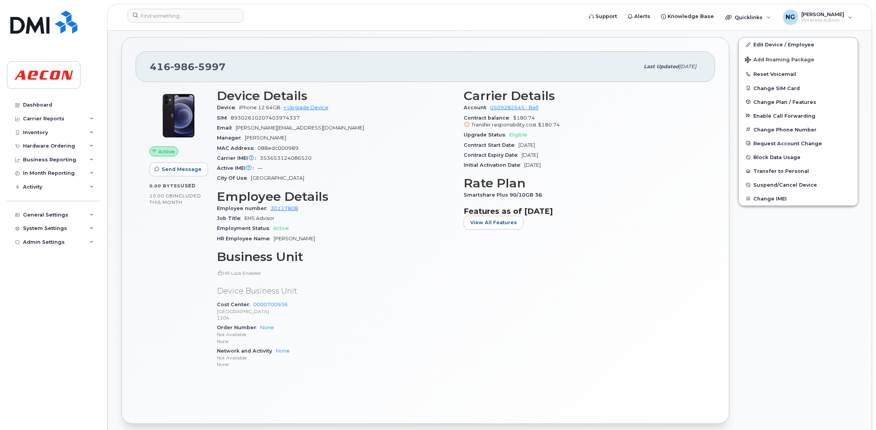
click at [239, 126] on span "[PERSON_NAME][EMAIL_ADDRESS][DOMAIN_NAME]" at bounding box center [300, 128] width 128 height 6
drag, startPoint x: 234, startPoint y: 122, endPoint x: 277, endPoint y: 124, distance: 43.0
click at [278, 125] on section "Device Details Device iPhone 12 64GB + Upgrade Device SIM 89302610207403974337 …" at bounding box center [336, 136] width 238 height 94
click at [249, 133] on section "Device Details Device iPhone 12 64GB + Upgrade Device SIM 89302610207403974337 …" at bounding box center [336, 136] width 238 height 94
click at [316, 176] on div "City Of Use Toronto" at bounding box center [336, 178] width 238 height 10
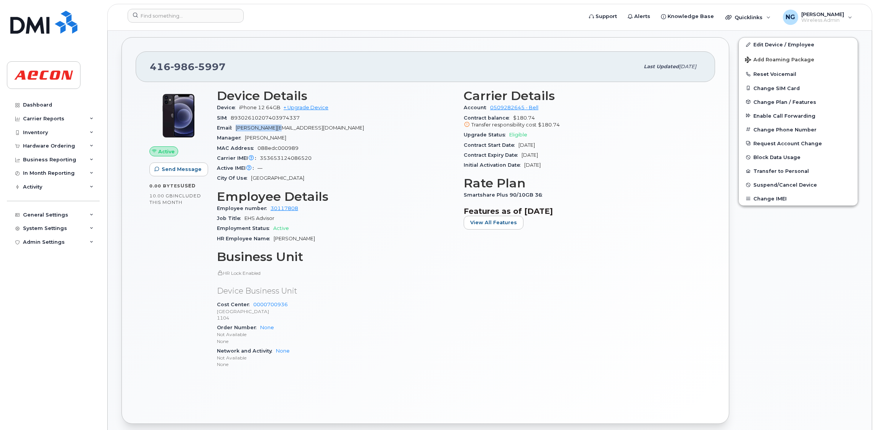
drag, startPoint x: 236, startPoint y: 128, endPoint x: 289, endPoint y: 127, distance: 53.3
click at [289, 127] on div "Email minga@aecon.com" at bounding box center [336, 128] width 238 height 10
drag, startPoint x: 289, startPoint y: 127, endPoint x: 278, endPoint y: 127, distance: 11.1
copy span "[PERSON_NAME][EMAIL_ADDRESS][DOMAIN_NAME]"
drag, startPoint x: 258, startPoint y: 158, endPoint x: 321, endPoint y: 161, distance: 63.0
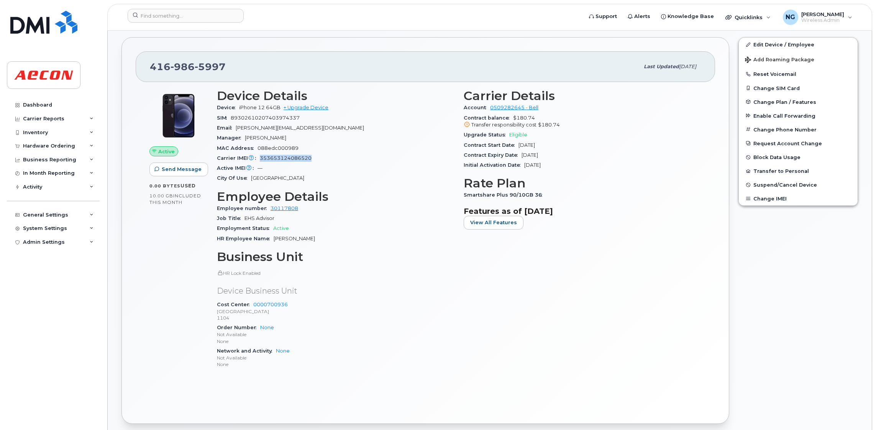
click at [321, 161] on div "Carrier IMEI Carrier IMEI is reported during the last billing cycle or change o…" at bounding box center [336, 158] width 238 height 10
drag, startPoint x: 321, startPoint y: 161, endPoint x: 301, endPoint y: 161, distance: 20.3
copy span "353653124086520"
click at [392, 41] on div "416 986 5997 Last updated Sep 16, 2025 Active Send Message 0.00 Bytes  used 10.…" at bounding box center [426, 230] width 608 height 387
click at [188, 9] on input at bounding box center [186, 16] width 116 height 14
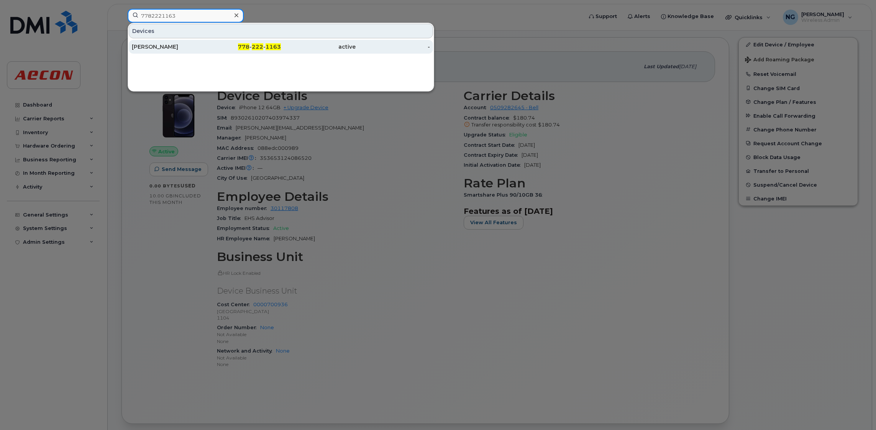
type input "7782221163"
click at [270, 44] on span "1163" at bounding box center [273, 46] width 15 height 7
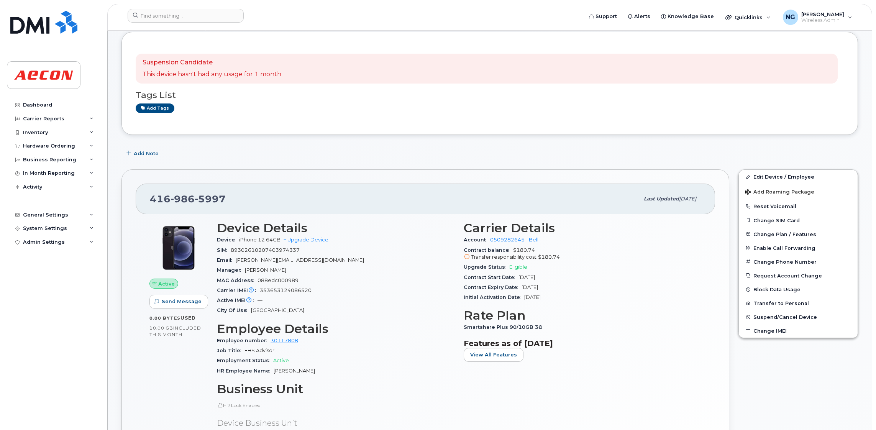
scroll to position [115, 0]
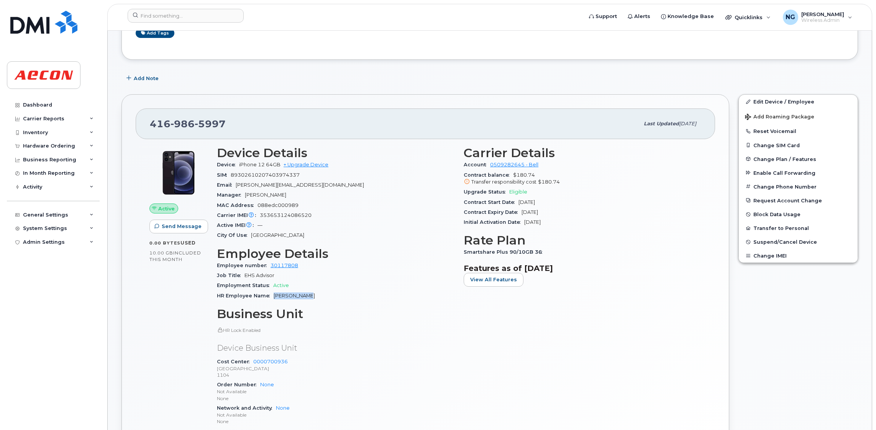
drag, startPoint x: 272, startPoint y: 296, endPoint x: 323, endPoint y: 298, distance: 51.0
click at [323, 298] on div "HR Employee Name [PERSON_NAME]" at bounding box center [336, 296] width 238 height 10
copy span "[PERSON_NAME]"
click at [795, 98] on link "Edit Device / Employee" at bounding box center [798, 102] width 119 height 14
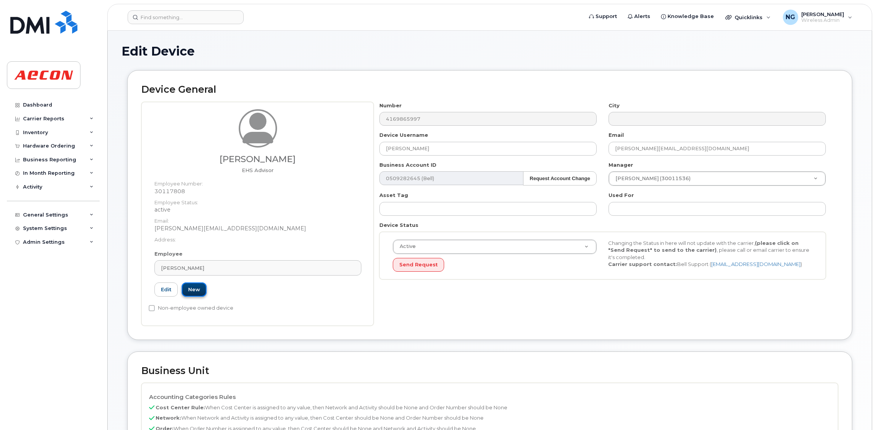
click at [197, 286] on link "New" at bounding box center [194, 290] width 25 height 14
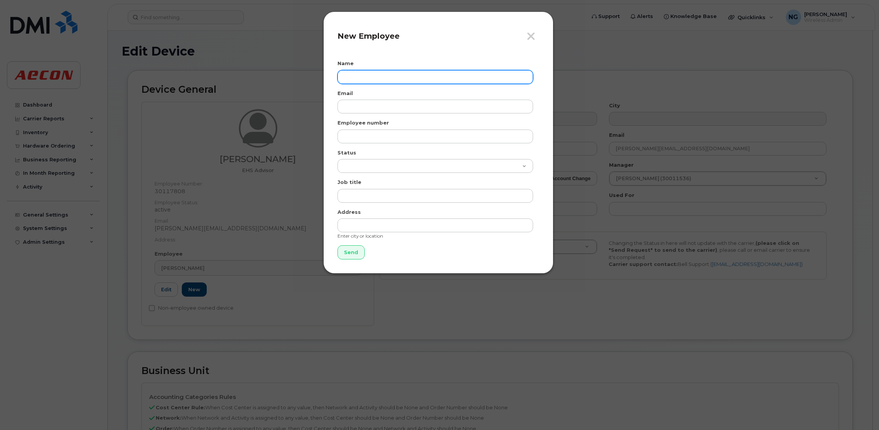
paste input "Marleni Inga"
type input "Marleni Inga"
click at [701, 37] on div "Close New Employee Name Marleni Inga Email Employee number Status Active On-Lea…" at bounding box center [439, 215] width 879 height 430
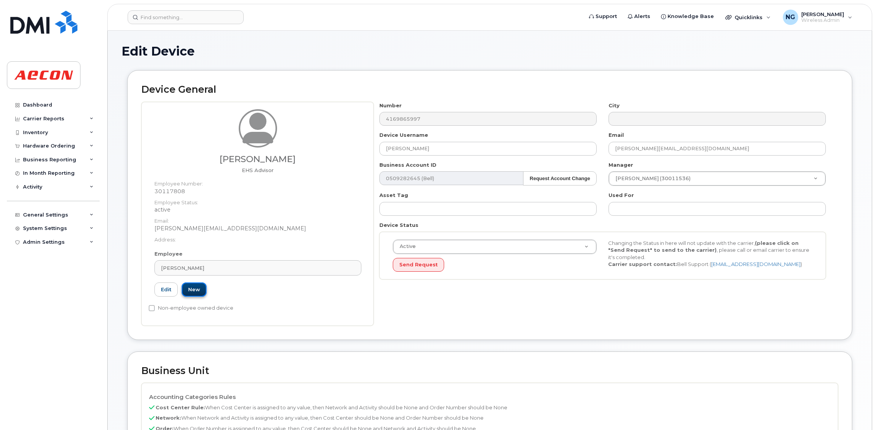
click at [198, 288] on link "New" at bounding box center [194, 290] width 25 height 14
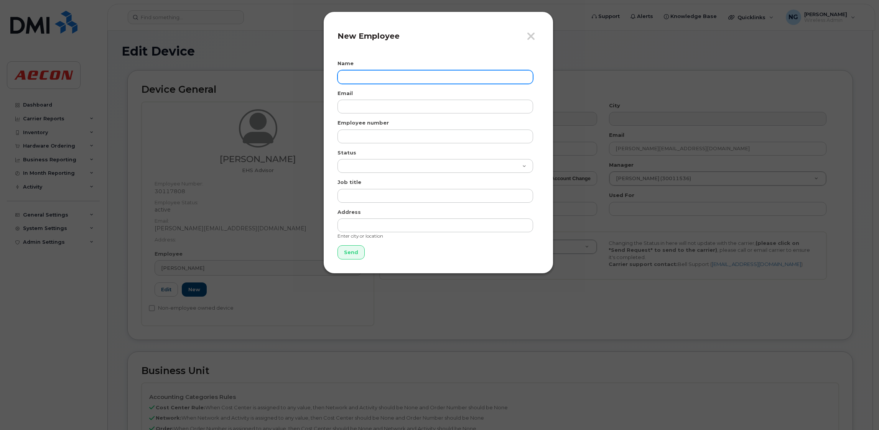
paste input "Marleni Inga"
click at [386, 76] on input "Marleni Inga" at bounding box center [435, 77] width 196 height 14
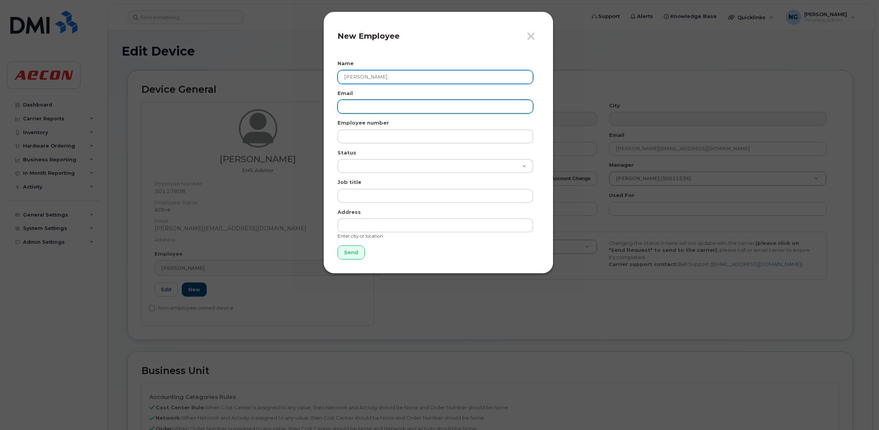
type input "Marleni Inga"
click at [342, 104] on input "email" at bounding box center [435, 107] width 196 height 14
type input "minga@aecon.com"
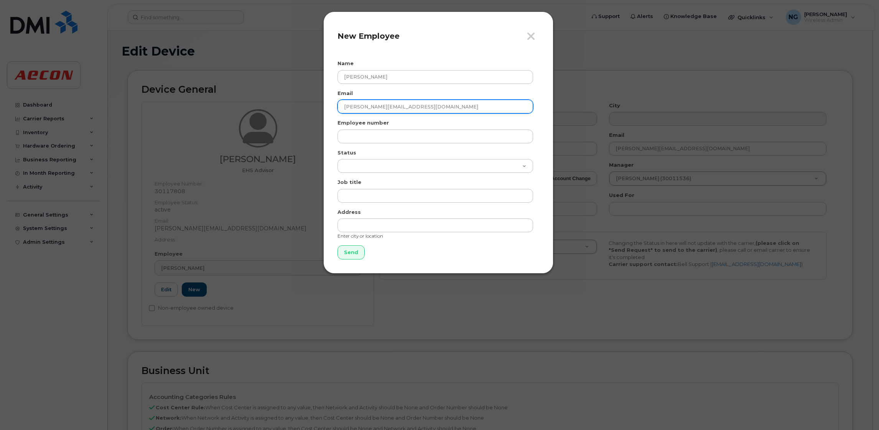
type input "30117808"
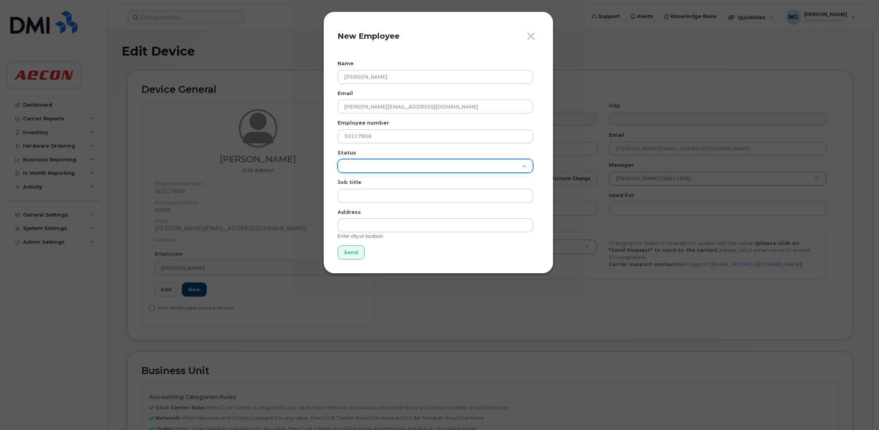
type input "EHS Advisor"
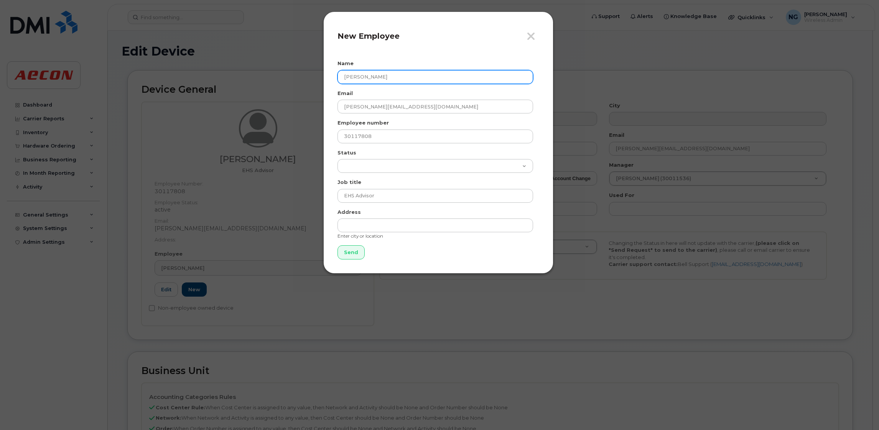
click at [376, 76] on input "Marleni Inga" at bounding box center [435, 77] width 196 height 14
click at [359, 73] on input "Marleni Inga" at bounding box center [435, 77] width 196 height 14
click at [379, 72] on input "Marleni Inga" at bounding box center [435, 77] width 196 height 14
type input "Marlena"
click at [337, 245] on input "Send" at bounding box center [350, 252] width 27 height 14
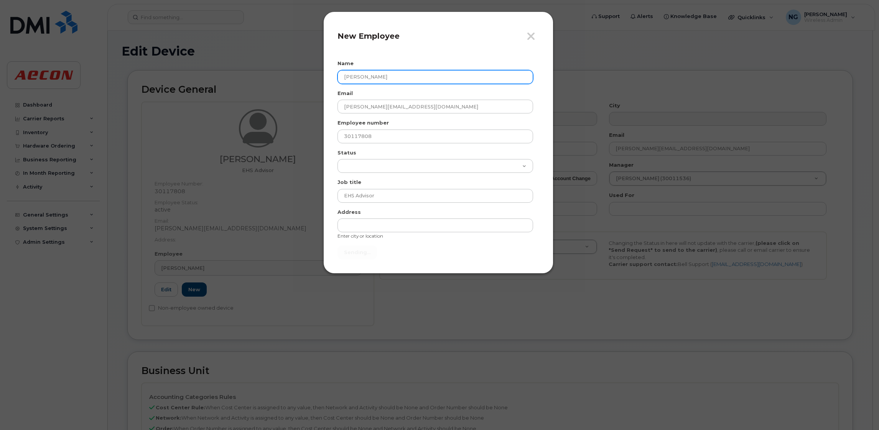
type input "Send"
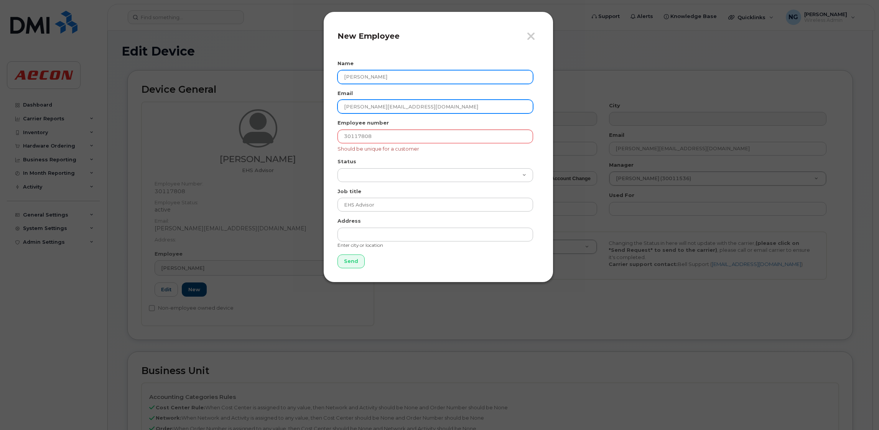
type input "Marlena inga"
click at [386, 110] on input "minga@aecon.com" at bounding box center [435, 107] width 196 height 14
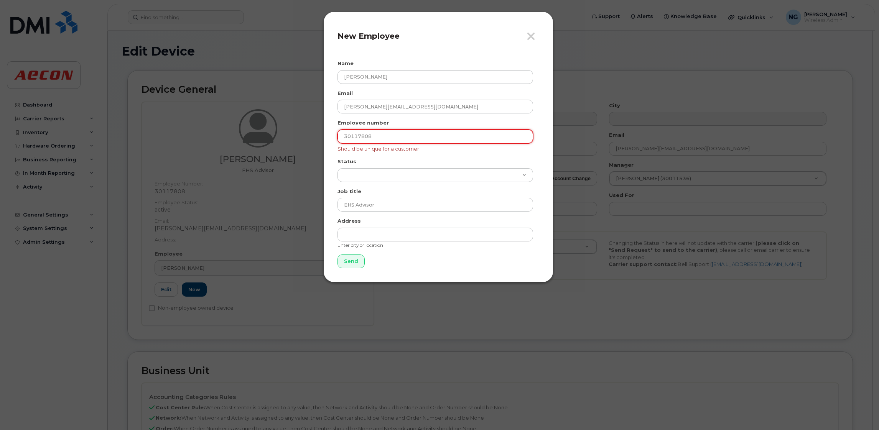
click at [350, 141] on input "30117808" at bounding box center [435, 137] width 196 height 14
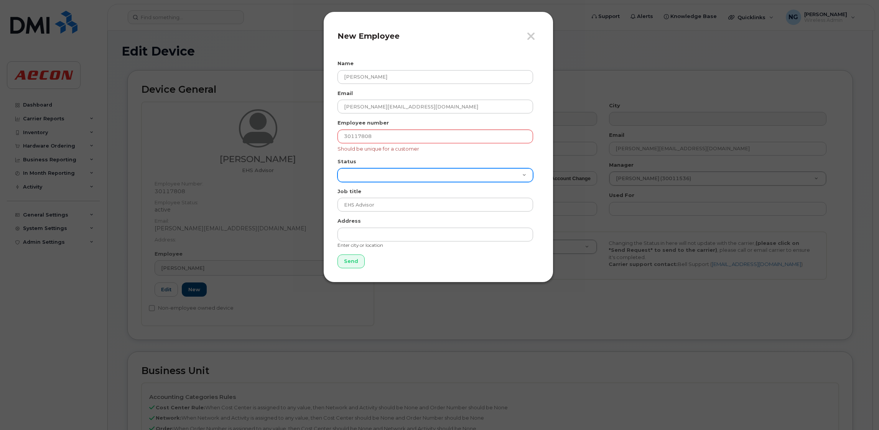
click at [434, 173] on select "Active On-Leave Long Term Short Term Maternity Leave Temp Layoff Inactive" at bounding box center [435, 175] width 196 height 14
select select "active"
click at [337, 168] on select "Active On-Leave Long Term Short Term Maternity Leave Temp Layoff Inactive" at bounding box center [435, 175] width 196 height 14
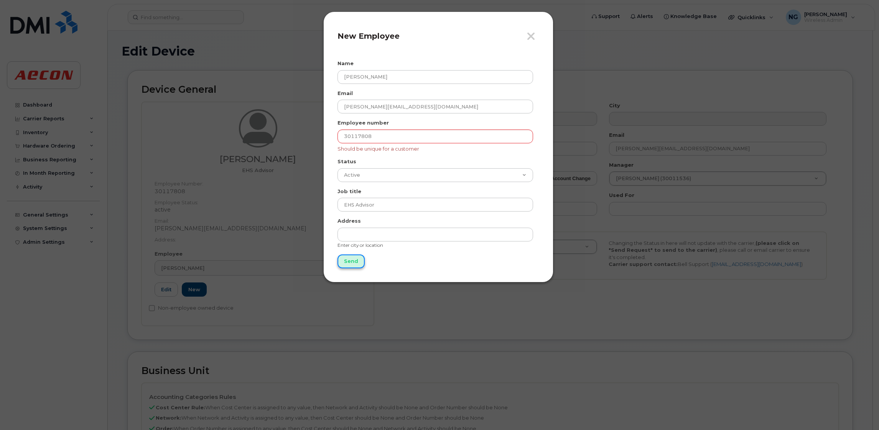
click at [354, 260] on input "Send" at bounding box center [350, 262] width 27 height 14
type input "Send"
click at [433, 142] on input "30117808" at bounding box center [435, 137] width 196 height 14
type input "30117808"
click at [533, 32] on icon "button" at bounding box center [530, 37] width 9 height 12
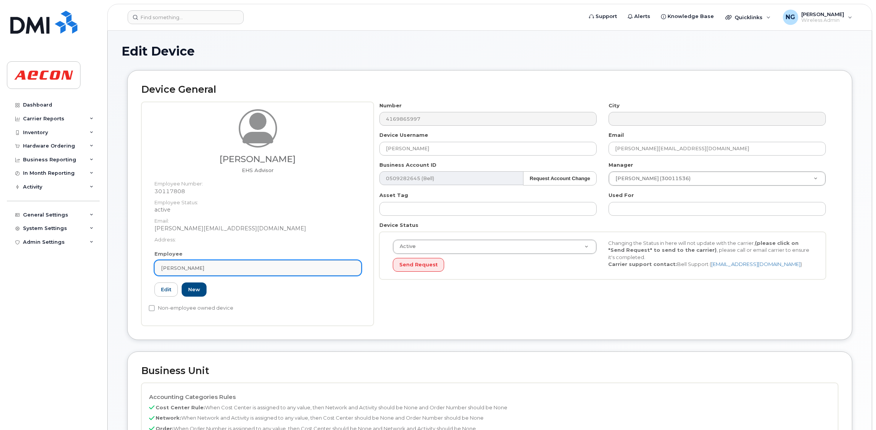
click at [214, 268] on div "Marleni Inga" at bounding box center [258, 268] width 194 height 7
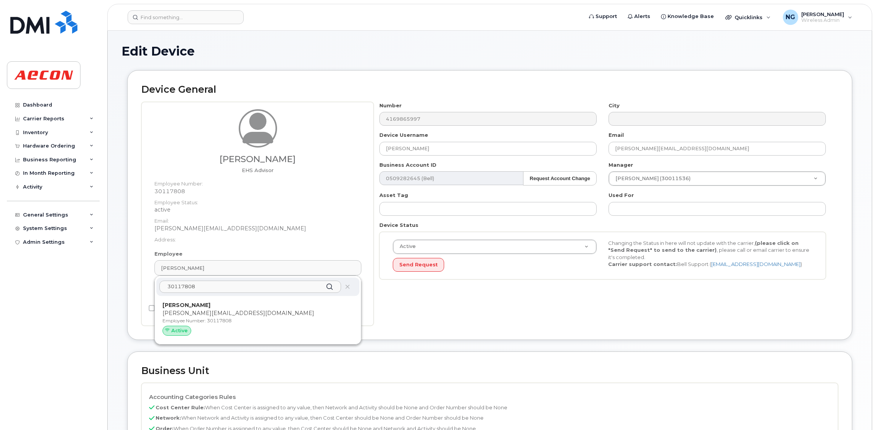
click at [249, 286] on input "30117808" at bounding box center [250, 287] width 182 height 12
type input "30117808"
click at [218, 270] on div "Marleni Inga" at bounding box center [258, 268] width 194 height 7
click at [471, 323] on div "Number 4169865997 City Device Username Marleni Inga Email minga@aecon.com Busin…" at bounding box center [606, 214] width 465 height 224
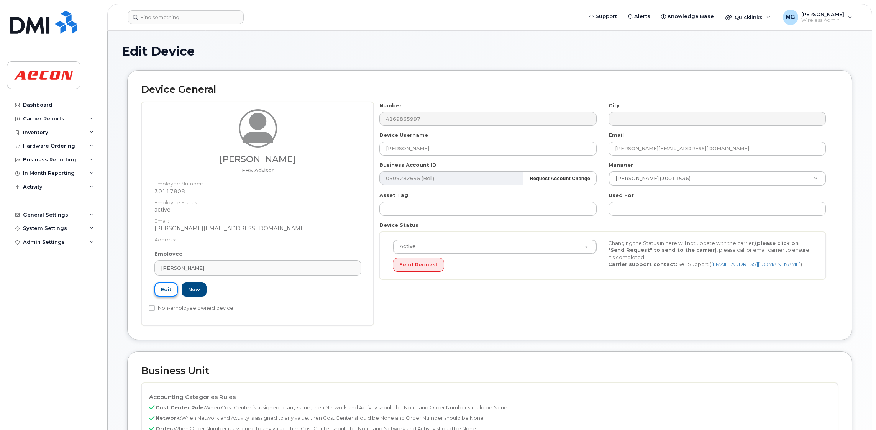
click at [168, 288] on link "Edit" at bounding box center [166, 290] width 23 height 14
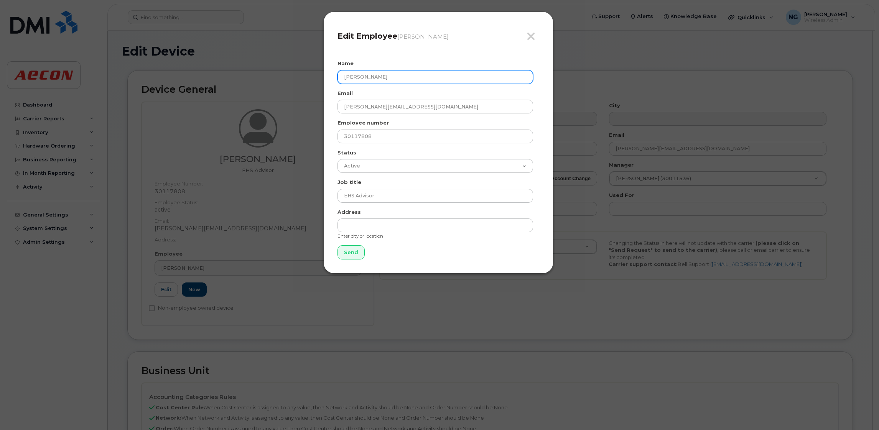
click at [360, 76] on input "Marleni Inga" at bounding box center [435, 77] width 196 height 14
type input "Marlena Inga"
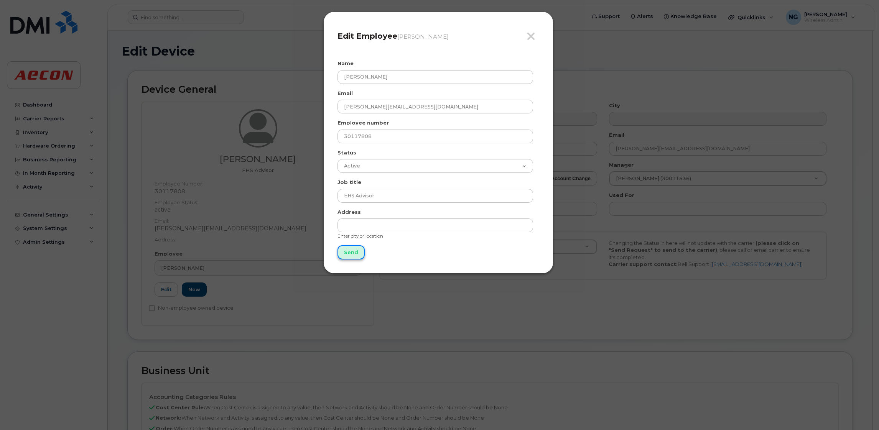
click at [352, 250] on input "Send" at bounding box center [350, 252] width 27 height 14
type input "Send"
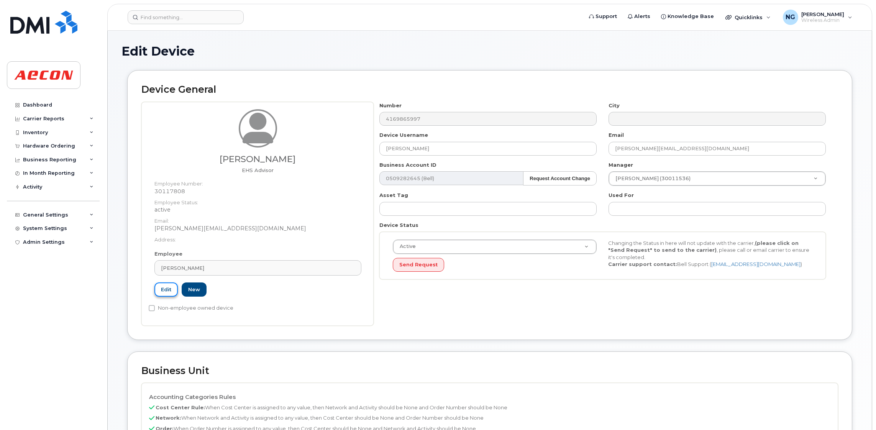
click at [166, 289] on link "Edit" at bounding box center [166, 290] width 23 height 14
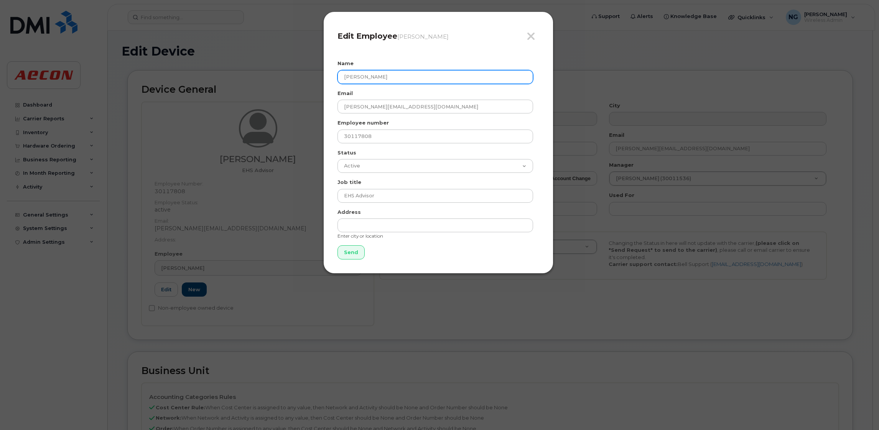
click at [360, 77] on input "Marlena Inga" at bounding box center [435, 77] width 196 height 14
type input "Marleni Inga"
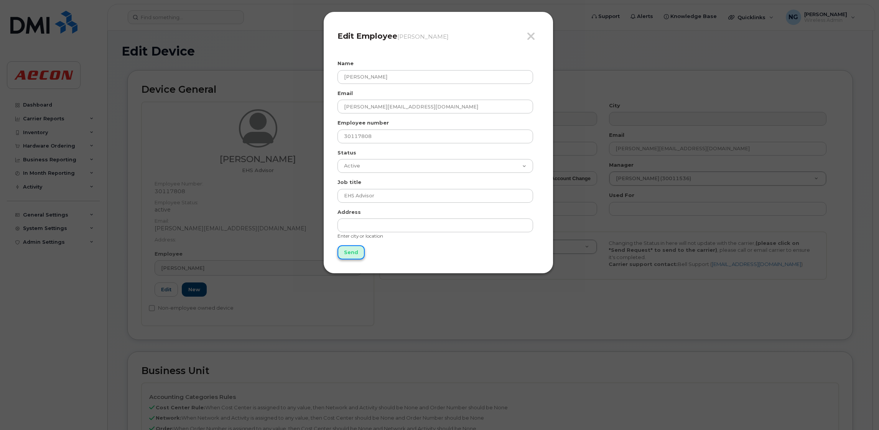
click at [355, 254] on input "Send" at bounding box center [350, 252] width 27 height 14
type input "Send"
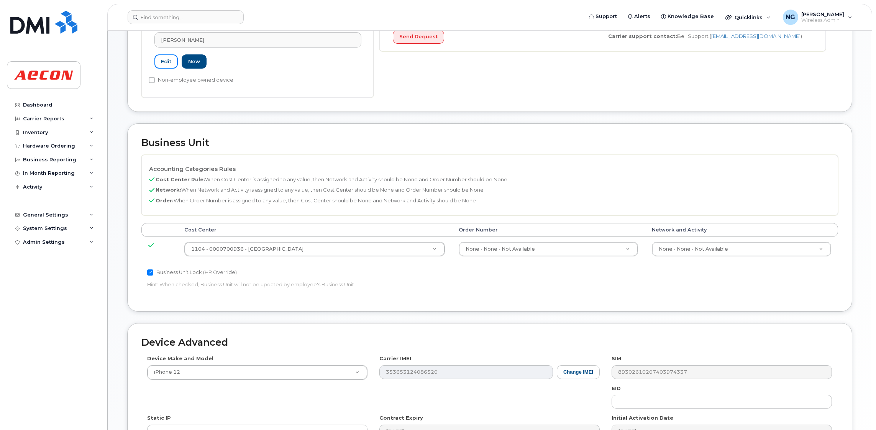
scroll to position [351, 0]
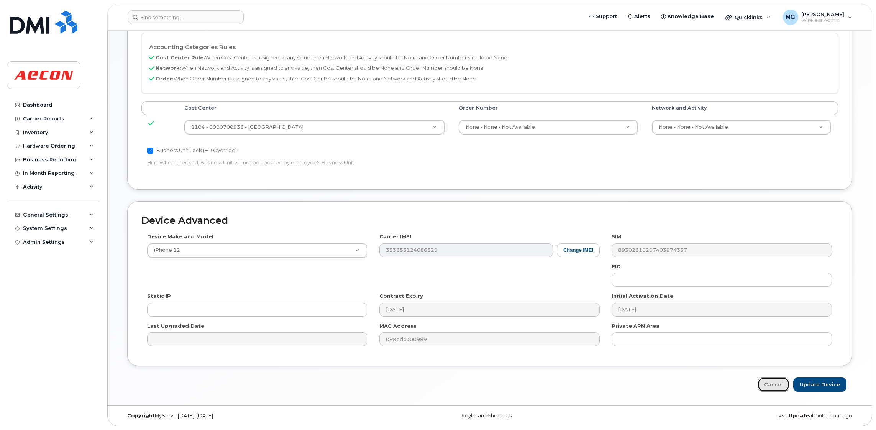
click at [773, 378] on link "Cancel" at bounding box center [774, 385] width 32 height 14
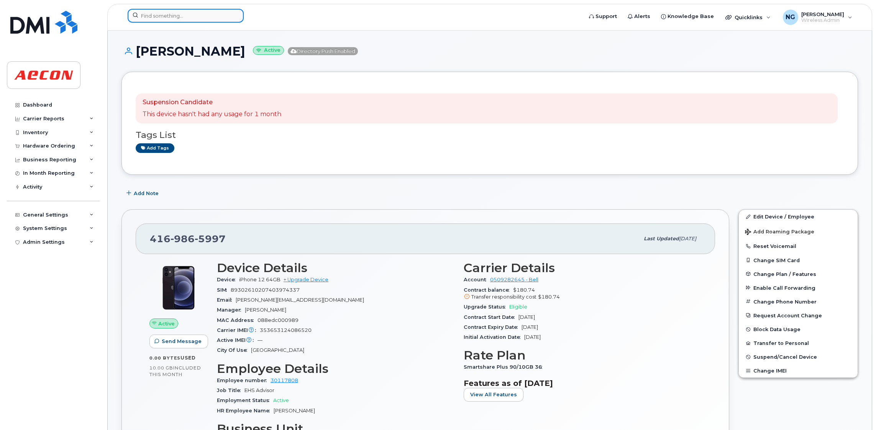
click at [222, 14] on input at bounding box center [186, 16] width 116 height 14
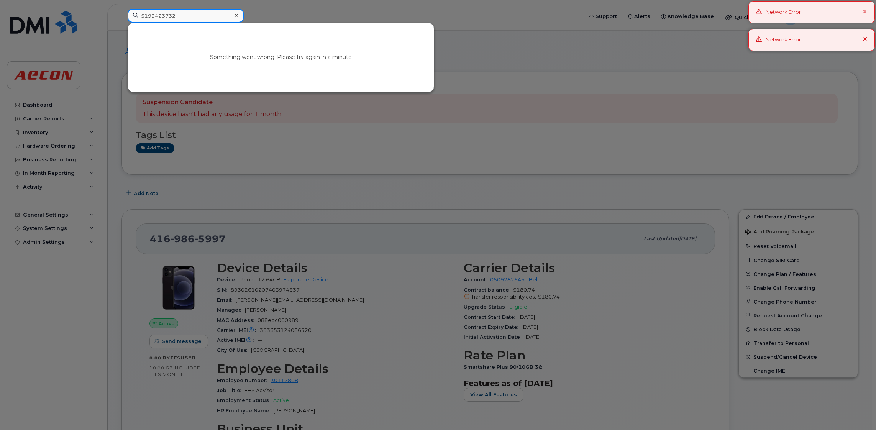
type input "5192423732"
click at [866, 11] on icon at bounding box center [865, 12] width 5 height 5
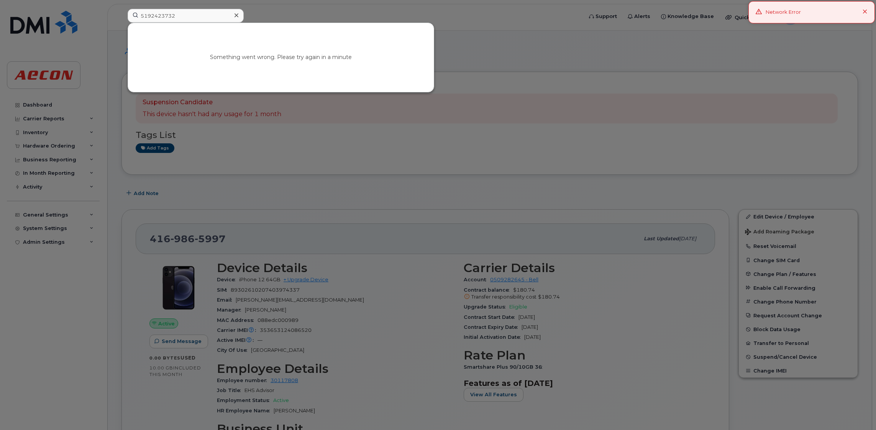
click at [866, 14] on icon at bounding box center [865, 12] width 5 height 5
click at [236, 17] on icon at bounding box center [237, 15] width 4 height 6
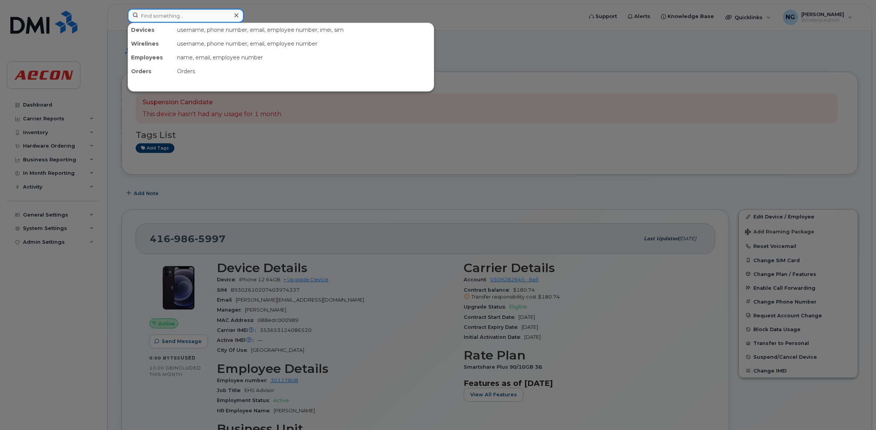
click at [178, 16] on input at bounding box center [186, 16] width 116 height 14
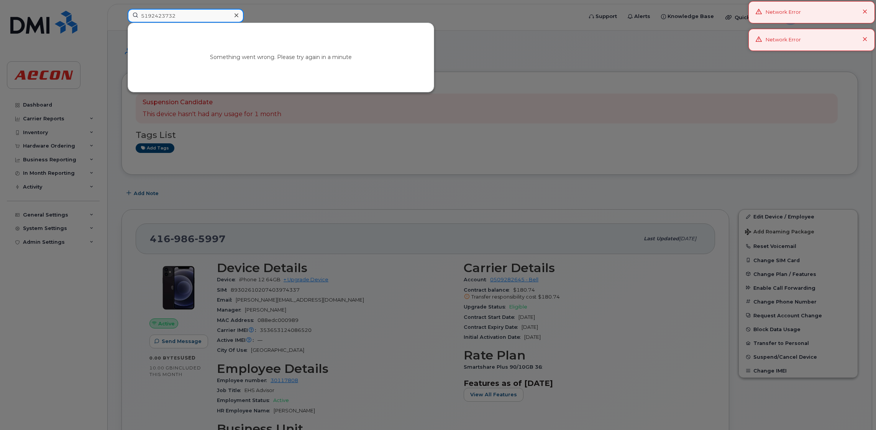
type input "5192423732"
click at [867, 41] on icon at bounding box center [865, 39] width 5 height 5
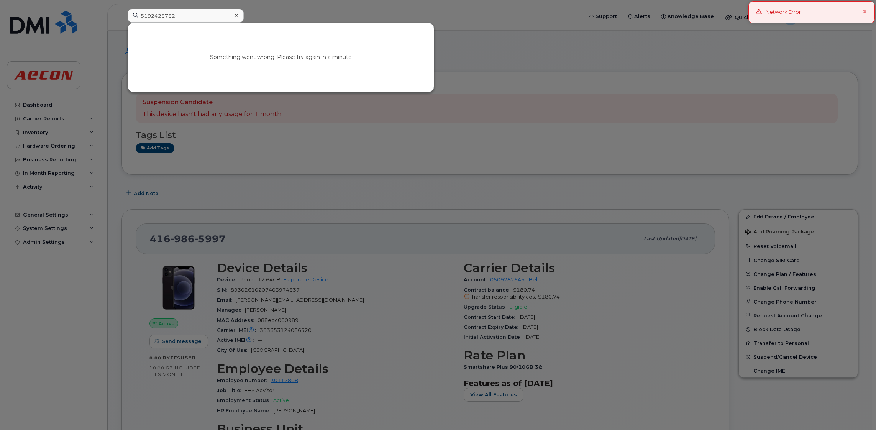
click at [866, 13] on icon at bounding box center [865, 12] width 5 height 5
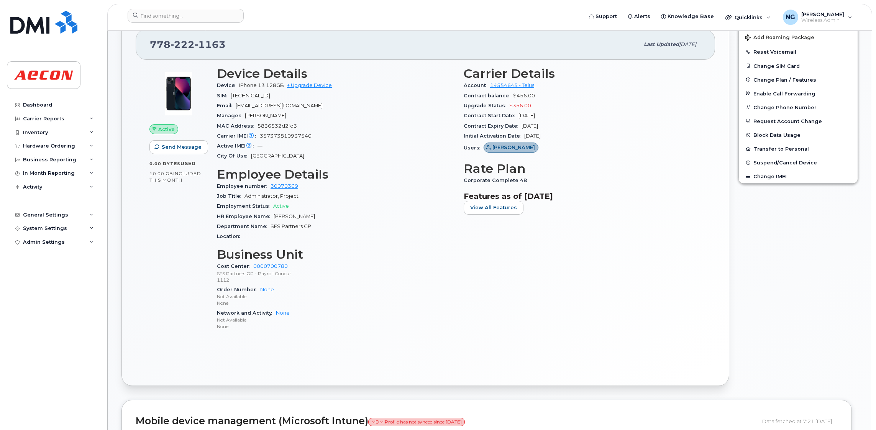
scroll to position [172, 0]
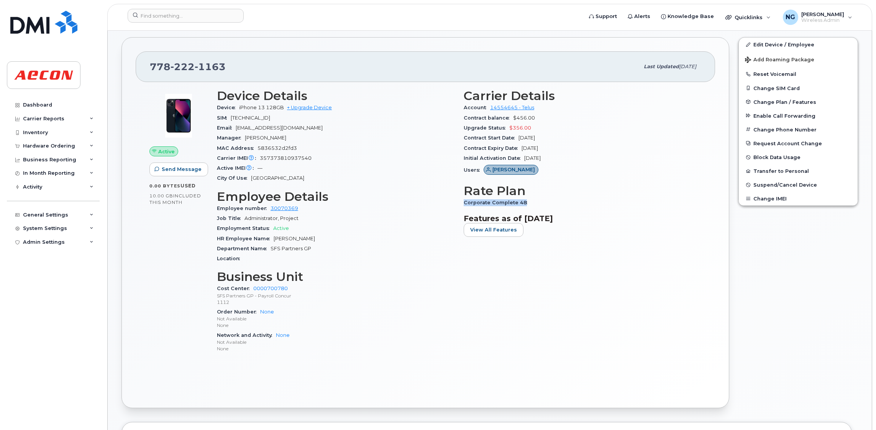
drag, startPoint x: 463, startPoint y: 202, endPoint x: 551, endPoint y: 204, distance: 87.8
click at [551, 204] on div "Carrier Details Account 14554645 - Telus Contract balance $456.00 Upgrade Statu…" at bounding box center [582, 224] width 247 height 280
drag, startPoint x: 551, startPoint y: 204, endPoint x: 503, endPoint y: 202, distance: 48.0
copy span "Corporate Complete 48"
click at [196, 14] on input at bounding box center [186, 16] width 116 height 14
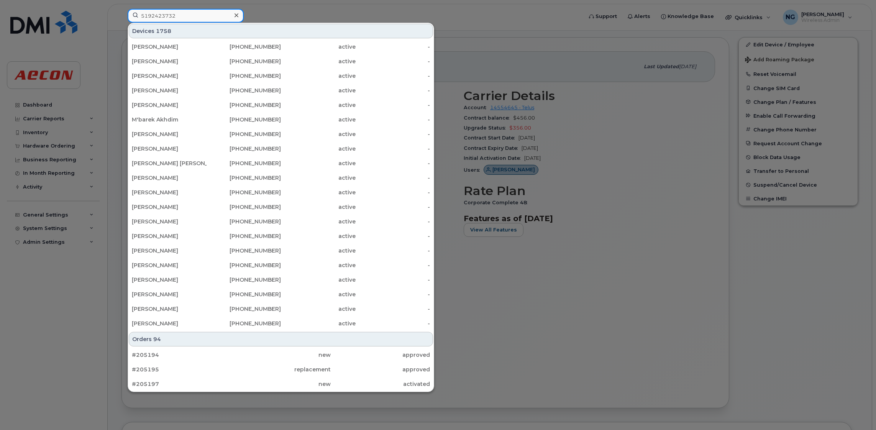
type input "5192423732"
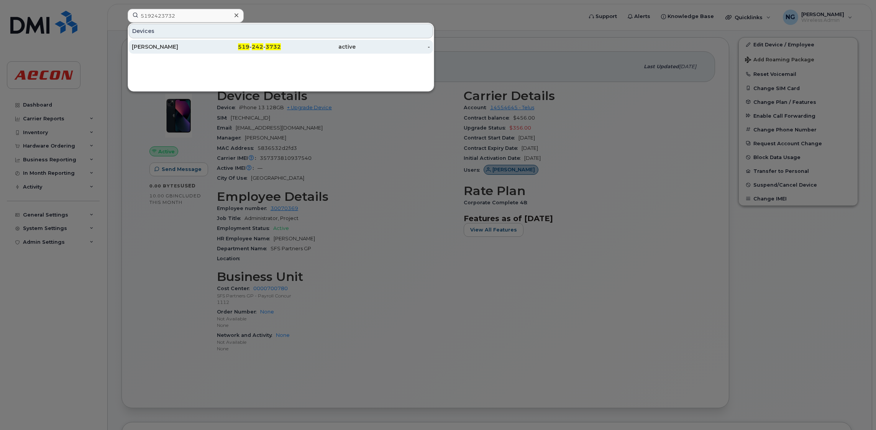
click at [266, 48] on span "3732" at bounding box center [273, 46] width 15 height 7
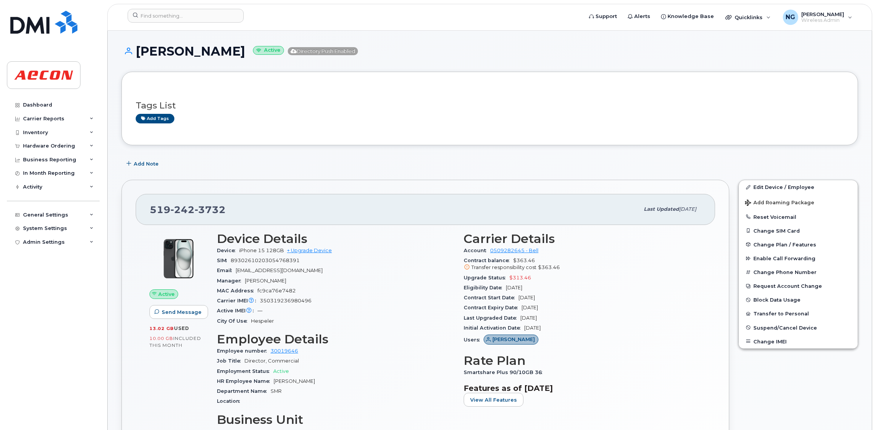
click at [623, 87] on div "Tags List Add tags" at bounding box center [490, 108] width 709 height 45
